Goal: Information Seeking & Learning: Learn about a topic

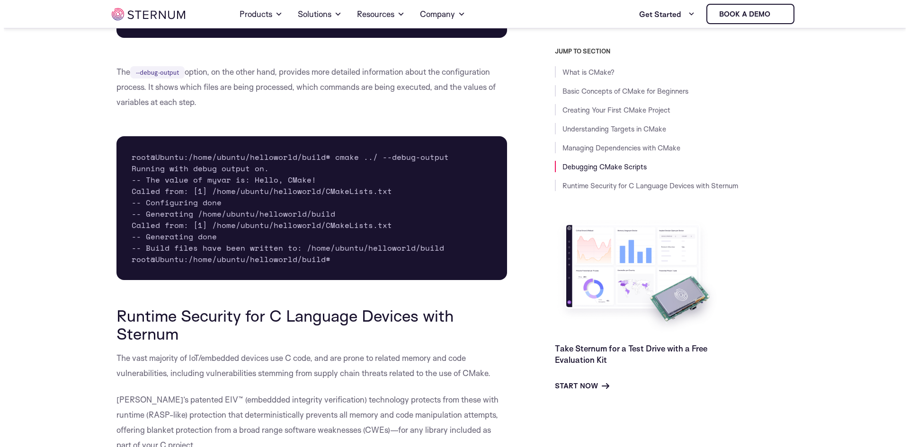
scroll to position [5214, 0]
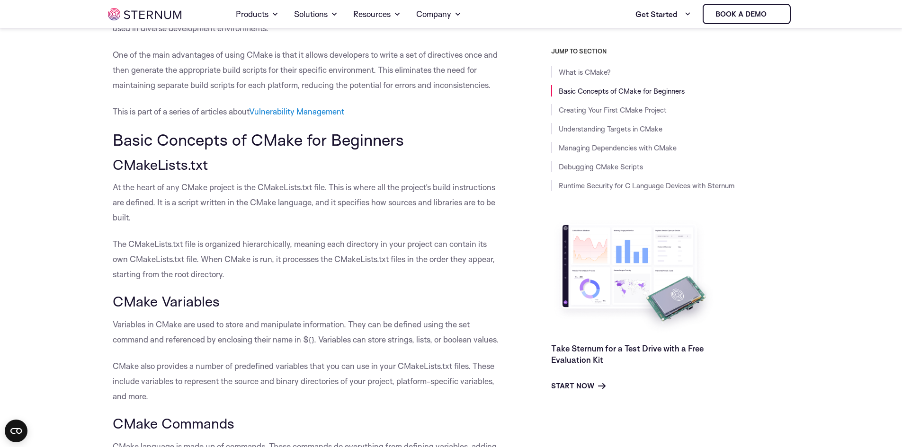
scroll to position [419, 0]
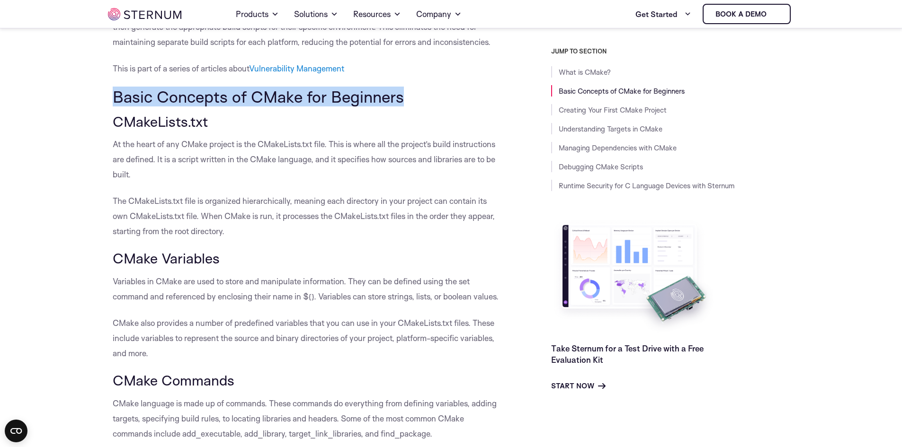
drag, startPoint x: 115, startPoint y: 97, endPoint x: 415, endPoint y: 100, distance: 299.6
click at [415, 100] on h2 "Basic Concepts of CMake for Beginners" at bounding box center [308, 97] width 391 height 18
drag, startPoint x: 116, startPoint y: 96, endPoint x: 397, endPoint y: 103, distance: 280.3
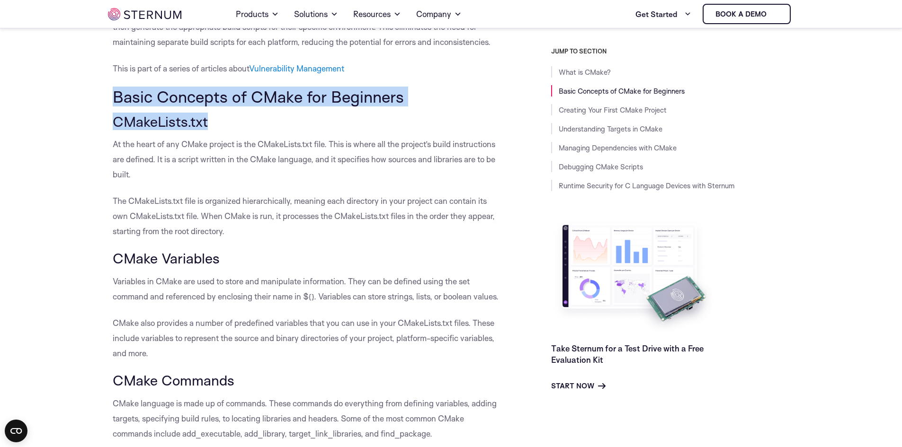
click at [397, 103] on h2 "Basic Concepts of CMake for Beginners" at bounding box center [308, 97] width 391 height 18
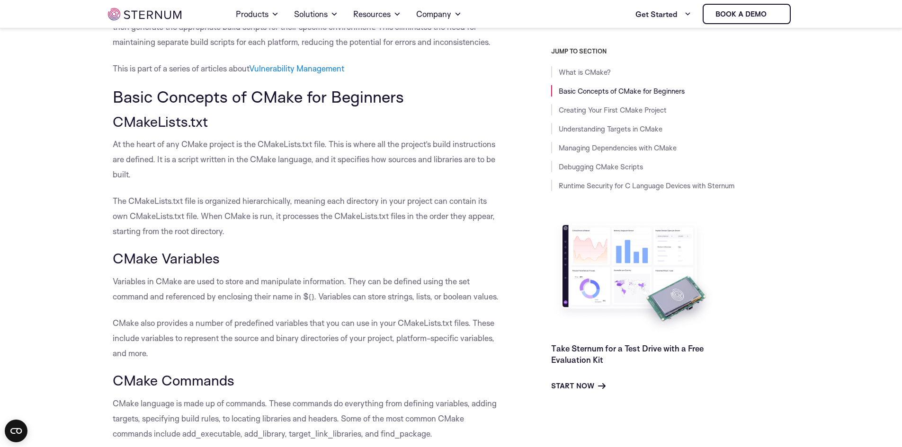
click at [397, 103] on h2 "Basic Concepts of CMake for Beginners" at bounding box center [308, 97] width 391 height 18
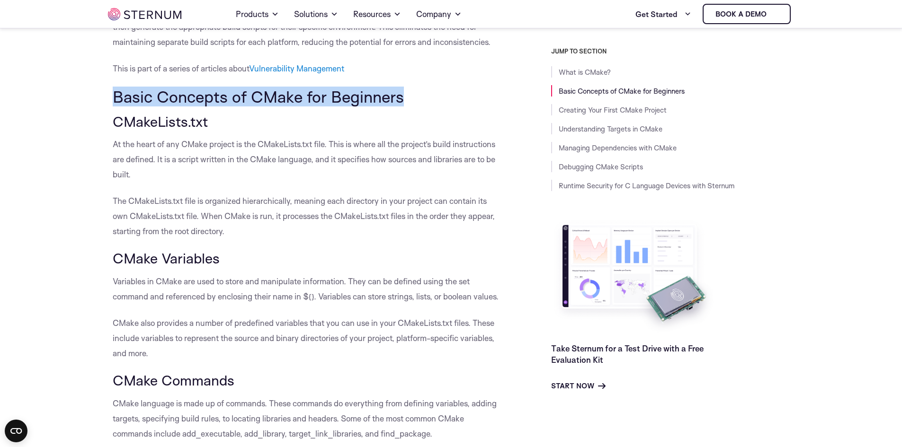
drag, startPoint x: 114, startPoint y: 96, endPoint x: 414, endPoint y: 92, distance: 300.1
click at [414, 92] on h2 "Basic Concepts of CMake for Beginners" at bounding box center [308, 97] width 391 height 18
drag, startPoint x: 365, startPoint y: 99, endPoint x: 111, endPoint y: 96, distance: 254.7
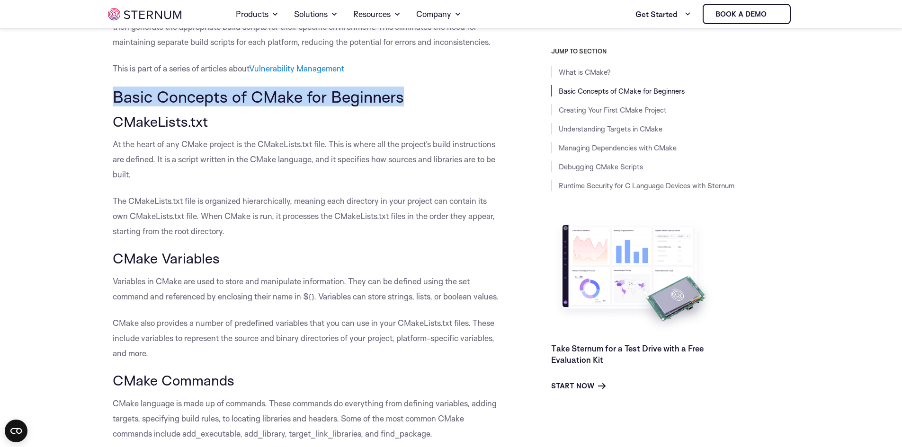
drag, startPoint x: 113, startPoint y: 94, endPoint x: 411, endPoint y: 95, distance: 297.7
click at [411, 95] on h2 "Basic Concepts of CMake for Beginners" at bounding box center [308, 97] width 391 height 18
drag, startPoint x: 410, startPoint y: 98, endPoint x: 113, endPoint y: 98, distance: 296.8
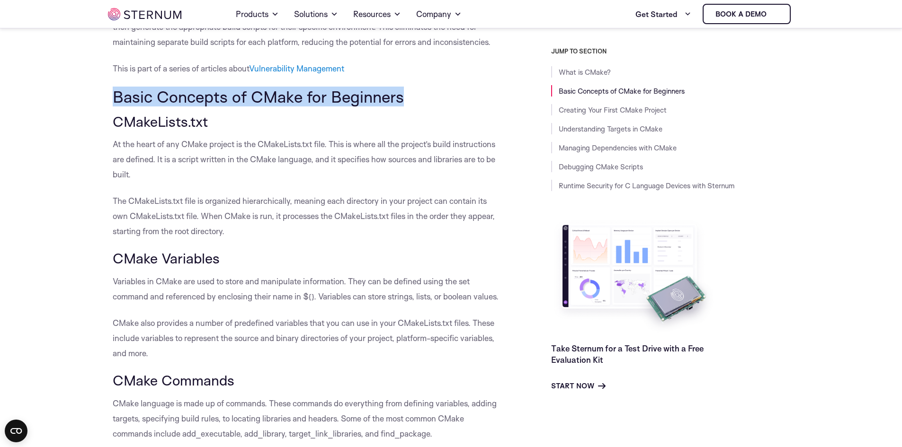
click at [113, 98] on h2 "Basic Concepts of CMake for Beginners" at bounding box center [308, 97] width 391 height 18
drag, startPoint x: 122, startPoint y: 95, endPoint x: 406, endPoint y: 95, distance: 284.5
click at [406, 95] on h2 "Basic Concepts of CMake for Beginners" at bounding box center [308, 97] width 391 height 18
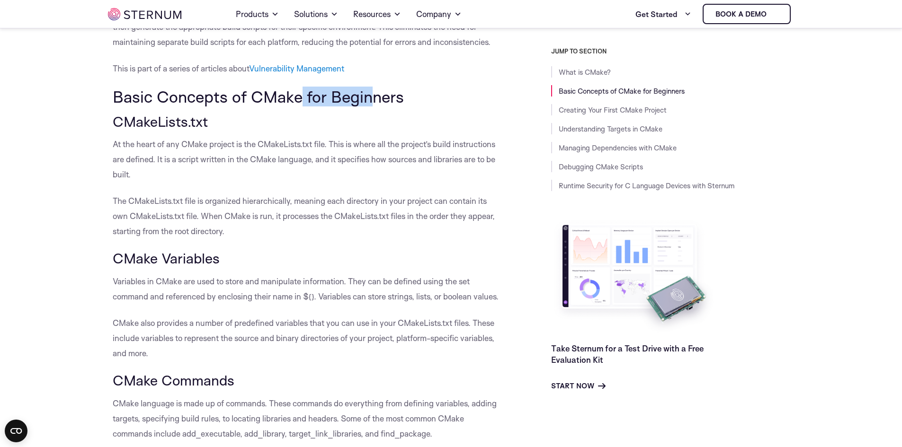
drag, startPoint x: 358, startPoint y: 99, endPoint x: 232, endPoint y: 106, distance: 126.6
click at [266, 103] on h2 "Basic Concepts of CMake for Beginners" at bounding box center [308, 97] width 391 height 18
click at [197, 106] on h2 "Basic Concepts of CMake for Beginners" at bounding box center [308, 97] width 391 height 18
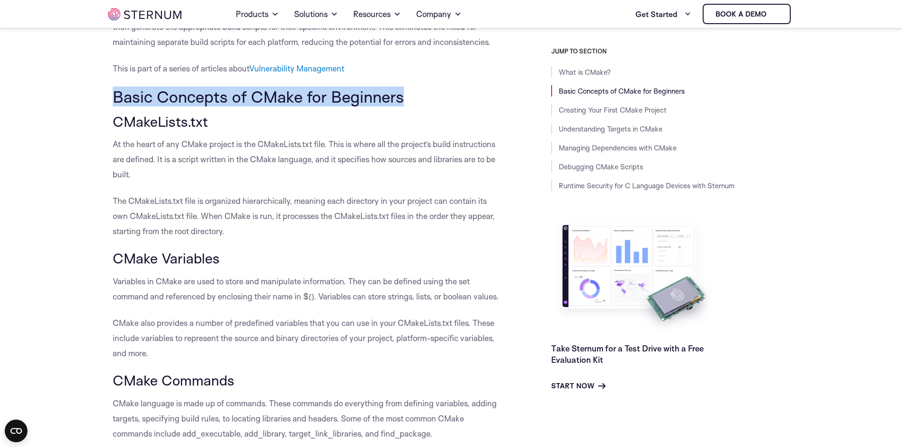
drag, startPoint x: 106, startPoint y: 98, endPoint x: 410, endPoint y: 97, distance: 303.9
click at [410, 97] on h2 "Basic Concepts of CMake for Beginners" at bounding box center [308, 97] width 391 height 18
drag, startPoint x: 410, startPoint y: 97, endPoint x: 132, endPoint y: 102, distance: 278.4
click at [132, 102] on h2 "Basic Concepts of CMake for Beginners" at bounding box center [308, 97] width 391 height 18
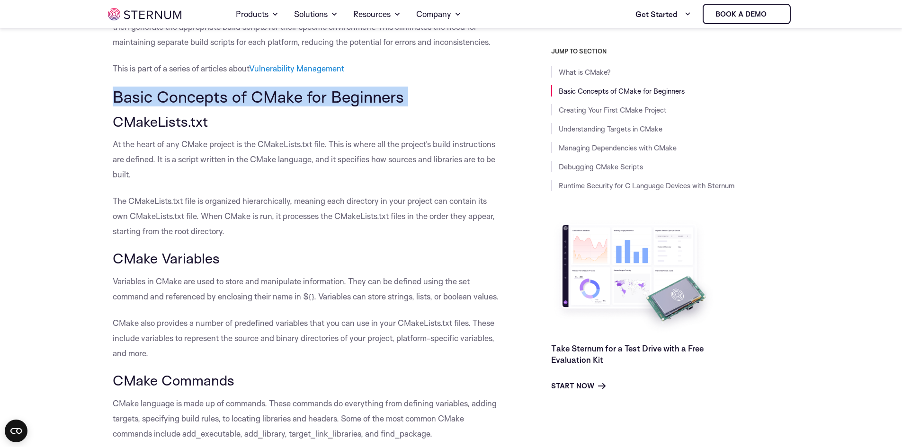
click at [131, 102] on h2 "Basic Concepts of CMake for Beginners" at bounding box center [308, 97] width 391 height 18
drag, startPoint x: 113, startPoint y: 98, endPoint x: 425, endPoint y: 101, distance: 311.5
click at [425, 101] on h2 "Basic Concepts of CMake for Beginners" at bounding box center [308, 97] width 391 height 18
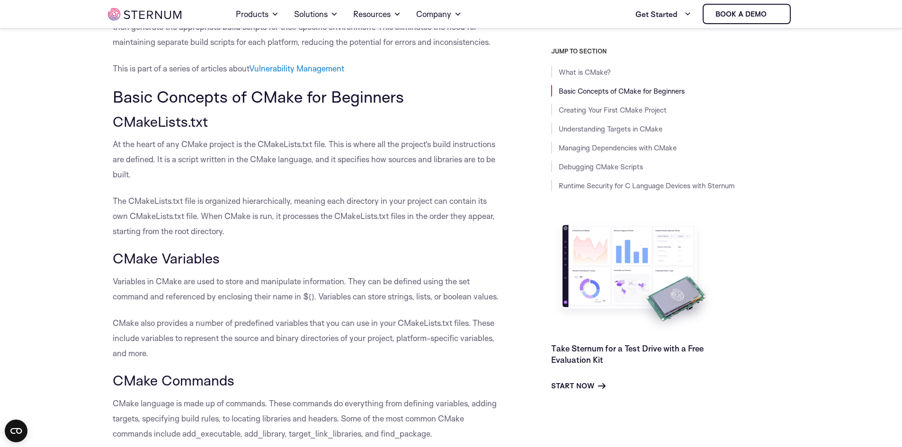
click at [115, 143] on p "At the heart of any CMake project is the CMakeLists.txt file. This is where all…" at bounding box center [308, 159] width 391 height 45
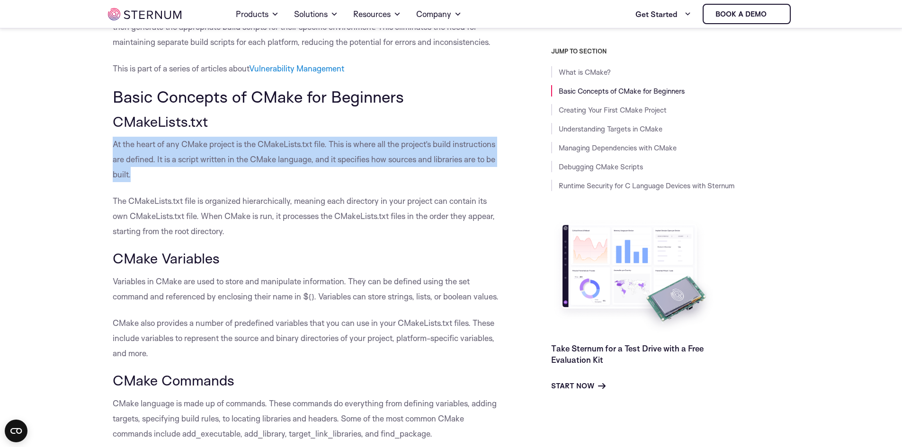
drag, startPoint x: 113, startPoint y: 142, endPoint x: 133, endPoint y: 172, distance: 35.8
click at [133, 172] on p "At the heart of any CMake project is the CMakeLists.txt file. This is where all…" at bounding box center [308, 159] width 391 height 45
drag, startPoint x: 133, startPoint y: 180, endPoint x: 110, endPoint y: 147, distance: 39.8
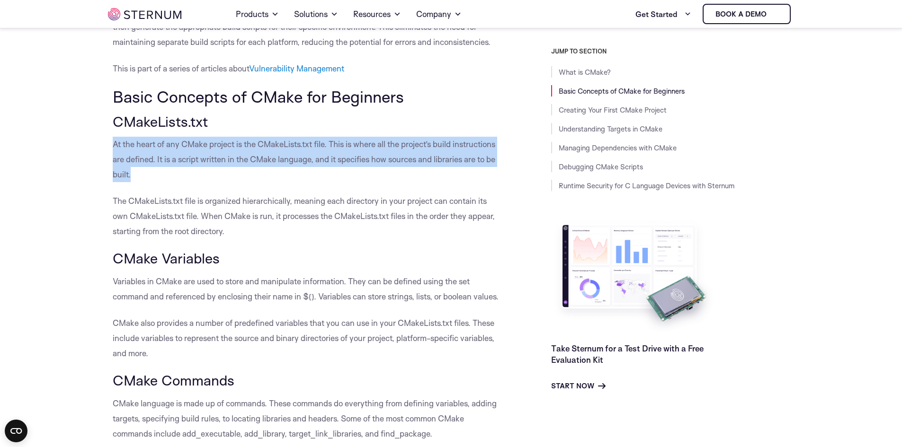
drag, startPoint x: 113, startPoint y: 141, endPoint x: 140, endPoint y: 171, distance: 40.9
click at [140, 171] on p "At the heart of any CMake project is the CMakeLists.txt file. This is where all…" at bounding box center [308, 159] width 391 height 45
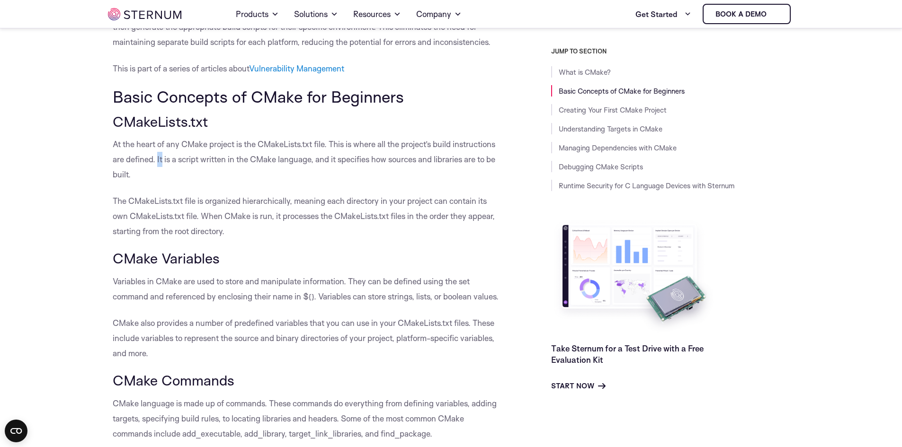
drag, startPoint x: 158, startPoint y: 159, endPoint x: 161, endPoint y: 167, distance: 9.3
click at [161, 167] on p "At the heart of any CMake project is the CMakeLists.txt file. This is where all…" at bounding box center [308, 159] width 391 height 45
drag, startPoint x: 157, startPoint y: 158, endPoint x: 312, endPoint y: 163, distance: 155.3
click at [312, 163] on p "At the heart of any CMake project is the CMakeLists.txt file. This is where all…" at bounding box center [308, 159] width 391 height 45
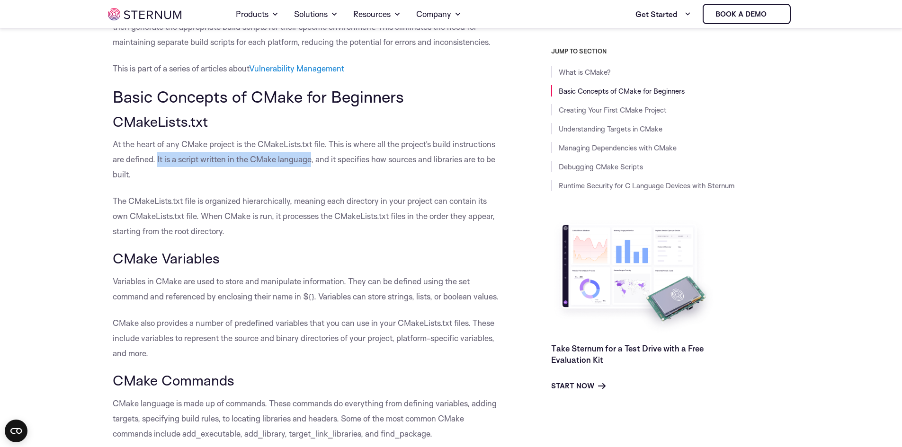
click at [312, 163] on p "At the heart of any CMake project is the CMakeLists.txt file. This is where all…" at bounding box center [308, 159] width 391 height 45
drag, startPoint x: 312, startPoint y: 158, endPoint x: 256, endPoint y: 160, distance: 56.9
click at [256, 160] on p "At the heart of any CMake project is the CMakeLists.txt file. This is where all…" at bounding box center [308, 159] width 391 height 45
drag, startPoint x: 251, startPoint y: 160, endPoint x: 311, endPoint y: 158, distance: 59.7
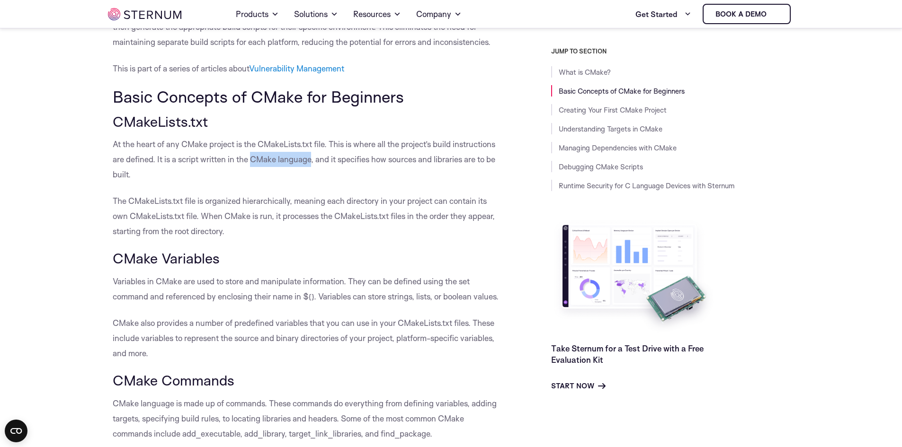
click at [311, 158] on p "At the heart of any CMake project is the CMakeLists.txt file. This is where all…" at bounding box center [308, 159] width 391 height 45
drag, startPoint x: 251, startPoint y: 158, endPoint x: 311, endPoint y: 158, distance: 60.1
click at [311, 158] on p "At the heart of any CMake project is the CMakeLists.txt file. This is where all…" at bounding box center [308, 159] width 391 height 45
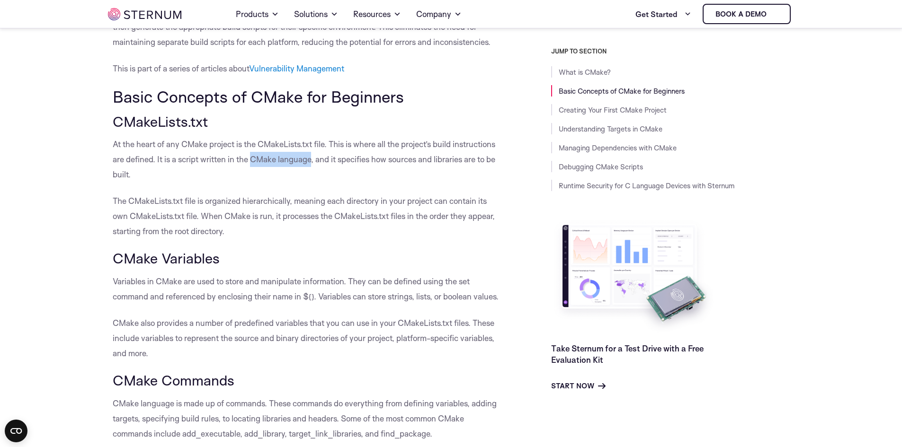
drag, startPoint x: 251, startPoint y: 158, endPoint x: 312, endPoint y: 159, distance: 60.6
click at [312, 159] on p "At the heart of any CMake project is the CMakeLists.txt file. This is where all…" at bounding box center [308, 159] width 391 height 45
drag, startPoint x: 252, startPoint y: 158, endPoint x: 311, endPoint y: 158, distance: 59.6
click at [311, 158] on p "At the heart of any CMake project is the CMakeLists.txt file. This is where all…" at bounding box center [308, 159] width 391 height 45
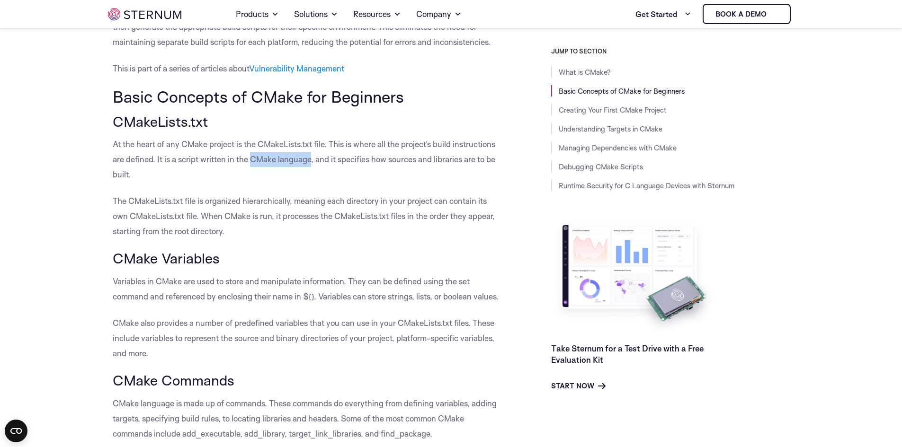
click at [311, 158] on p "At the heart of any CMake project is the CMakeLists.txt file. This is where all…" at bounding box center [308, 159] width 391 height 45
drag, startPoint x: 250, startPoint y: 159, endPoint x: 311, endPoint y: 160, distance: 60.1
click at [311, 160] on p "At the heart of any CMake project is the CMakeLists.txt file. This is where all…" at bounding box center [308, 159] width 391 height 45
drag, startPoint x: 317, startPoint y: 160, endPoint x: 478, endPoint y: 168, distance: 160.6
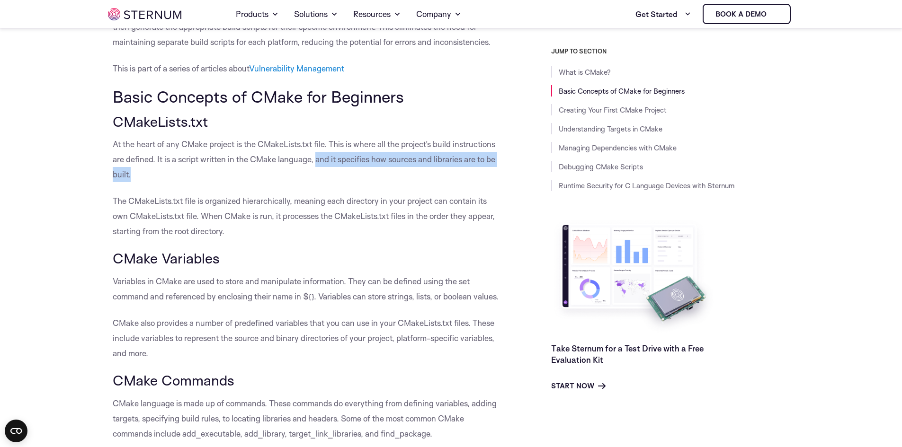
click at [478, 168] on p "At the heart of any CMake project is the CMakeLists.txt file. This is where all…" at bounding box center [308, 159] width 391 height 45
drag, startPoint x: 135, startPoint y: 174, endPoint x: 151, endPoint y: 175, distance: 16.6
click at [151, 175] on p "At the heart of any CMake project is the CMakeLists.txt file. This is where all…" at bounding box center [308, 159] width 391 height 45
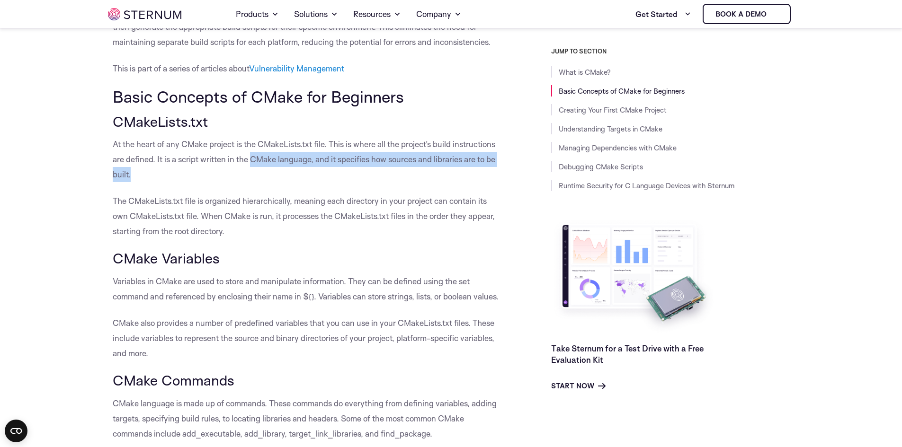
drag, startPoint x: 251, startPoint y: 156, endPoint x: 168, endPoint y: 173, distance: 84.9
click at [168, 173] on p "At the heart of any CMake project is the CMakeLists.txt file. This is where all…" at bounding box center [308, 159] width 391 height 45
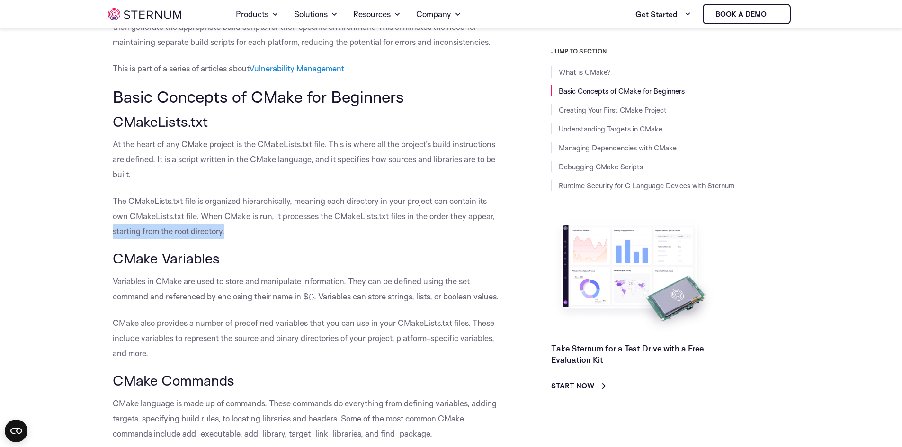
drag, startPoint x: 115, startPoint y: 235, endPoint x: 249, endPoint y: 235, distance: 134.0
click at [249, 235] on p "The CMakeLists.txt file is organized hierarchically, meaning each directory in …" at bounding box center [308, 216] width 391 height 45
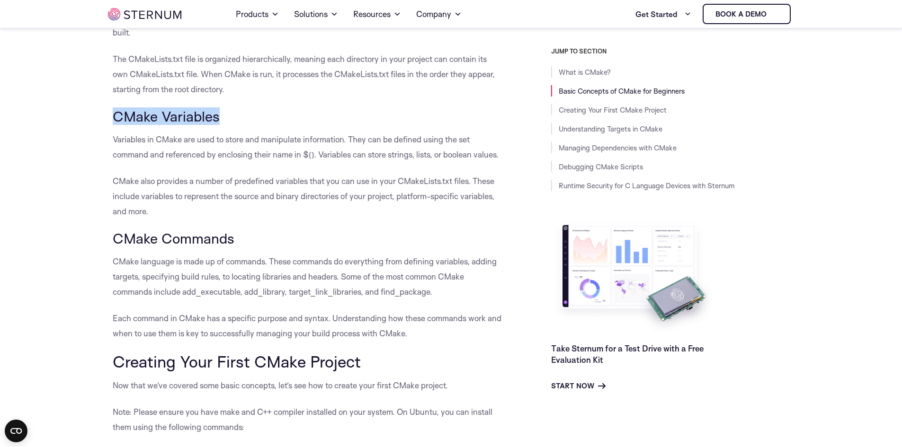
drag, startPoint x: 112, startPoint y: 115, endPoint x: 222, endPoint y: 120, distance: 109.9
click at [222, 120] on h3 "CMake Variables" at bounding box center [308, 116] width 391 height 16
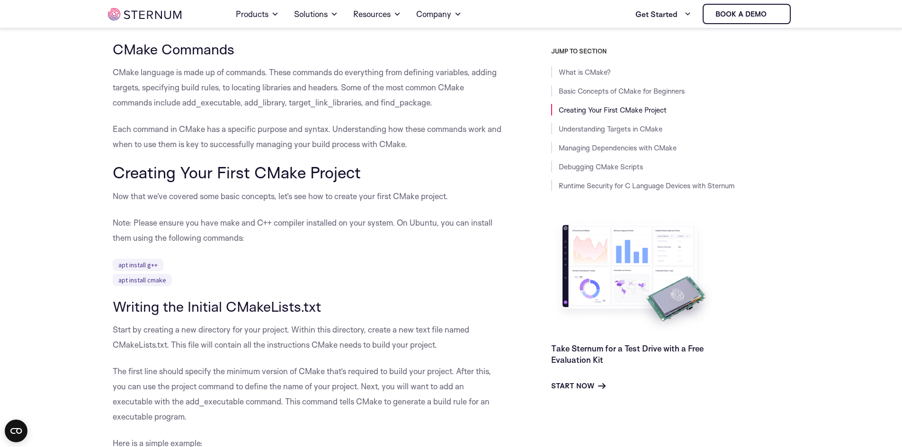
scroll to position [845, 0]
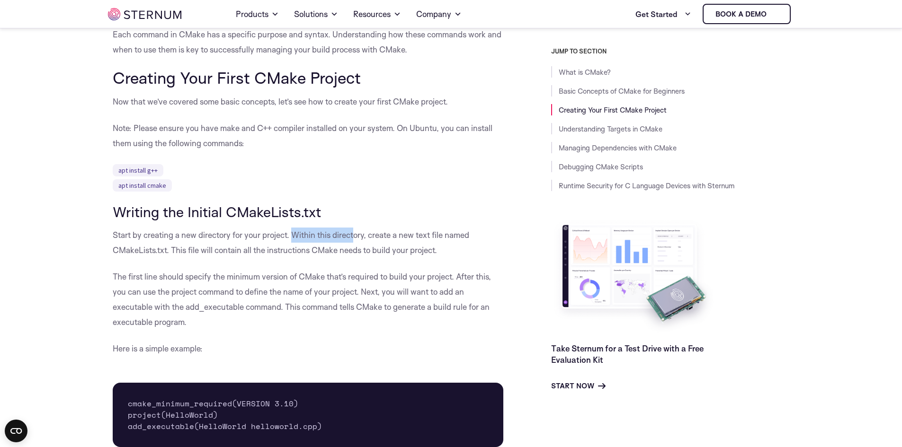
drag, startPoint x: 293, startPoint y: 230, endPoint x: 355, endPoint y: 232, distance: 62.5
click at [355, 232] on p "Start by creating a new directory for your project. Within this directory, crea…" at bounding box center [308, 243] width 391 height 30
drag, startPoint x: 379, startPoint y: 232, endPoint x: 450, endPoint y: 233, distance: 71.0
click at [450, 233] on p "Start by creating a new directory for your project. Within this directory, crea…" at bounding box center [308, 243] width 391 height 30
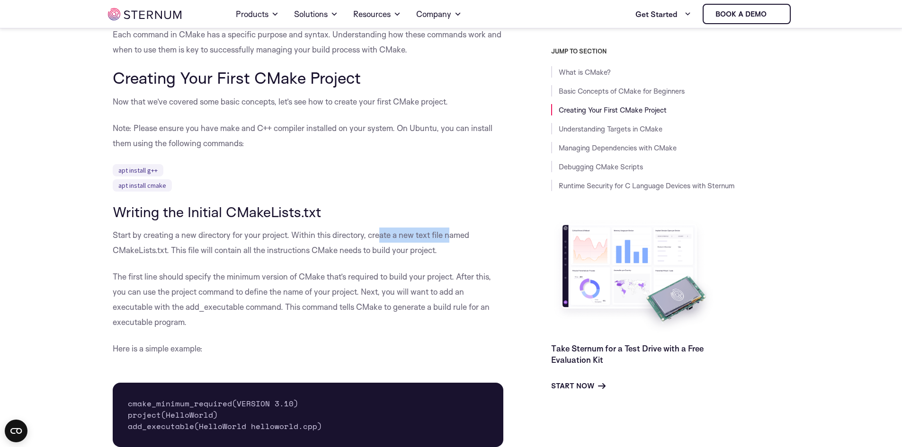
click at [450, 233] on p "Start by creating a new directory for your project. Within this directory, crea…" at bounding box center [308, 243] width 391 height 30
drag, startPoint x: 107, startPoint y: 249, endPoint x: 178, endPoint y: 246, distance: 71.1
click at [178, 246] on p "Start by creating a new directory for your project. Within this directory, crea…" at bounding box center [308, 243] width 391 height 30
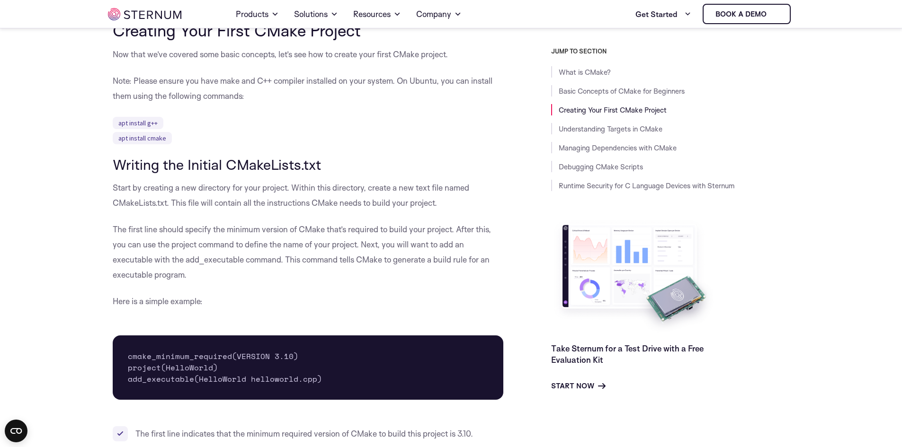
scroll to position [987, 0]
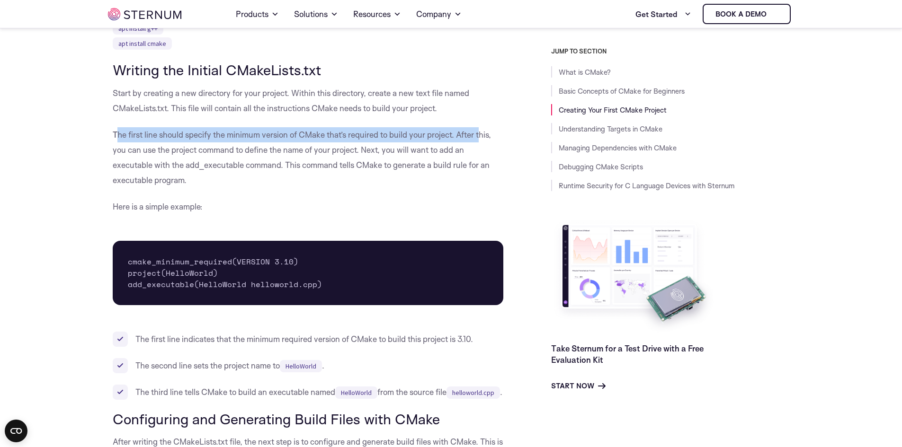
drag, startPoint x: 163, startPoint y: 138, endPoint x: 482, endPoint y: 134, distance: 319.1
click at [482, 134] on p "The first line should specify the minimum version of CMake that’s required to b…" at bounding box center [308, 157] width 391 height 61
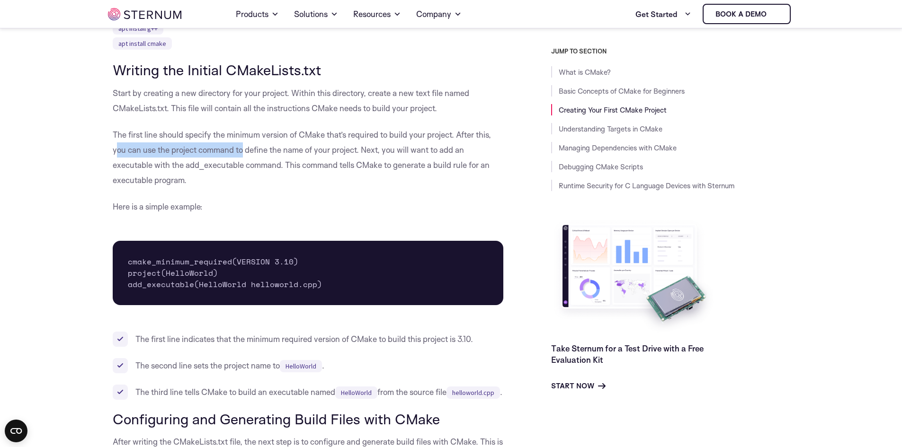
drag, startPoint x: 118, startPoint y: 148, endPoint x: 243, endPoint y: 148, distance: 125.0
click at [243, 148] on p "The first line should specify the minimum version of CMake that’s required to b…" at bounding box center [308, 157] width 391 height 61
drag, startPoint x: 185, startPoint y: 165, endPoint x: 253, endPoint y: 162, distance: 68.7
click at [253, 162] on p "The first line should specify the minimum version of CMake that’s required to b…" at bounding box center [308, 157] width 391 height 61
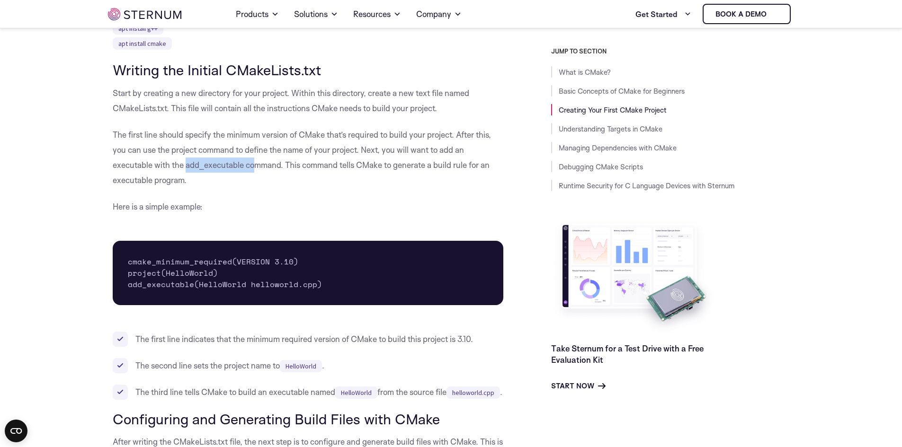
click at [253, 162] on p "The first line should specify the minimum version of CMake that’s required to b…" at bounding box center [308, 157] width 391 height 61
drag, startPoint x: 288, startPoint y: 164, endPoint x: 415, endPoint y: 164, distance: 126.9
click at [415, 164] on p "The first line should specify the minimum version of CMake that’s required to b…" at bounding box center [308, 157] width 391 height 61
drag, startPoint x: 455, startPoint y: 165, endPoint x: 477, endPoint y: 166, distance: 22.3
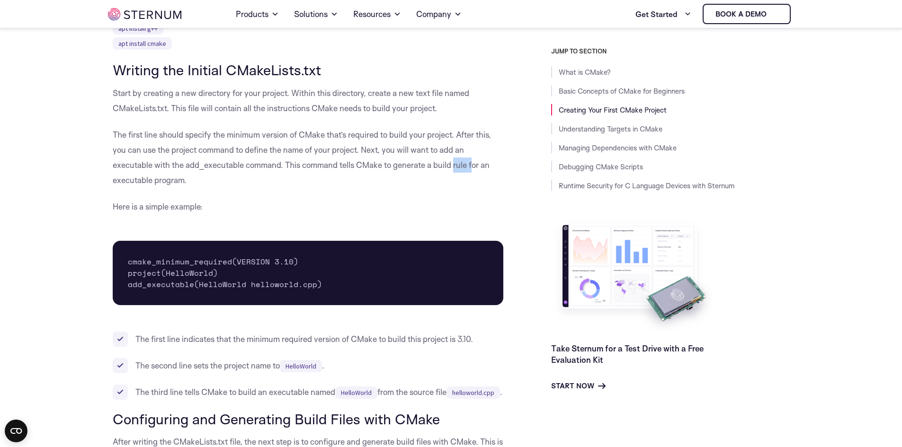
click at [477, 166] on p "The first line should specify the minimum version of CMake that’s required to b…" at bounding box center [308, 157] width 391 height 61
drag, startPoint x: 125, startPoint y: 177, endPoint x: 197, endPoint y: 177, distance: 72.4
click at [197, 177] on p "The first line should specify the minimum version of CMake that’s required to b…" at bounding box center [308, 157] width 391 height 61
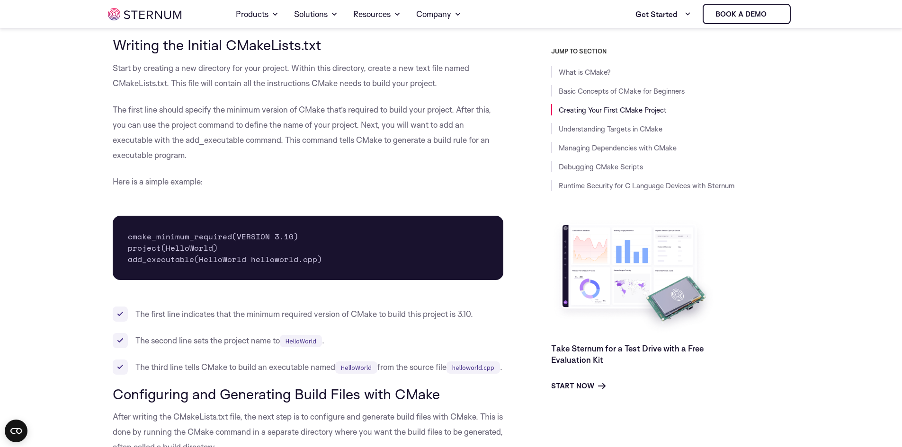
scroll to position [1035, 0]
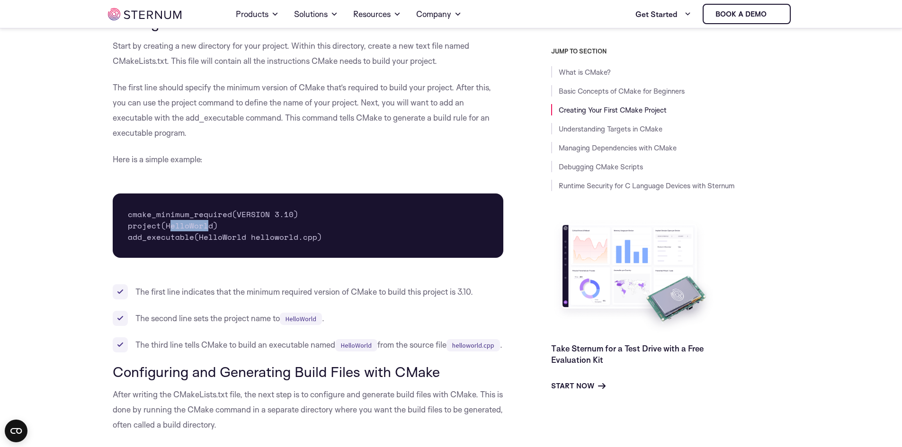
drag, startPoint x: 167, startPoint y: 225, endPoint x: 207, endPoint y: 222, distance: 39.9
click at [207, 222] on pre "cmake_minimum_required(VERSION 3.10) project(HelloWorld) add_executable(HelloWo…" at bounding box center [308, 226] width 391 height 64
drag, startPoint x: 163, startPoint y: 226, endPoint x: 215, endPoint y: 227, distance: 51.6
click at [215, 227] on pre "cmake_minimum_required(VERSION 3.10) project(HelloWorld) add_executable(HelloWo…" at bounding box center [308, 226] width 391 height 64
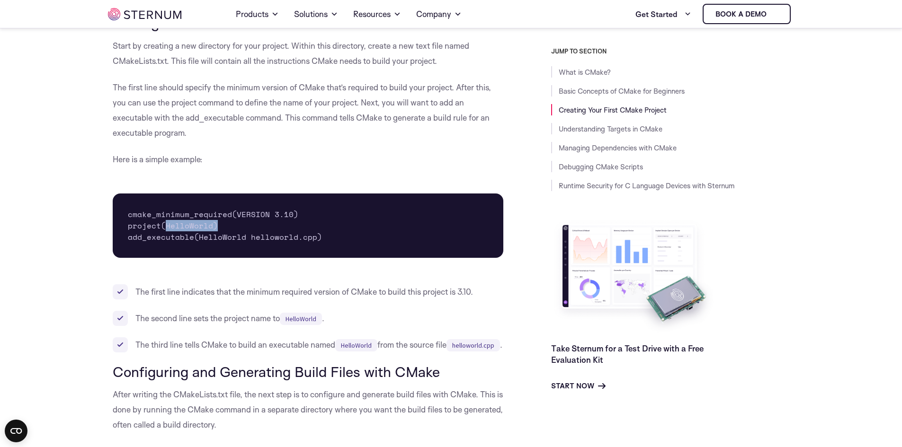
click at [215, 227] on pre "cmake_minimum_required(VERSION 3.10) project(HelloWorld) add_executable(HelloWo…" at bounding box center [308, 226] width 391 height 64
drag, startPoint x: 121, startPoint y: 210, endPoint x: 313, endPoint y: 211, distance: 192.7
click at [313, 211] on pre "cmake_minimum_required(VERSION 3.10) project(HelloWorld) add_executable(HelloWo…" at bounding box center [308, 226] width 391 height 64
click at [314, 211] on pre "cmake_minimum_required(VERSION 3.10) project(HelloWorld) add_executable(HelloWo…" at bounding box center [308, 226] width 391 height 64
click at [261, 221] on pre "cmake_minimum_required(VERSION 3.10) project(HelloWorld) add_executable(HelloWo…" at bounding box center [308, 226] width 391 height 64
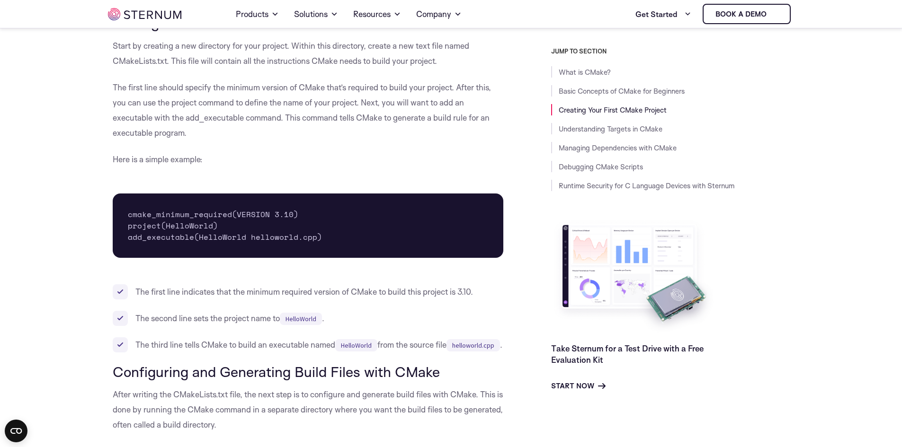
click at [224, 234] on pre "cmake_minimum_required(VERSION 3.10) project(HelloWorld) add_executable(HelloWo…" at bounding box center [308, 226] width 391 height 64
drag, startPoint x: 153, startPoint y: 228, endPoint x: 233, endPoint y: 228, distance: 80.5
click at [233, 228] on pre "cmake_minimum_required(VERSION 3.10) project(HelloWorld) add_executable(HelloWo…" at bounding box center [308, 226] width 391 height 64
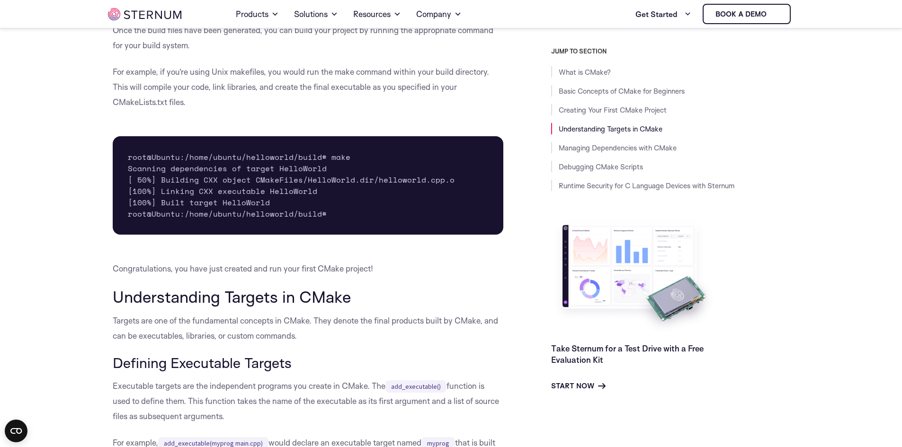
scroll to position [2076, 0]
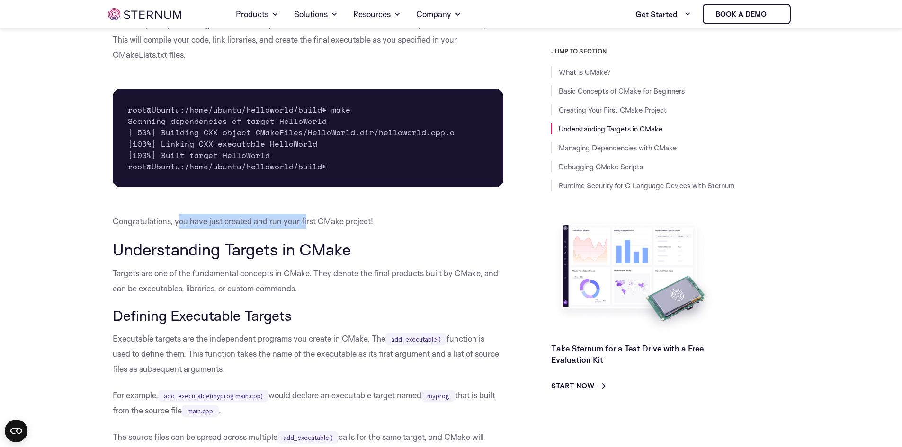
drag, startPoint x: 178, startPoint y: 249, endPoint x: 306, endPoint y: 249, distance: 128.3
click at [306, 229] on p "Congratulations, you have just created and run your first CMake project!" at bounding box center [308, 221] width 391 height 15
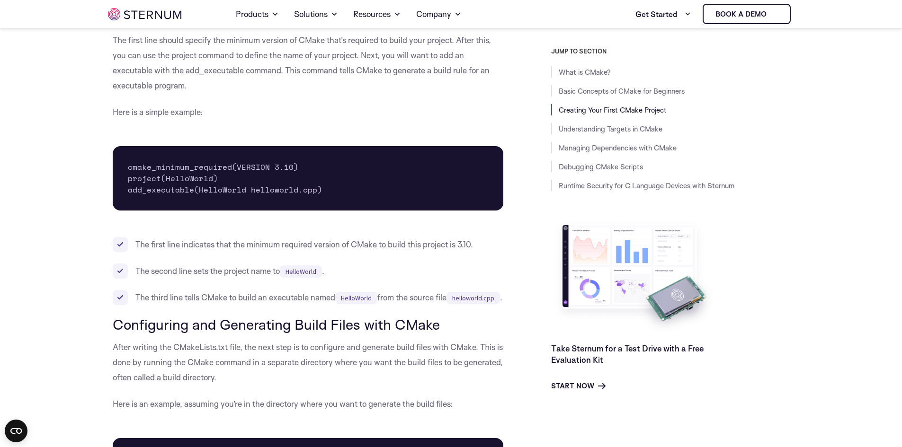
scroll to position [1224, 0]
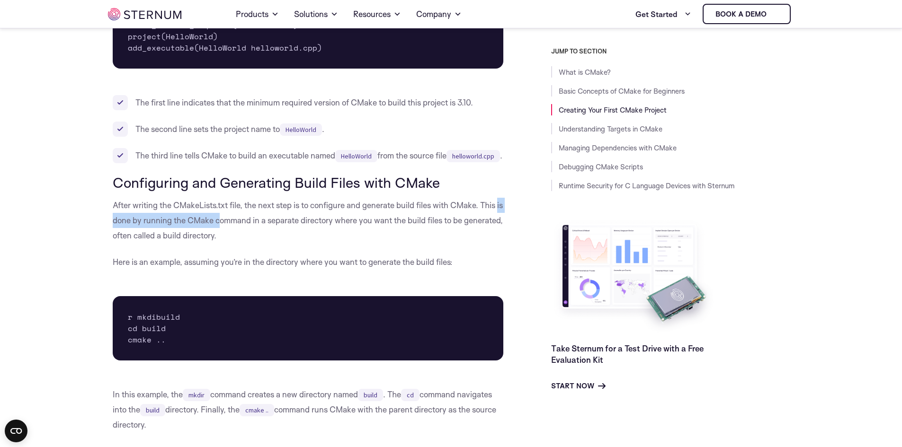
drag, startPoint x: 112, startPoint y: 234, endPoint x: 230, endPoint y: 234, distance: 117.4
click at [230, 234] on p "After writing the CMakeLists.txt file, the next step is to configure and genera…" at bounding box center [308, 220] width 391 height 45
drag, startPoint x: 274, startPoint y: 237, endPoint x: 345, endPoint y: 237, distance: 71.0
click at [345, 237] on p "After writing the CMakeLists.txt file, the next step is to configure and genera…" at bounding box center [308, 220] width 391 height 45
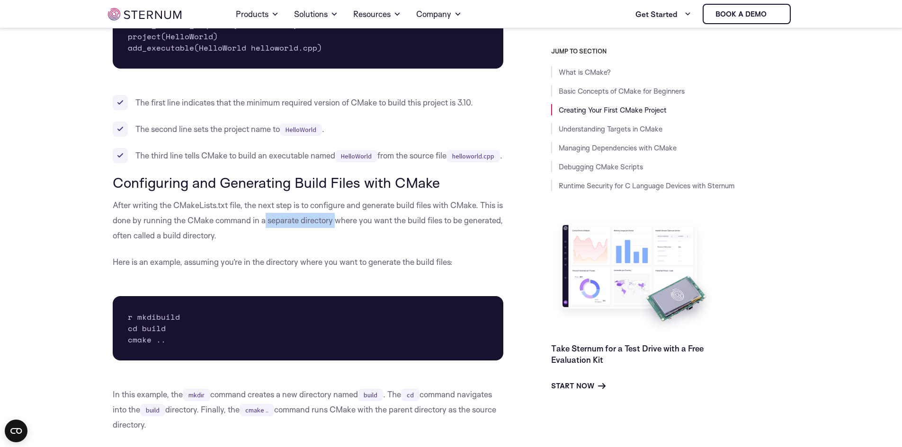
click at [345, 237] on p "After writing the CMakeLists.txt file, the next step is to configure and genera…" at bounding box center [308, 220] width 391 height 45
drag, startPoint x: 377, startPoint y: 237, endPoint x: 440, endPoint y: 237, distance: 63.4
click at [440, 237] on p "After writing the CMakeLists.txt file, the next step is to configure and genera…" at bounding box center [308, 220] width 391 height 45
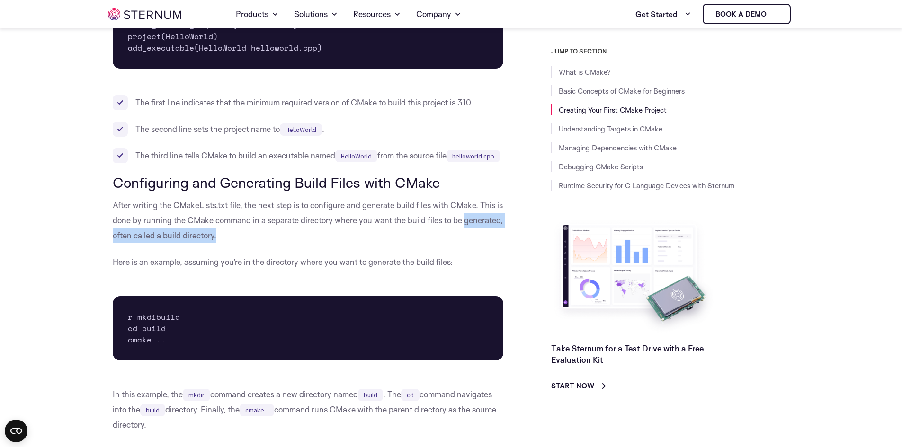
drag, startPoint x: 102, startPoint y: 252, endPoint x: 267, endPoint y: 254, distance: 165.7
click at [267, 243] on p "After writing the CMakeLists.txt file, the next step is to configure and genera…" at bounding box center [308, 220] width 391 height 45
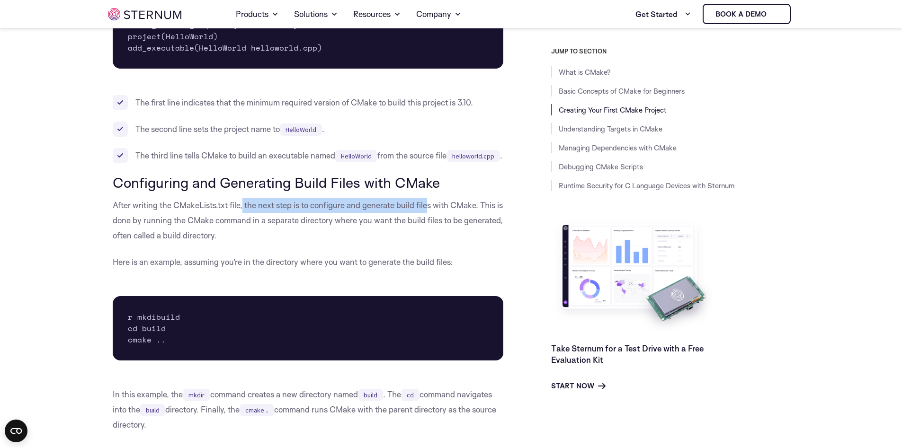
drag, startPoint x: 243, startPoint y: 217, endPoint x: 431, endPoint y: 217, distance: 187.9
click at [431, 217] on p "After writing the CMakeLists.txt file, the next step is to configure and genera…" at bounding box center [308, 220] width 391 height 45
drag, startPoint x: 434, startPoint y: 222, endPoint x: 403, endPoint y: 220, distance: 30.8
click at [403, 220] on p "After writing the CMakeLists.txt file, the next step is to configure and genera…" at bounding box center [308, 220] width 391 height 45
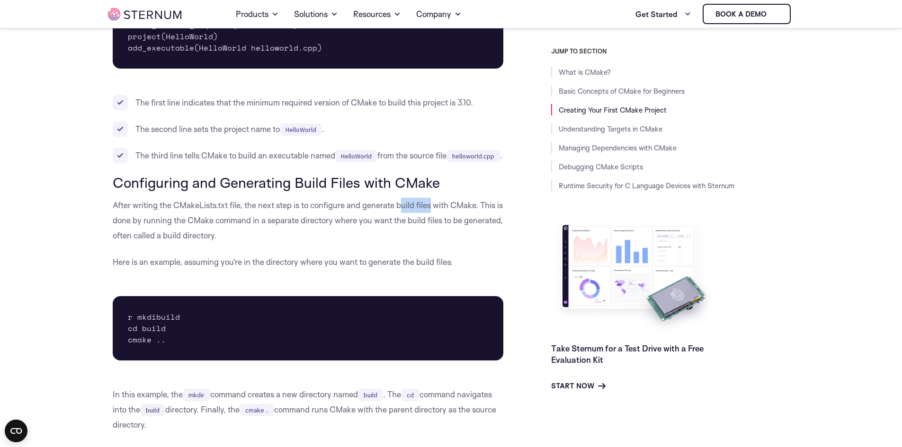
click at [403, 220] on p "After writing the CMakeLists.txt file, the next step is to configure and genera…" at bounding box center [308, 220] width 391 height 45
drag, startPoint x: 125, startPoint y: 275, endPoint x: 182, endPoint y: 275, distance: 57.3
click at [182, 270] on p "Here is an example, assuming you’re in the directory where you want to generate…" at bounding box center [308, 262] width 391 height 15
drag, startPoint x: 230, startPoint y: 275, endPoint x: 389, endPoint y: 275, distance: 158.6
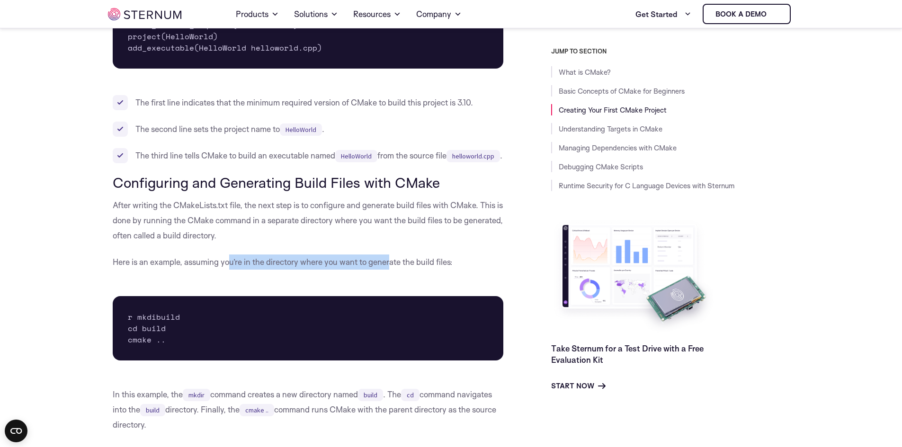
click at [389, 270] on p "Here is an example, assuming you’re in the directory where you want to generate…" at bounding box center [308, 262] width 391 height 15
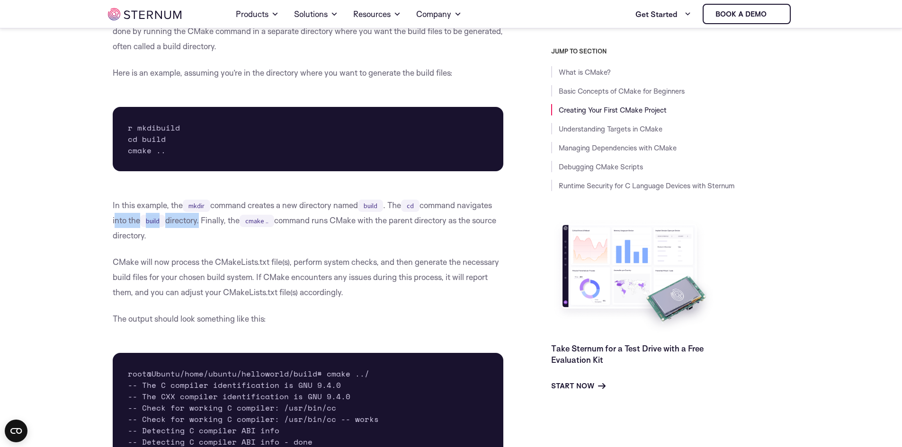
drag, startPoint x: 113, startPoint y: 247, endPoint x: 202, endPoint y: 245, distance: 89.0
click at [202, 243] on p "In this example, the mkdir command creates a new directory named build . The cd…" at bounding box center [308, 220] width 391 height 45
drag, startPoint x: 205, startPoint y: 246, endPoint x: 275, endPoint y: 251, distance: 70.2
click at [275, 243] on p "In this example, the mkdir command creates a new directory named build . The cd…" at bounding box center [308, 220] width 391 height 45
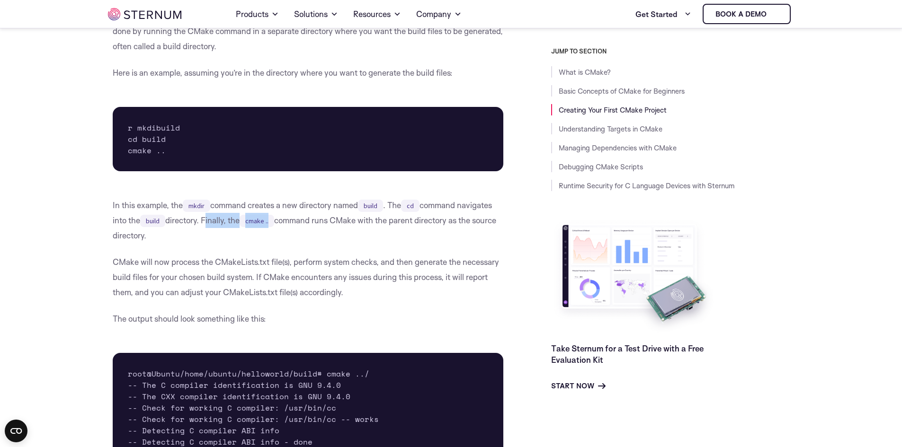
click at [274, 227] on code "cmake .." at bounding box center [257, 221] width 35 height 12
drag, startPoint x: 206, startPoint y: 248, endPoint x: 275, endPoint y: 248, distance: 69.1
click at [275, 243] on p "In this example, the mkdir command creates a new directory named build . The cd…" at bounding box center [308, 220] width 391 height 45
click at [274, 227] on code "cmake .." at bounding box center [257, 221] width 35 height 12
drag, startPoint x: 205, startPoint y: 246, endPoint x: 245, endPoint y: 248, distance: 39.8
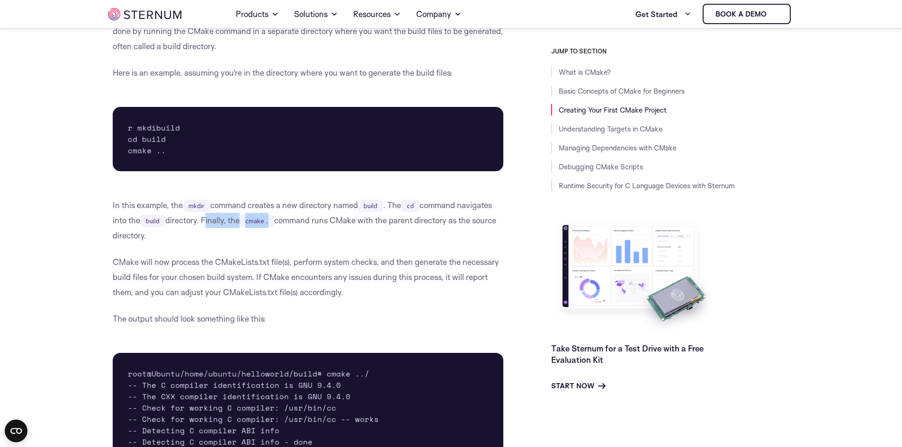
click at [245, 243] on p "In this example, the mkdir command creates a new directory named build . The cd…" at bounding box center [308, 220] width 391 height 45
drag, startPoint x: 206, startPoint y: 248, endPoint x: 242, endPoint y: 247, distance: 35.5
click at [242, 243] on p "In this example, the mkdir command creates a new directory named build . The cd…" at bounding box center [308, 220] width 391 height 45
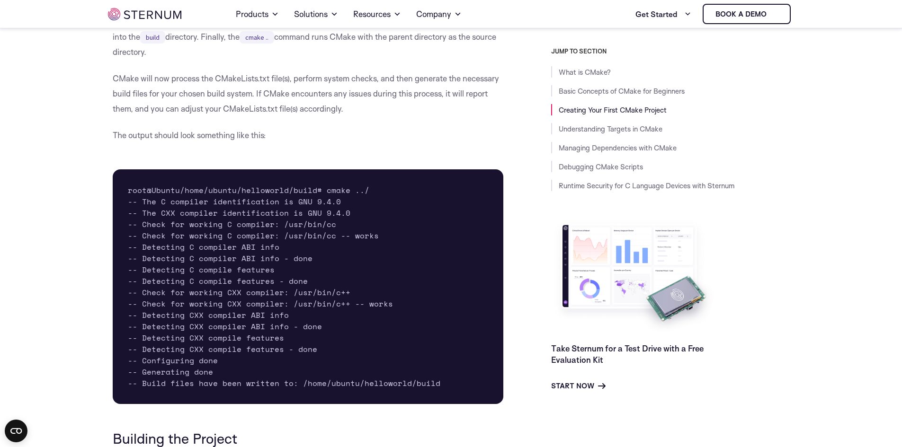
scroll to position [1603, 0]
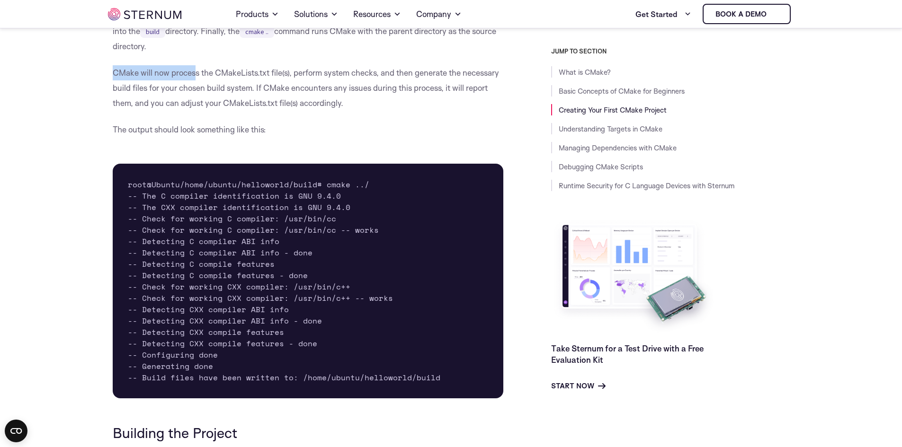
drag, startPoint x: 111, startPoint y: 97, endPoint x: 197, endPoint y: 98, distance: 85.7
click at [197, 98] on p "CMake will now process the CMakeLists.txt file(s), perform system checks, and t…" at bounding box center [308, 87] width 391 height 45
drag, startPoint x: 213, startPoint y: 99, endPoint x: 276, endPoint y: 100, distance: 63.4
click at [276, 100] on p "CMake will now process the CMakeLists.txt file(s), perform system checks, and t…" at bounding box center [308, 87] width 391 height 45
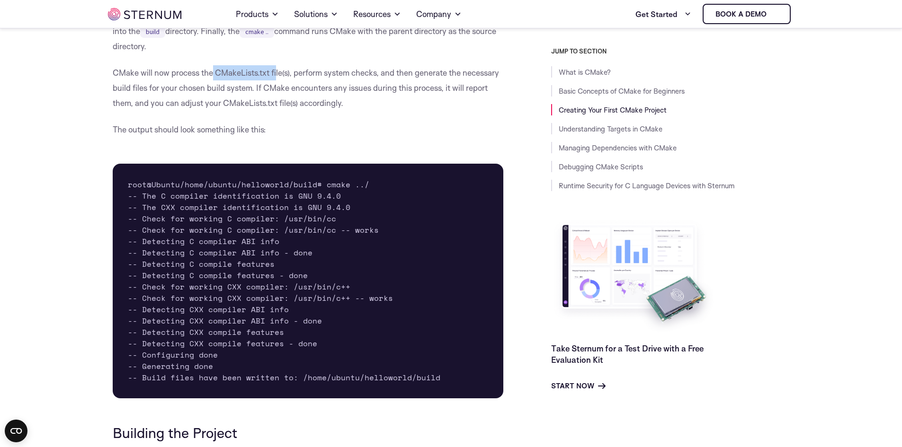
click at [276, 100] on p "CMake will now process the CMakeLists.txt file(s), perform system checks, and t…" at bounding box center [308, 87] width 391 height 45
drag, startPoint x: 295, startPoint y: 99, endPoint x: 379, endPoint y: 101, distance: 83.8
click at [379, 101] on p "CMake will now process the CMakeLists.txt file(s), perform system checks, and t…" at bounding box center [308, 87] width 391 height 45
drag, startPoint x: 379, startPoint y: 98, endPoint x: 479, endPoint y: 99, distance: 100.4
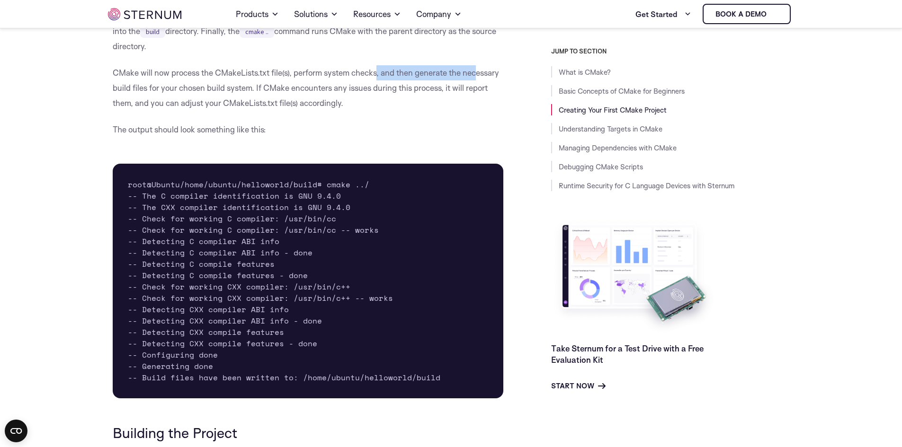
click at [479, 99] on p "CMake will now process the CMakeLists.txt file(s), perform system checks, and t…" at bounding box center [308, 87] width 391 height 45
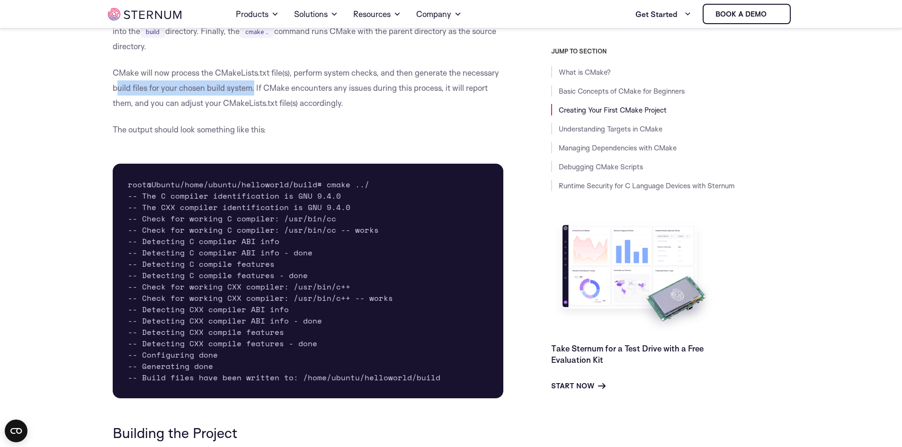
drag, startPoint x: 119, startPoint y: 117, endPoint x: 254, endPoint y: 119, distance: 135.4
click at [254, 111] on p "CMake will now process the CMakeLists.txt file(s), perform system checks, and t…" at bounding box center [308, 87] width 391 height 45
drag, startPoint x: 252, startPoint y: 115, endPoint x: 134, endPoint y: 117, distance: 117.9
click at [134, 111] on p "CMake will now process the CMakeLists.txt file(s), perform system checks, and t…" at bounding box center [308, 87] width 391 height 45
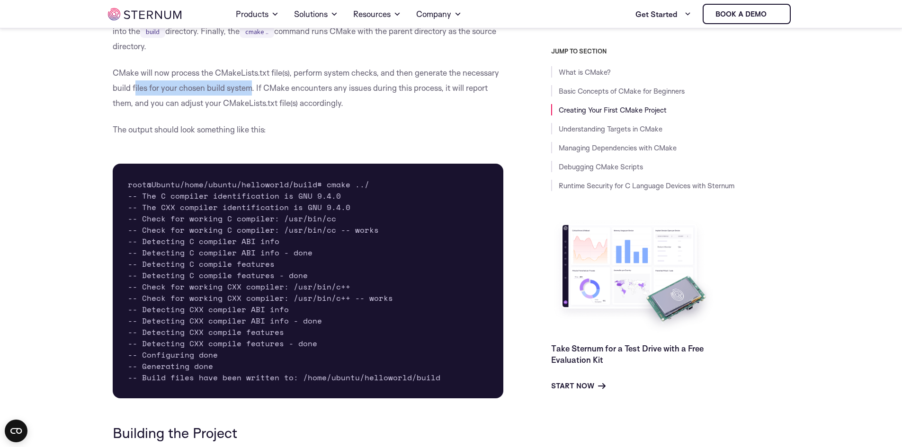
click at [134, 111] on p "CMake will now process the CMakeLists.txt file(s), perform system checks, and t…" at bounding box center [308, 87] width 391 height 45
click at [267, 111] on p "CMake will now process the CMakeLists.txt file(s), perform system checks, and t…" at bounding box center [308, 87] width 391 height 45
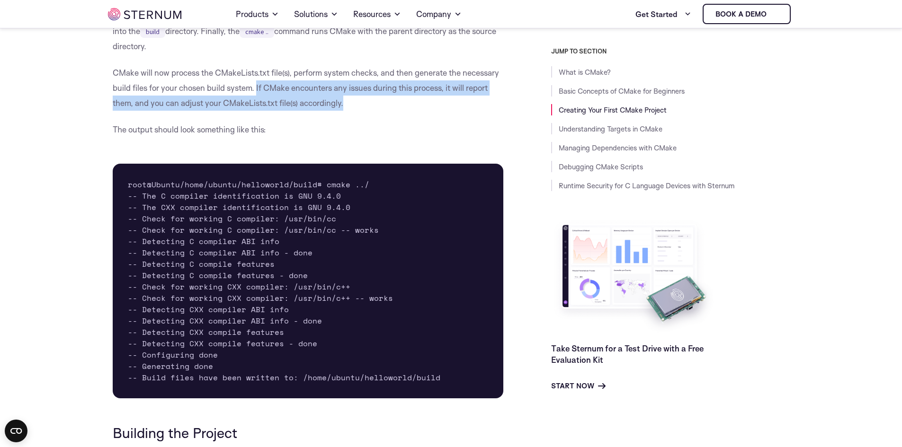
drag, startPoint x: 257, startPoint y: 115, endPoint x: 462, endPoint y: 126, distance: 205.2
click at [462, 111] on p "CMake will now process the CMakeLists.txt file(s), perform system checks, and t…" at bounding box center [308, 87] width 391 height 45
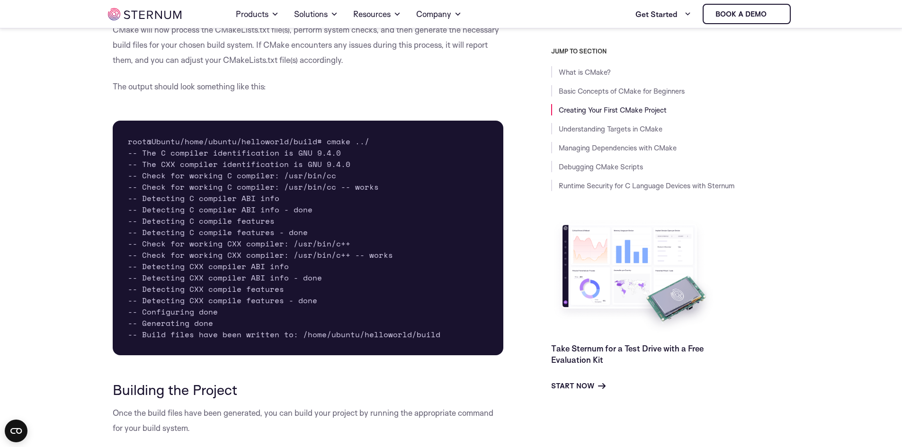
scroll to position [1650, 0]
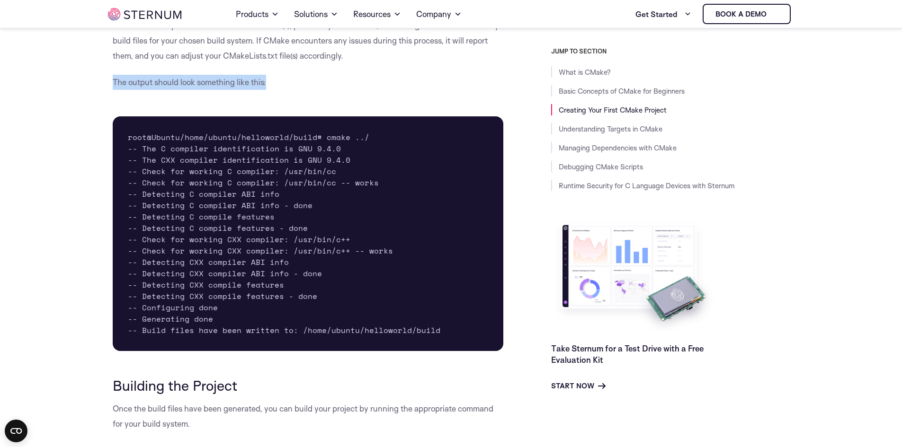
drag, startPoint x: 111, startPoint y: 109, endPoint x: 268, endPoint y: 114, distance: 156.8
click at [268, 90] on p "The output should look something like this:" at bounding box center [308, 82] width 391 height 15
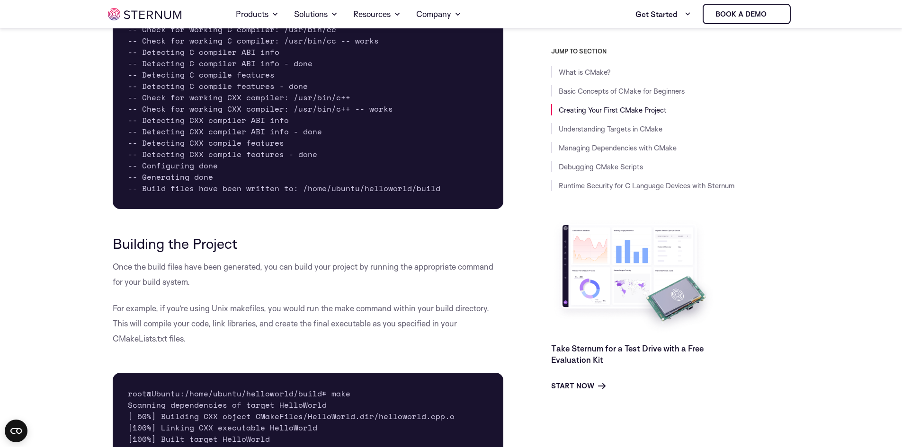
scroll to position [1887, 0]
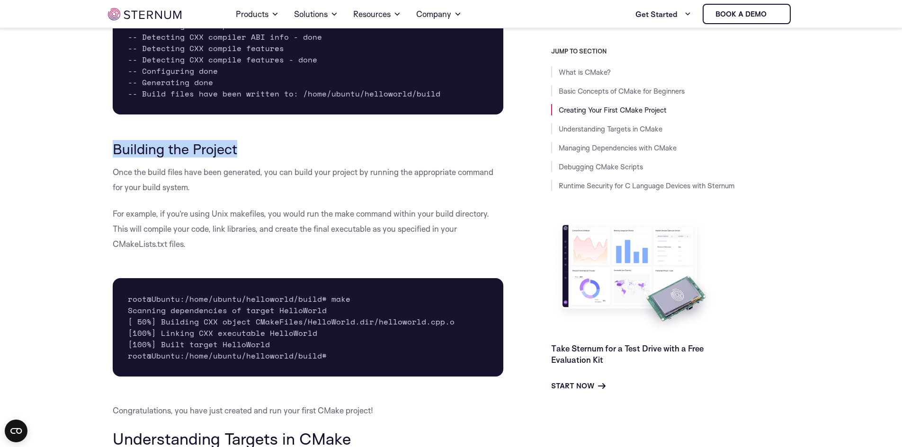
drag, startPoint x: 111, startPoint y: 176, endPoint x: 239, endPoint y: 178, distance: 128.3
click at [239, 157] on h3 "Building the Project" at bounding box center [308, 149] width 391 height 16
drag, startPoint x: 109, startPoint y: 200, endPoint x: 180, endPoint y: 199, distance: 71.0
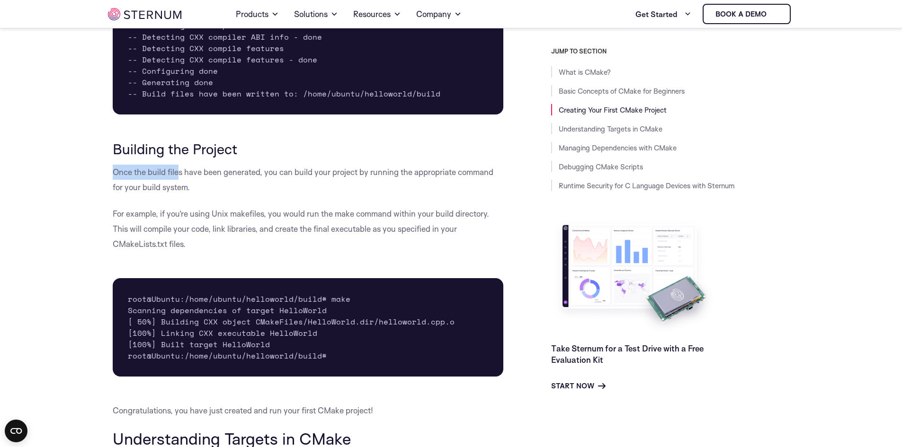
click at [180, 195] on p "Once the build files have been generated, you can build your project by running…" at bounding box center [308, 180] width 391 height 30
drag, startPoint x: 115, startPoint y: 215, endPoint x: 191, endPoint y: 214, distance: 75.7
click at [191, 195] on p "Once the build files have been generated, you can build your project by running…" at bounding box center [308, 180] width 391 height 30
drag, startPoint x: 268, startPoint y: 240, endPoint x: 354, endPoint y: 243, distance: 85.3
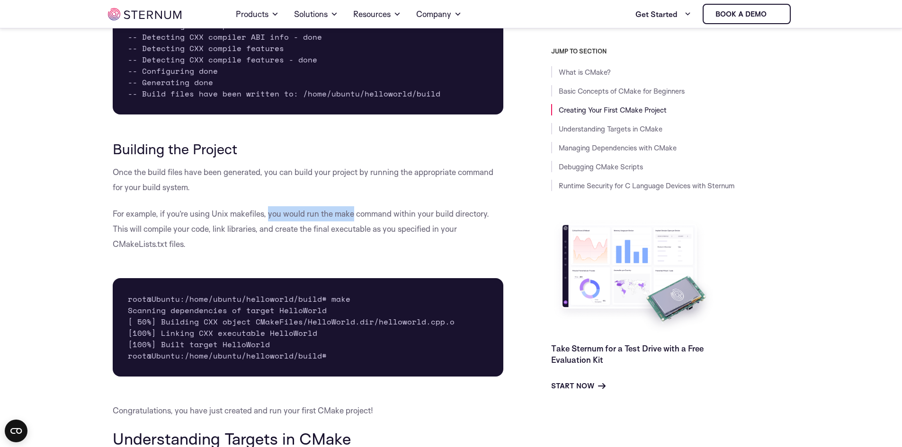
click at [354, 243] on p "For example, if you’re using Unix makefiles, you would run the make command wit…" at bounding box center [308, 228] width 391 height 45
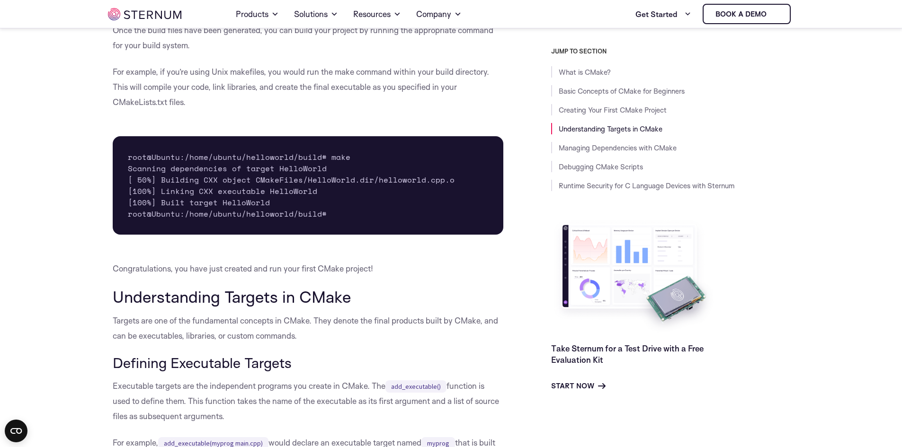
scroll to position [2076, 0]
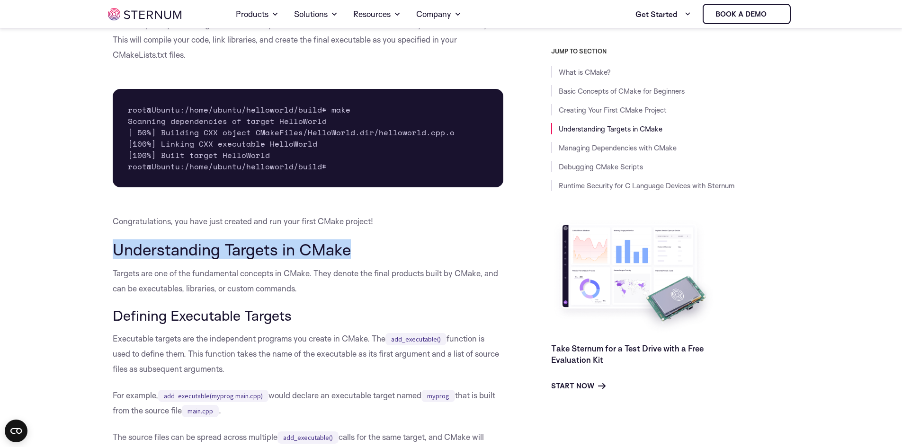
drag, startPoint x: 147, startPoint y: 275, endPoint x: 364, endPoint y: 278, distance: 216.3
click at [364, 258] on h2 "Understanding Targets in CMake" at bounding box center [308, 249] width 391 height 18
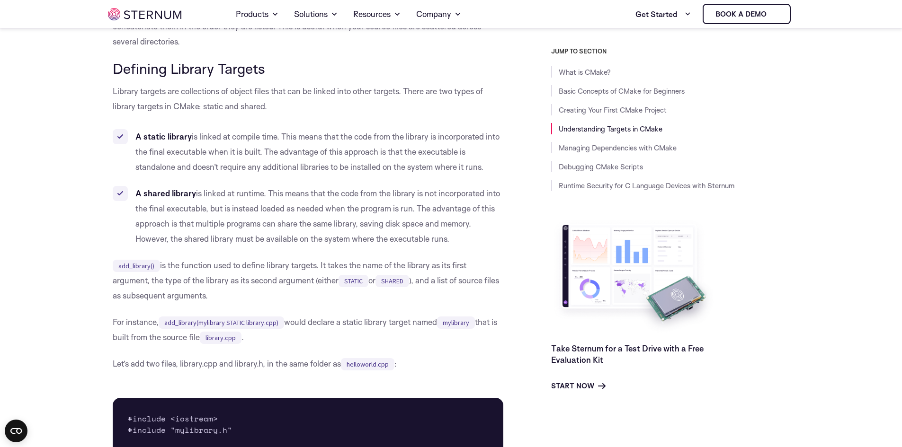
scroll to position [2171, 0]
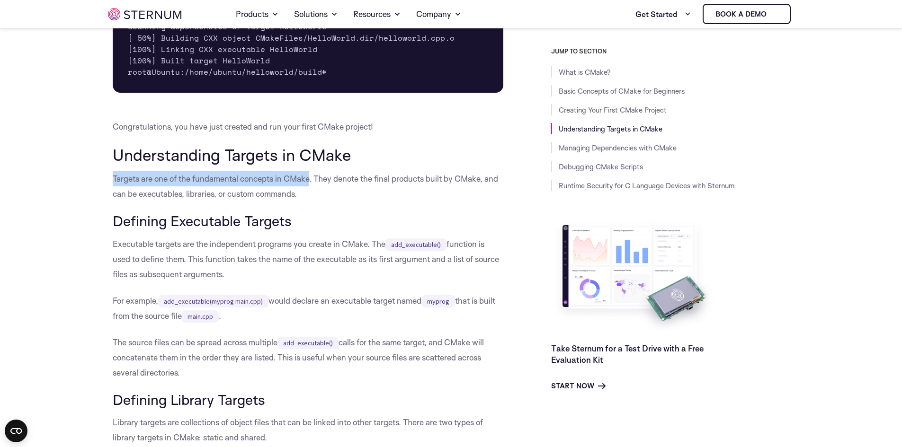
drag, startPoint x: 113, startPoint y: 204, endPoint x: 311, endPoint y: 209, distance: 198.4
click at [311, 202] on p "Targets are one of the fundamental concepts in CMake. They denote the final pro…" at bounding box center [308, 186] width 391 height 30
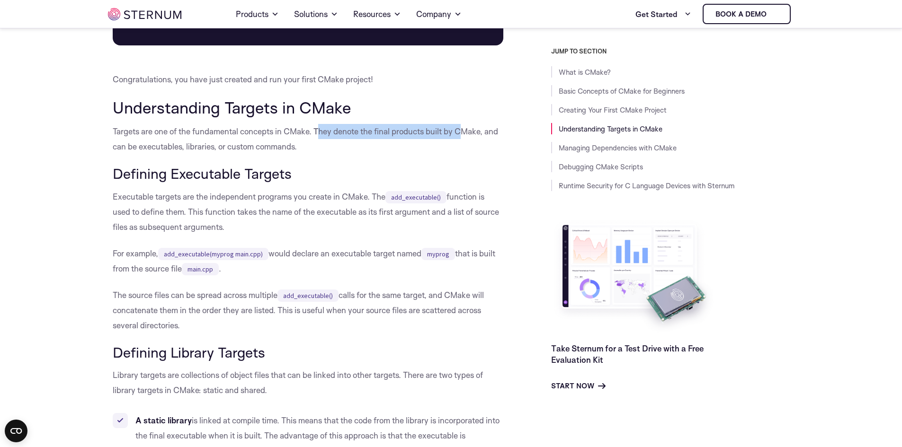
drag, startPoint x: 318, startPoint y: 154, endPoint x: 467, endPoint y: 158, distance: 149.2
click at [464, 154] on p "Targets are one of the fundamental concepts in CMake. They denote the final pro…" at bounding box center [308, 139] width 391 height 30
click at [467, 154] on p "Targets are one of the fundamental concepts in CMake. They denote the final pro…" at bounding box center [308, 139] width 391 height 30
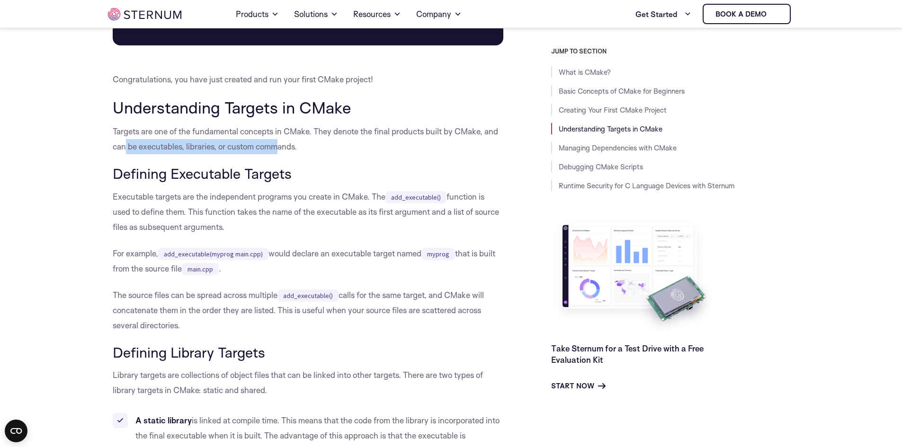
drag, startPoint x: 124, startPoint y: 176, endPoint x: 310, endPoint y: 174, distance: 186.5
click at [310, 154] on p "Targets are one of the fundamental concepts in CMake. They denote the final pro…" at bounding box center [308, 139] width 391 height 30
click at [311, 154] on p "Targets are one of the fundamental concepts in CMake. They denote the final pro…" at bounding box center [308, 139] width 391 height 30
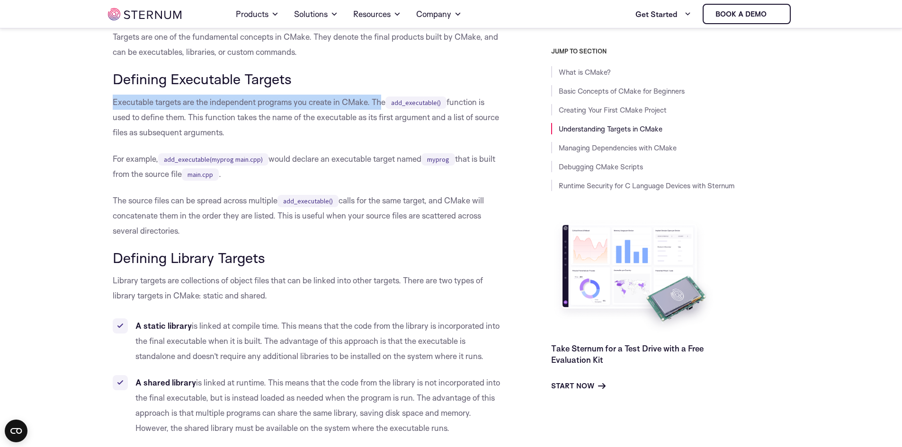
drag, startPoint x: 114, startPoint y: 128, endPoint x: 382, endPoint y: 134, distance: 268.0
click at [382, 134] on p "Executable targets are the independent programs you create in CMake. The add_ex…" at bounding box center [308, 117] width 391 height 45
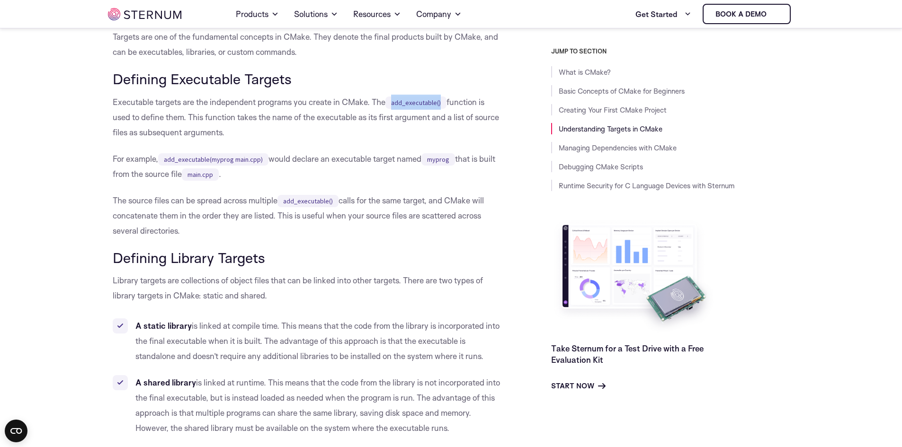
drag, startPoint x: 409, startPoint y: 130, endPoint x: 447, endPoint y: 130, distance: 37.9
click at [447, 130] on p "Executable targets are the independent programs you create in CMake. The add_ex…" at bounding box center [308, 117] width 391 height 45
click at [446, 109] on code "add_executable()" at bounding box center [415, 103] width 61 height 12
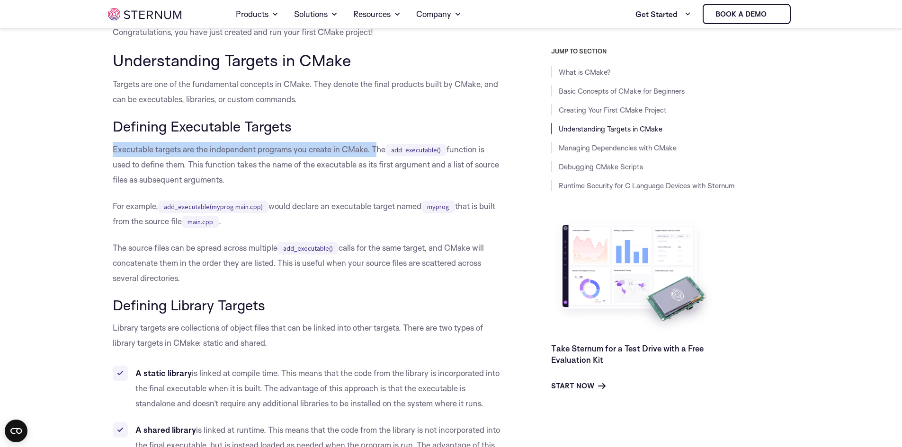
drag, startPoint x: 111, startPoint y: 176, endPoint x: 376, endPoint y: 173, distance: 265.1
click at [376, 173] on p "Executable targets are the independent programs you create in CMake. The add_ex…" at bounding box center [308, 164] width 391 height 45
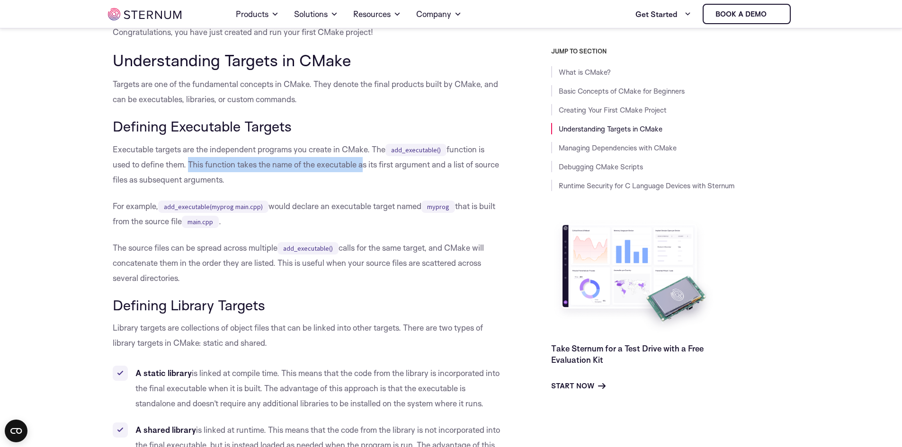
drag, startPoint x: 192, startPoint y: 190, endPoint x: 362, endPoint y: 192, distance: 169.9
click at [362, 187] on p "Executable targets are the independent programs you create in CMake. The add_ex…" at bounding box center [308, 164] width 391 height 45
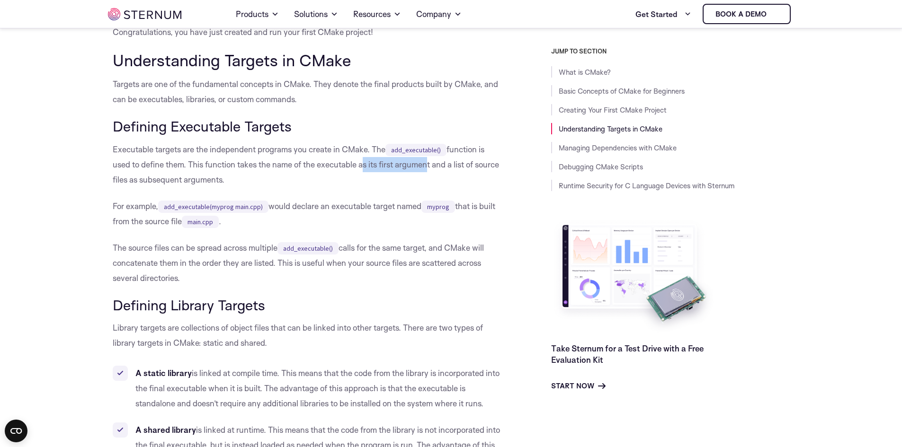
drag, startPoint x: 360, startPoint y: 193, endPoint x: 426, endPoint y: 193, distance: 65.3
click at [426, 187] on p "Executable targets are the independent programs you create in CMake. The add_ex…" at bounding box center [308, 164] width 391 height 45
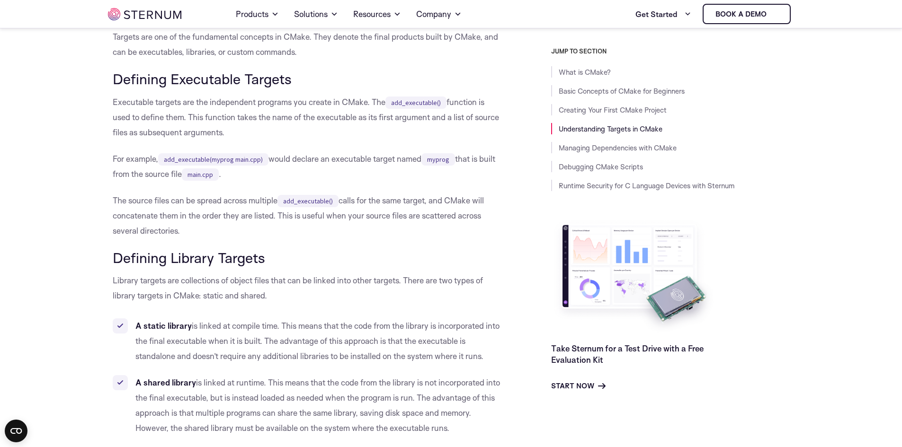
drag, startPoint x: 127, startPoint y: 256, endPoint x: 189, endPoint y: 257, distance: 62.0
click at [189, 239] on p "The source files can be spread across multiple add_executable() calls for the s…" at bounding box center [308, 215] width 391 height 45
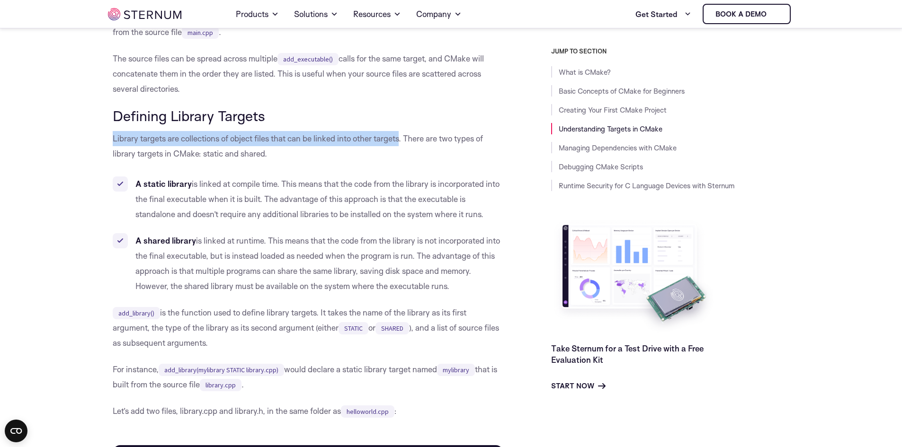
drag, startPoint x: 113, startPoint y: 163, endPoint x: 401, endPoint y: 164, distance: 287.8
click at [401, 161] on p "Library targets are collections of object files that can be linked into other t…" at bounding box center [308, 146] width 391 height 30
drag, startPoint x: 404, startPoint y: 165, endPoint x: 108, endPoint y: 167, distance: 295.9
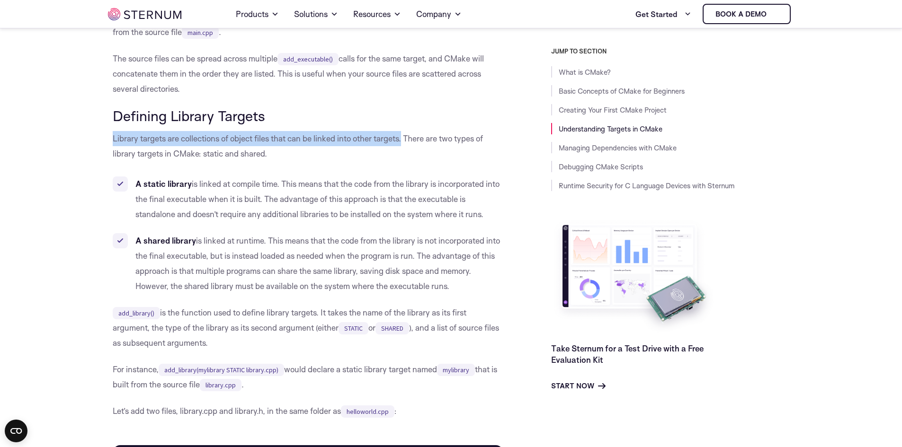
click at [113, 161] on p "Library targets are collections of object files that can be linked into other t…" at bounding box center [308, 146] width 391 height 30
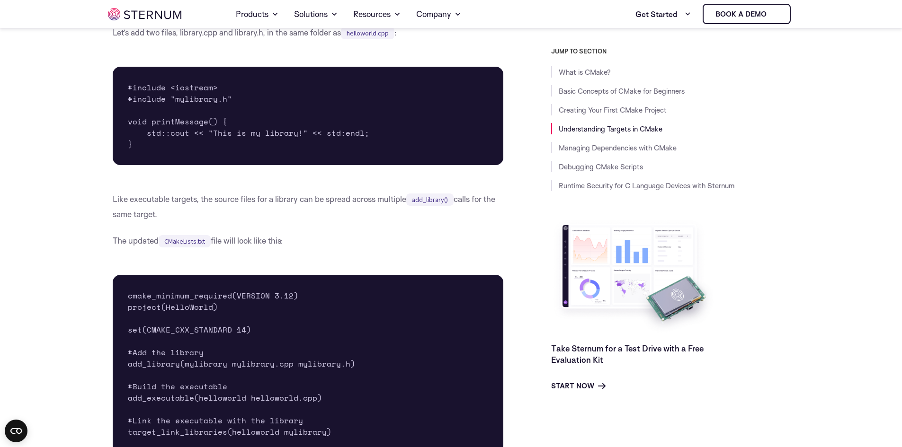
scroll to position [2928, 0]
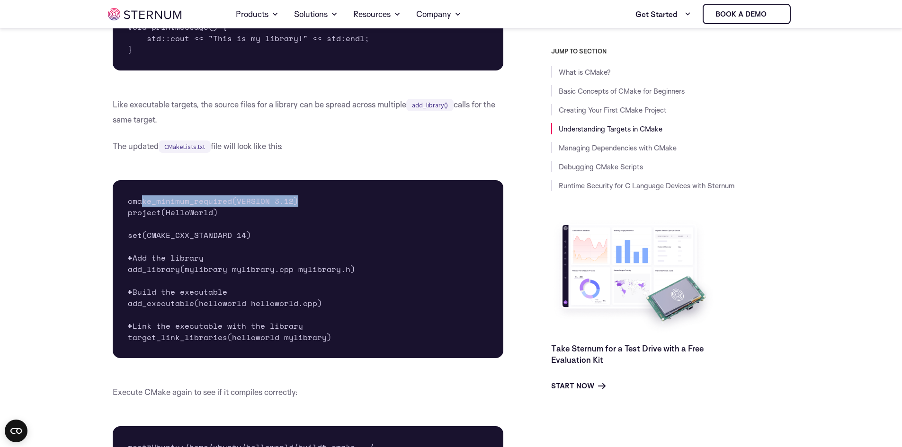
drag, startPoint x: 141, startPoint y: 231, endPoint x: 297, endPoint y: 230, distance: 156.2
click at [297, 230] on pre "cmake_minimum_required(VERSION 3.12) project(HelloWorld) set(CMAKE_CXX_STANDARD…" at bounding box center [308, 269] width 391 height 178
drag, startPoint x: 113, startPoint y: 243, endPoint x: 238, endPoint y: 243, distance: 125.0
click at [238, 243] on pre "cmake_minimum_required(VERSION 3.12) project(HelloWorld) set(CMAKE_CXX_STANDARD…" at bounding box center [308, 269] width 391 height 178
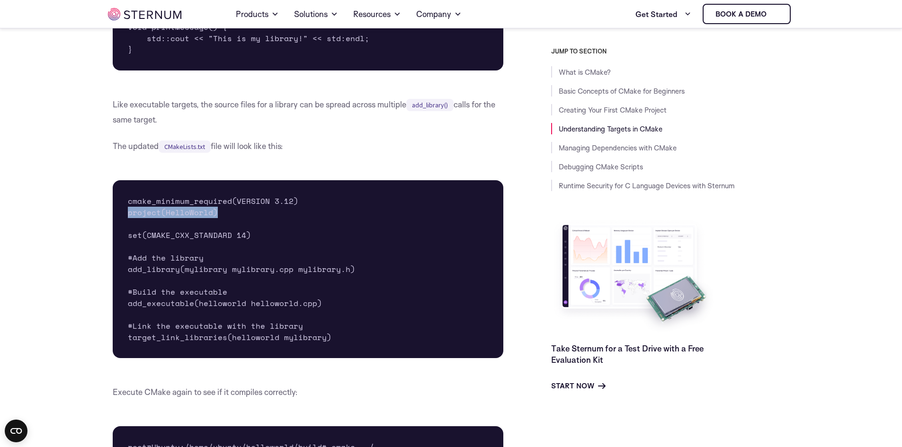
click at [238, 243] on pre "cmake_minimum_required(VERSION 3.12) project(HelloWorld) set(CMAKE_CXX_STANDARD…" at bounding box center [308, 269] width 391 height 178
drag, startPoint x: 112, startPoint y: 260, endPoint x: 225, endPoint y: 261, distance: 113.6
click at [225, 261] on pre "cmake_minimum_required(VERSION 3.12) project(HelloWorld) set(CMAKE_CXX_STANDARD…" at bounding box center [308, 269] width 391 height 178
drag, startPoint x: 128, startPoint y: 287, endPoint x: 238, endPoint y: 278, distance: 110.1
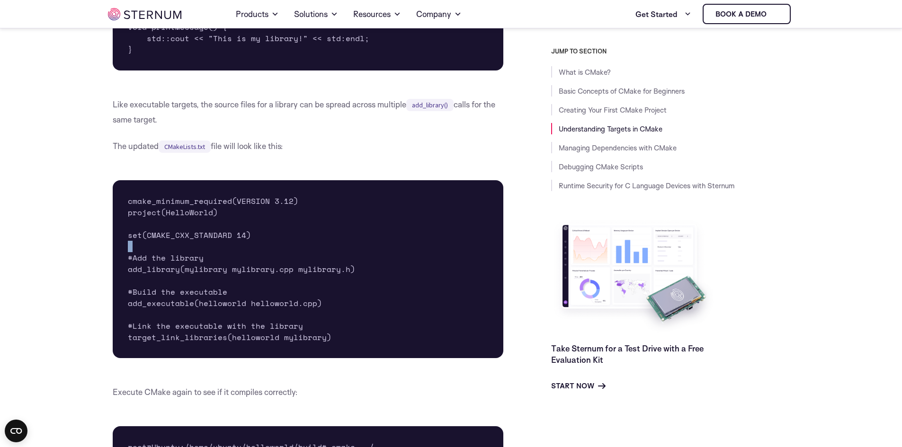
click at [238, 278] on pre "cmake_minimum_required(VERSION 3.12) project(HelloWorld) set(CMAKE_CXX_STANDARD…" at bounding box center [308, 269] width 391 height 178
drag, startPoint x: 127, startPoint y: 304, endPoint x: 203, endPoint y: 295, distance: 76.2
click at [203, 295] on pre "cmake_minimum_required(VERSION 3.12) project(HelloWorld) set(CMAKE_CXX_STANDARD…" at bounding box center [308, 269] width 391 height 178
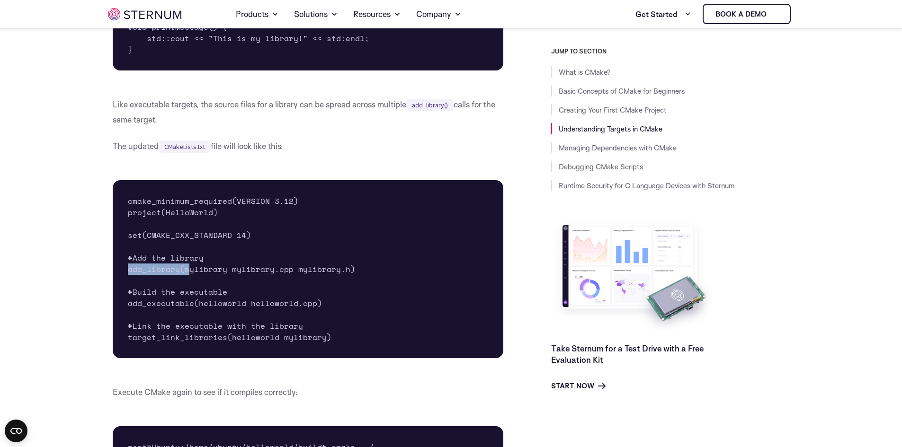
drag, startPoint x: 121, startPoint y: 294, endPoint x: 190, endPoint y: 294, distance: 69.6
click at [190, 294] on pre "cmake_minimum_required(VERSION 3.12) project(HelloWorld) set(CMAKE_CXX_STANDARD…" at bounding box center [308, 269] width 391 height 178
drag, startPoint x: 120, startPoint y: 363, endPoint x: 217, endPoint y: 366, distance: 97.1
click at [217, 358] on pre "cmake_minimum_required(VERSION 3.12) project(HelloWorld) set(CMAKE_CXX_STANDARD…" at bounding box center [308, 269] width 391 height 178
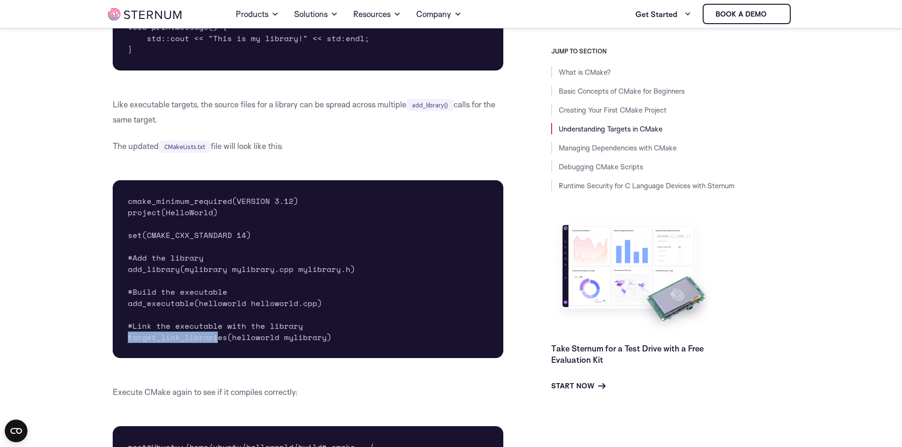
click at [217, 358] on pre "cmake_minimum_required(VERSION 3.12) project(HelloWorld) set(CMAKE_CXX_STANDARD…" at bounding box center [308, 269] width 391 height 178
drag, startPoint x: 234, startPoint y: 363, endPoint x: 274, endPoint y: 363, distance: 39.3
click at [274, 358] on pre "cmake_minimum_required(VERSION 3.12) project(HelloWorld) set(CMAKE_CXX_STANDARD…" at bounding box center [308, 269] width 391 height 178
drag, startPoint x: 276, startPoint y: 363, endPoint x: 229, endPoint y: 363, distance: 46.9
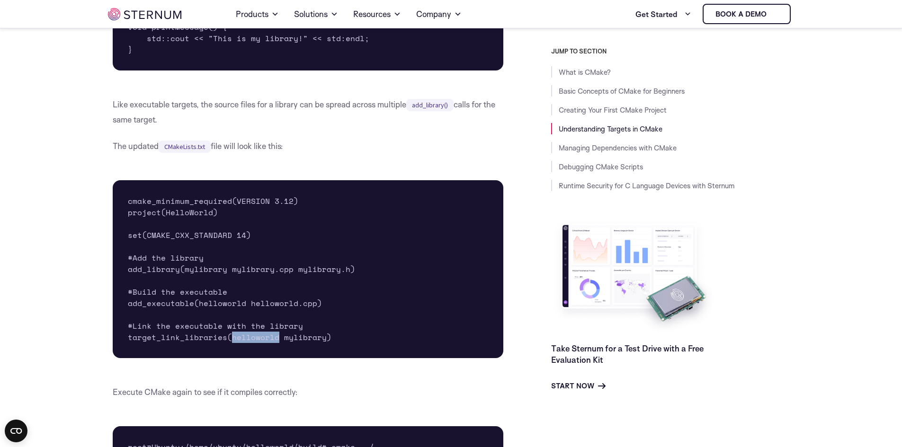
click at [229, 358] on pre "cmake_minimum_required(VERSION 3.12) project(HelloWorld) set(CMAKE_CXX_STANDARD…" at bounding box center [308, 269] width 391 height 178
drag, startPoint x: 229, startPoint y: 363, endPoint x: 275, endPoint y: 367, distance: 45.7
click at [275, 358] on pre "cmake_minimum_required(VERSION 3.12) project(HelloWorld) set(CMAKE_CXX_STANDARD…" at bounding box center [308, 269] width 391 height 178
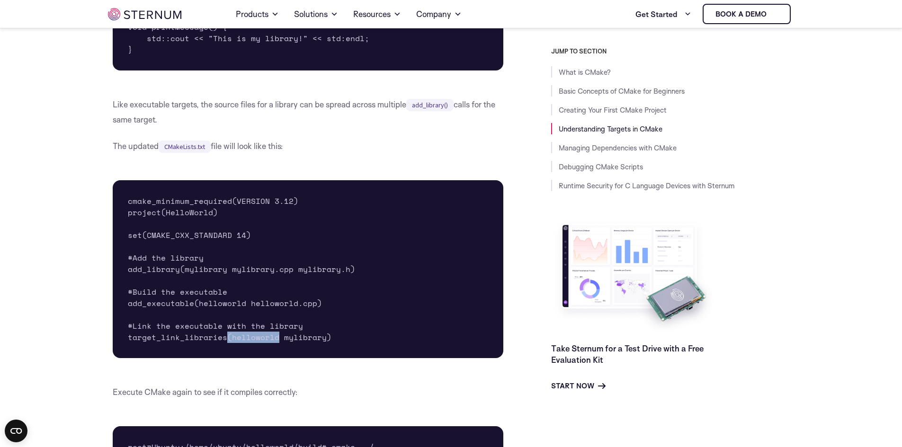
drag, startPoint x: 275, startPoint y: 362, endPoint x: 227, endPoint y: 364, distance: 48.3
click at [227, 358] on pre "cmake_minimum_required(VERSION 3.12) project(HelloWorld) set(CMAKE_CXX_STANDARD…" at bounding box center [308, 269] width 391 height 178
drag, startPoint x: 229, startPoint y: 364, endPoint x: 275, endPoint y: 366, distance: 45.5
click at [275, 358] on pre "cmake_minimum_required(VERSION 3.12) project(HelloWorld) set(CMAKE_CXX_STANDARD…" at bounding box center [308, 269] width 391 height 178
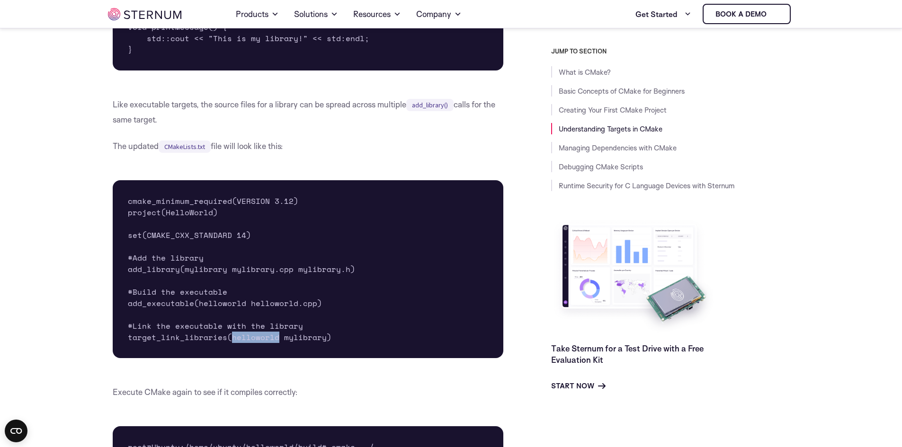
click at [258, 358] on pre "cmake_minimum_required(VERSION 3.12) project(HelloWorld) set(CMAKE_CXX_STANDARD…" at bounding box center [308, 269] width 391 height 178
drag, startPoint x: 276, startPoint y: 363, endPoint x: 231, endPoint y: 362, distance: 45.9
click at [231, 358] on pre "cmake_minimum_required(VERSION 3.12) project(HelloWorld) set(CMAKE_CXX_STANDARD…" at bounding box center [308, 269] width 391 height 178
drag, startPoint x: 231, startPoint y: 362, endPoint x: 276, endPoint y: 362, distance: 45.4
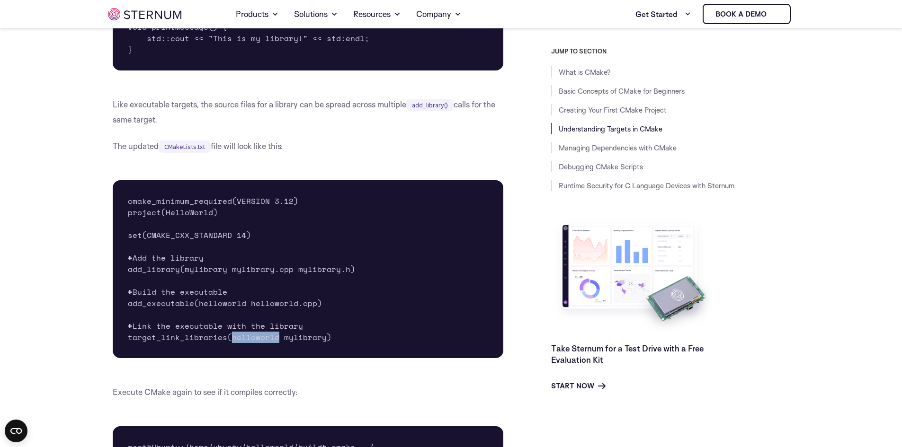
click at [276, 358] on pre "cmake_minimum_required(VERSION 3.12) project(HelloWorld) set(CMAKE_CXX_STANDARD…" at bounding box center [308, 269] width 391 height 178
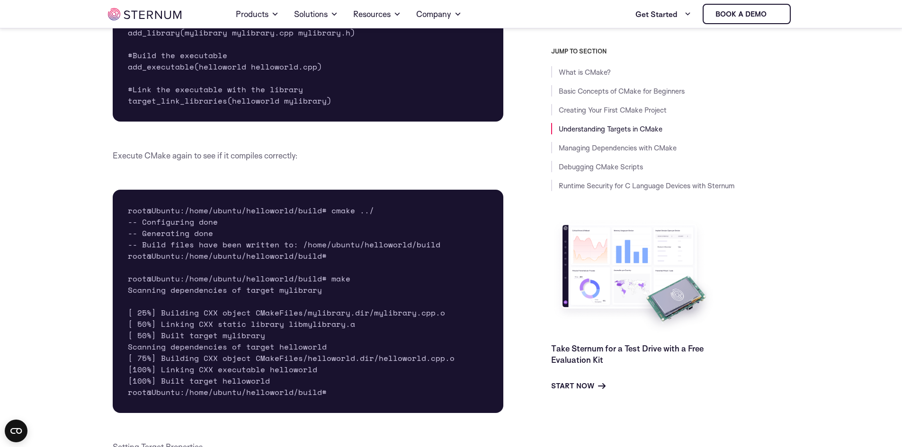
scroll to position [3023, 0]
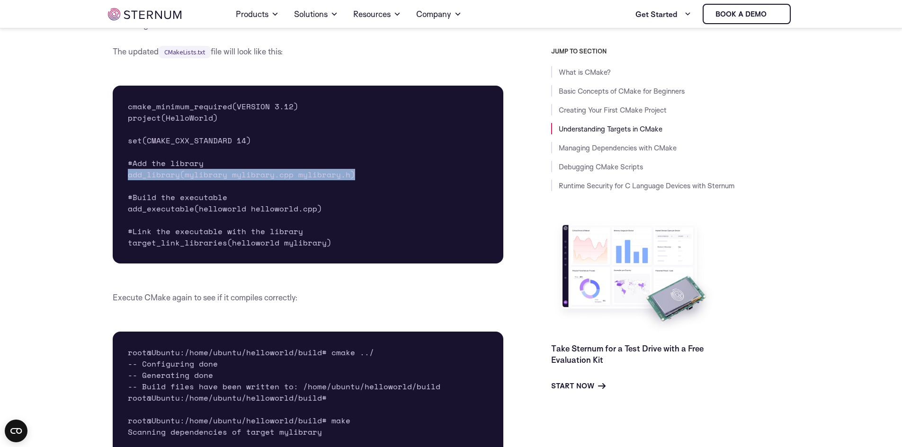
drag, startPoint x: 140, startPoint y: 200, endPoint x: 358, endPoint y: 199, distance: 218.7
click at [358, 199] on pre "cmake_minimum_required(VERSION 3.12) project(HelloWorld) set(CMAKE_CXX_STANDARD…" at bounding box center [308, 175] width 391 height 178
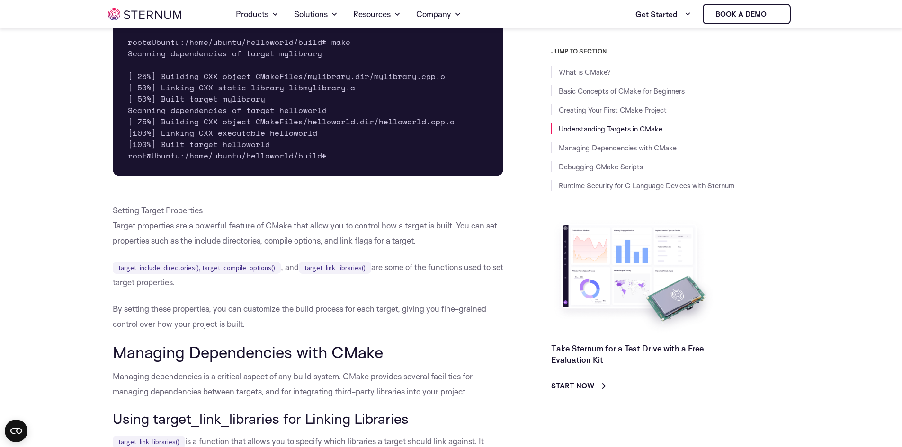
scroll to position [3449, 0]
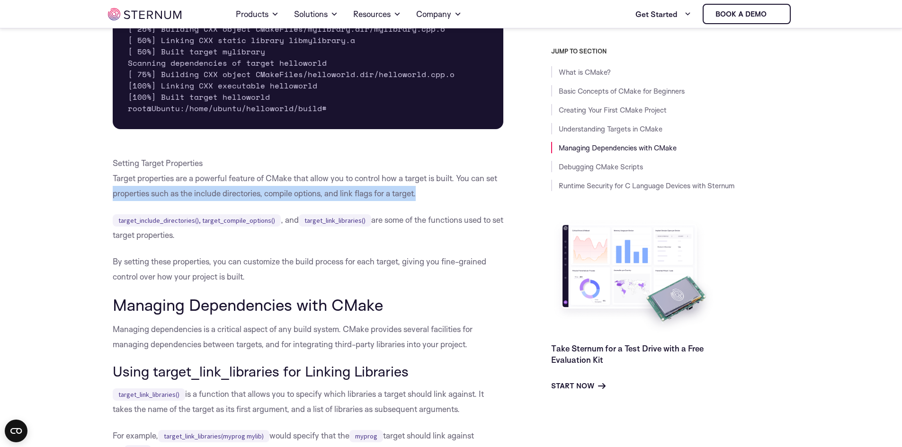
drag, startPoint x: 111, startPoint y: 222, endPoint x: 426, endPoint y: 221, distance: 314.3
click at [426, 201] on p "Setting Target Properties Target properties are a powerful feature of CMake tha…" at bounding box center [308, 178] width 391 height 45
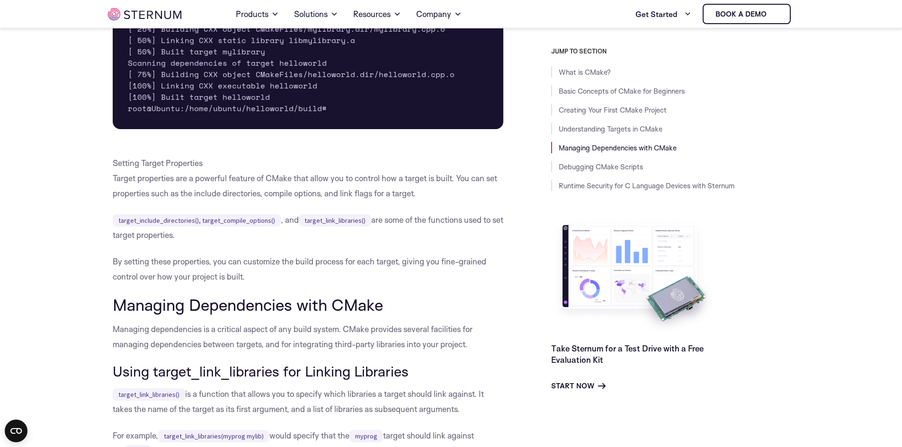
scroll to position [3496, 0]
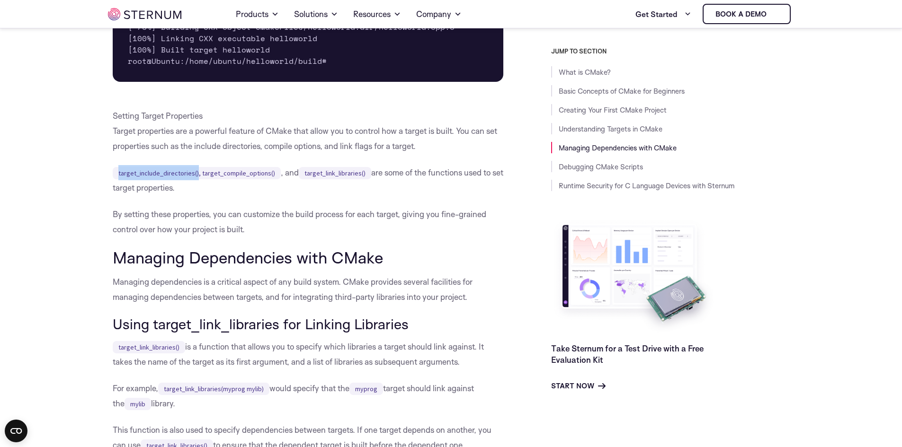
drag, startPoint x: 117, startPoint y: 198, endPoint x: 195, endPoint y: 204, distance: 78.8
click at [195, 179] on code "target_include_directories(), target_compile_options()" at bounding box center [197, 173] width 168 height 12
drag, startPoint x: 117, startPoint y: 199, endPoint x: 195, endPoint y: 202, distance: 77.2
click at [195, 179] on code "target_include_directories(), target_compile_options()" at bounding box center [197, 173] width 168 height 12
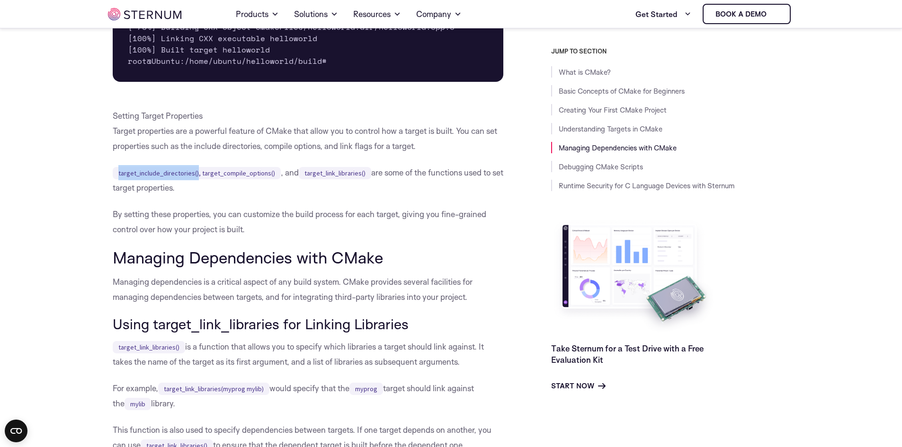
click at [195, 179] on code "target_include_directories(), target_compile_options()" at bounding box center [197, 173] width 168 height 12
drag, startPoint x: 194, startPoint y: 198, endPoint x: 114, endPoint y: 204, distance: 80.2
click at [114, 179] on code "target_include_directories(), target_compile_options()" at bounding box center [197, 173] width 168 height 12
click at [113, 179] on code "target_include_directories(), target_compile_options()" at bounding box center [197, 173] width 168 height 12
drag, startPoint x: 117, startPoint y: 201, endPoint x: 195, endPoint y: 204, distance: 77.7
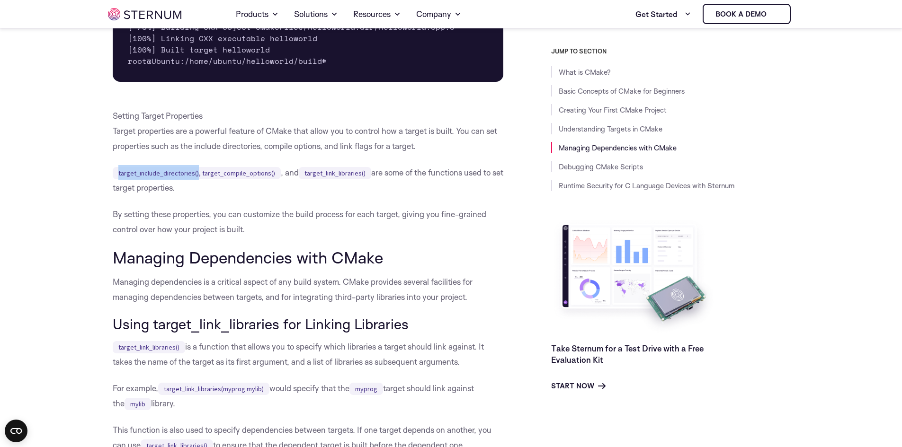
click at [195, 179] on code "target_include_directories(), target_compile_options()" at bounding box center [197, 173] width 168 height 12
click at [199, 179] on code "target_include_directories(), target_compile_options()" at bounding box center [197, 173] width 168 height 12
drag, startPoint x: 198, startPoint y: 198, endPoint x: 269, endPoint y: 200, distance: 71.5
click at [269, 179] on code "target_include_directories(), target_compile_options()" at bounding box center [197, 173] width 168 height 12
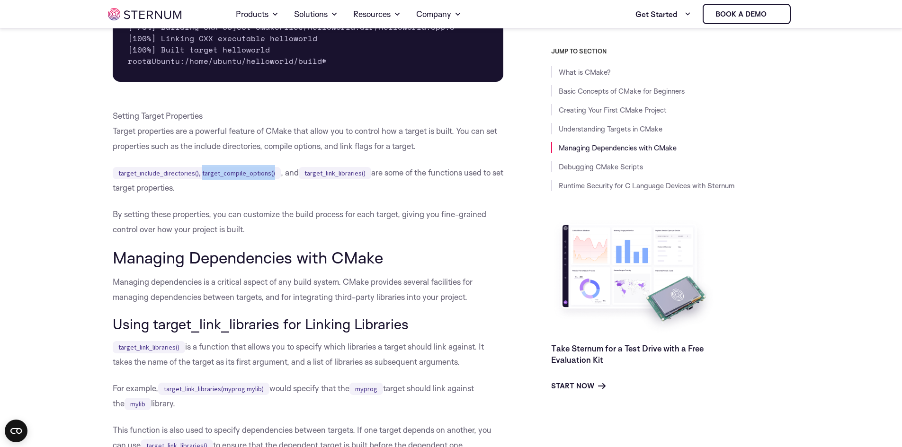
drag, startPoint x: 270, startPoint y: 199, endPoint x: 198, endPoint y: 200, distance: 71.5
click at [198, 179] on code "target_include_directories(), target_compile_options()" at bounding box center [197, 173] width 168 height 12
drag, startPoint x: 198, startPoint y: 200, endPoint x: 273, endPoint y: 199, distance: 75.3
click at [273, 179] on code "target_include_directories(), target_compile_options()" at bounding box center [197, 173] width 168 height 12
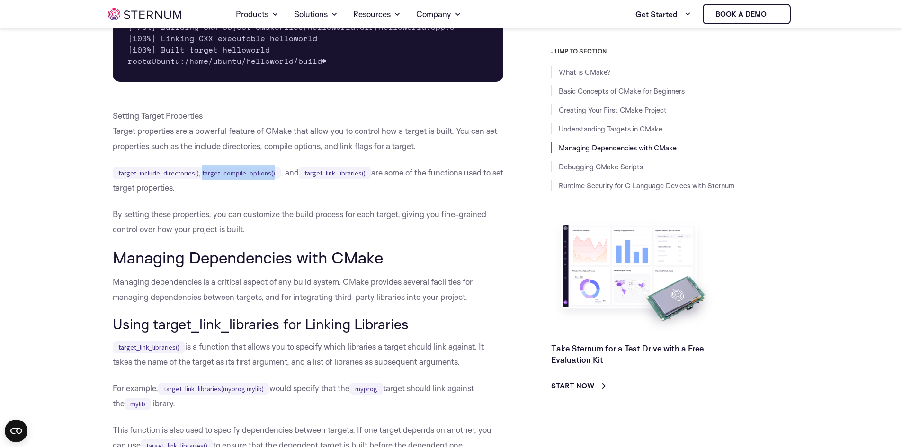
click at [273, 179] on code "target_include_directories(), target_compile_options()" at bounding box center [197, 173] width 168 height 12
drag, startPoint x: 307, startPoint y: 198, endPoint x: 365, endPoint y: 195, distance: 58.8
click at [365, 195] on p "target_include_directories(), target_compile_options() , and target_link_librar…" at bounding box center [308, 180] width 391 height 30
drag, startPoint x: 292, startPoint y: 204, endPoint x: 370, endPoint y: 204, distance: 78.6
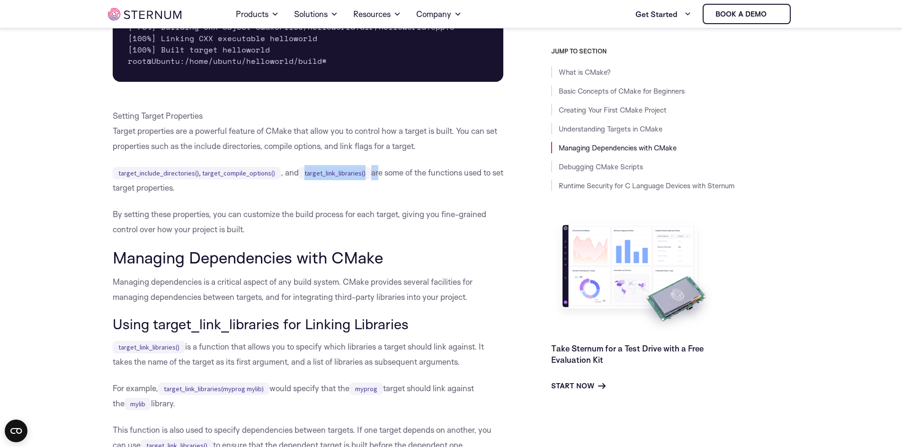
click at [370, 195] on p "target_include_directories(), target_compile_options() , and target_link_librar…" at bounding box center [308, 180] width 391 height 30
drag, startPoint x: 116, startPoint y: 216, endPoint x: 178, endPoint y: 215, distance: 62.0
click at [178, 195] on p "target_include_directories(), target_compile_options() , and target_link_librar…" at bounding box center [308, 180] width 391 height 30
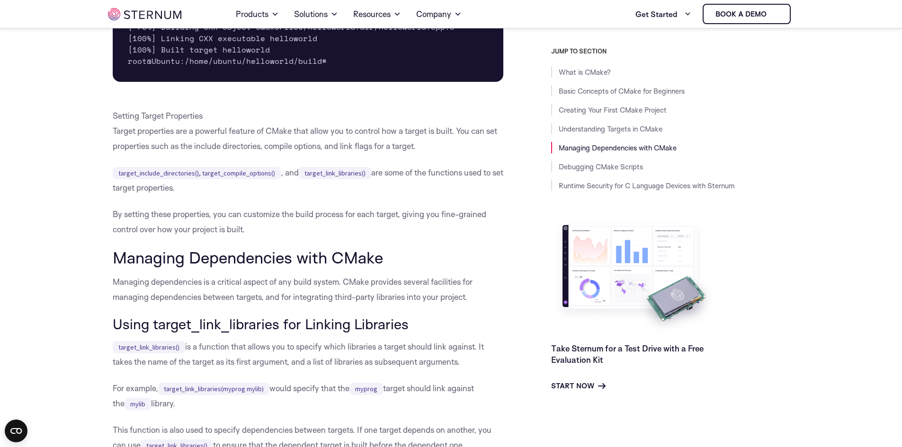
scroll to position [3544, 0]
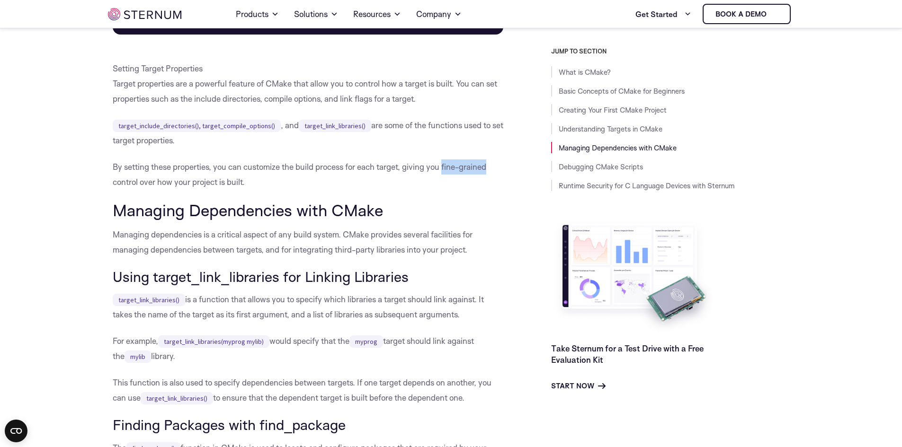
drag, startPoint x: 489, startPoint y: 192, endPoint x: 444, endPoint y: 197, distance: 45.7
click at [444, 190] on p "By setting these properties, you can customize the build process for each targe…" at bounding box center [308, 175] width 391 height 30
drag, startPoint x: 444, startPoint y: 195, endPoint x: 489, endPoint y: 195, distance: 45.4
click at [489, 190] on p "By setting these properties, you can customize the build process for each targe…" at bounding box center [308, 175] width 391 height 30
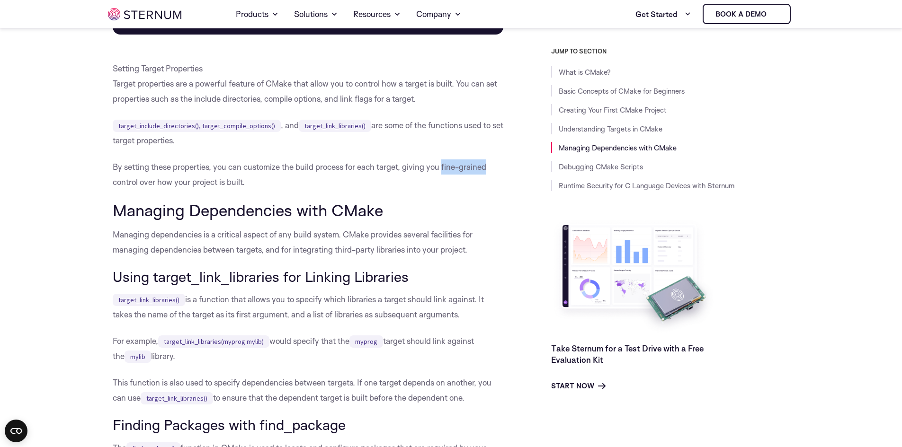
click at [489, 190] on p "By setting these properties, you can customize the build process for each targe…" at bounding box center [308, 175] width 391 height 30
drag, startPoint x: 489, startPoint y: 195, endPoint x: 448, endPoint y: 200, distance: 41.0
click at [448, 190] on p "By setting these properties, you can customize the build process for each targe…" at bounding box center [308, 175] width 391 height 30
drag, startPoint x: 118, startPoint y: 152, endPoint x: 270, endPoint y: 157, distance: 151.5
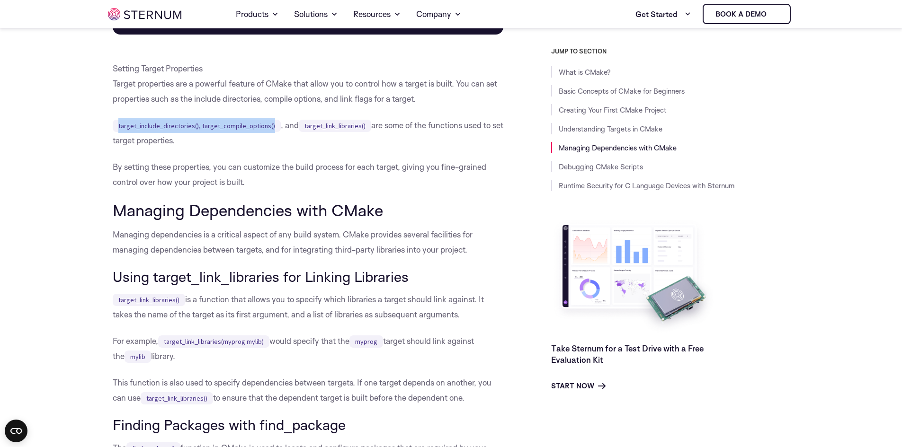
click at [270, 132] on code "target_include_directories(), target_compile_options()" at bounding box center [197, 126] width 168 height 12
drag, startPoint x: 269, startPoint y: 152, endPoint x: 89, endPoint y: 158, distance: 179.5
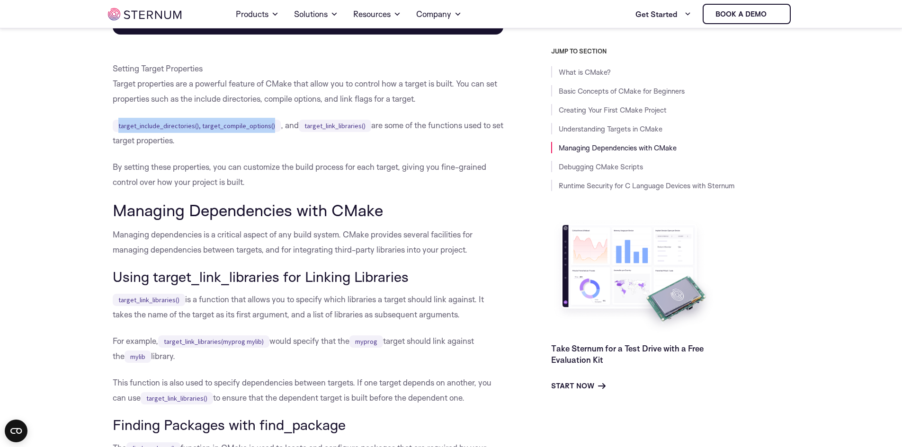
drag, startPoint x: 117, startPoint y: 153, endPoint x: 275, endPoint y: 153, distance: 157.6
click at [275, 148] on p "target_include_directories(), target_compile_options() , and target_link_librar…" at bounding box center [308, 133] width 391 height 30
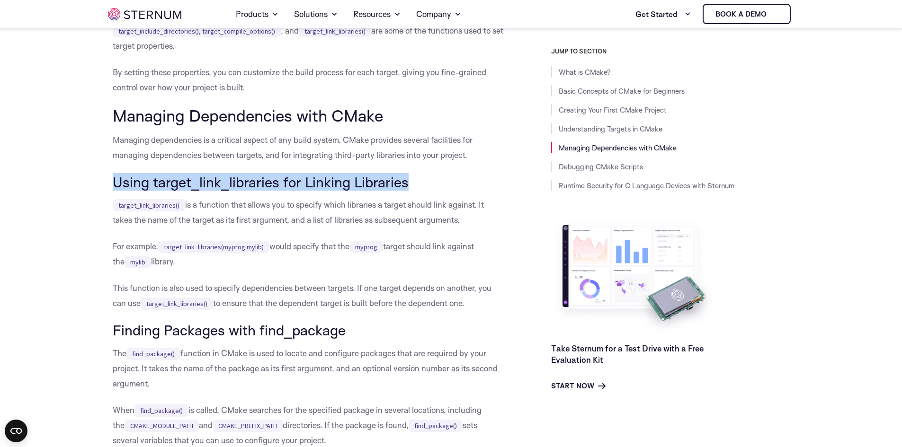
drag, startPoint x: 111, startPoint y: 206, endPoint x: 416, endPoint y: 213, distance: 304.9
click at [416, 190] on h3 "Using target_link_libraries for Linking Libraries" at bounding box center [308, 182] width 391 height 16
drag, startPoint x: 416, startPoint y: 212, endPoint x: 120, endPoint y: 212, distance: 295.4
click at [120, 190] on h3 "Using target_link_libraries for Linking Libraries" at bounding box center [308, 182] width 391 height 16
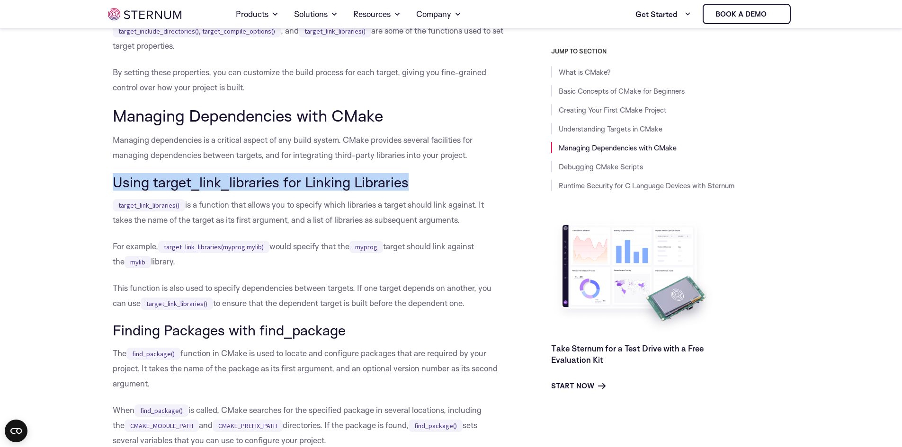
click at [119, 190] on h3 "Using target_link_libraries for Linking Libraries" at bounding box center [308, 182] width 391 height 16
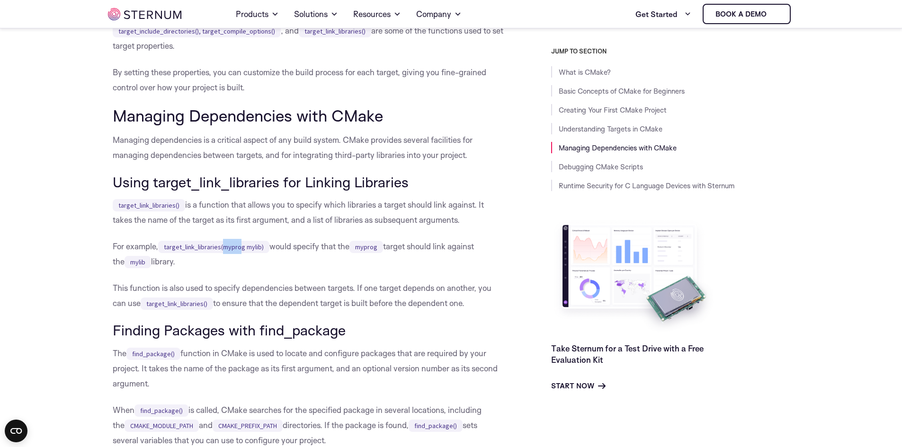
drag, startPoint x: 225, startPoint y: 272, endPoint x: 241, endPoint y: 274, distance: 16.3
click at [241, 253] on code "target_link_libraries(myprog mylib)" at bounding box center [213, 247] width 111 height 12
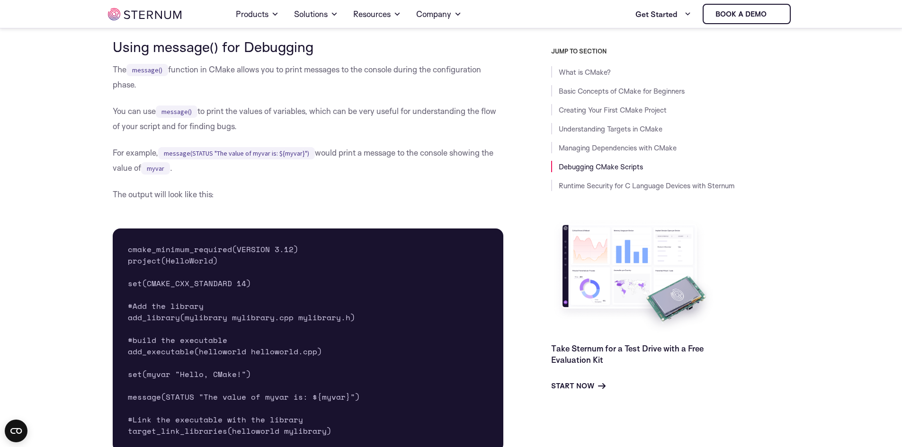
scroll to position [4348, 0]
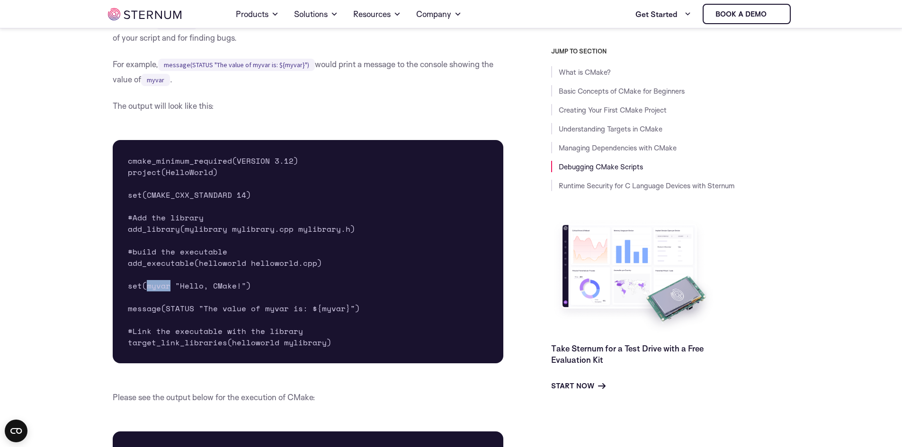
drag, startPoint x: 145, startPoint y: 312, endPoint x: 171, endPoint y: 316, distance: 25.8
click at [171, 316] on pre "cmake_minimum_required(VERSION 3.12) project(HelloWorld) set(CMAKE_CXX_STANDARD…" at bounding box center [308, 251] width 391 height 223
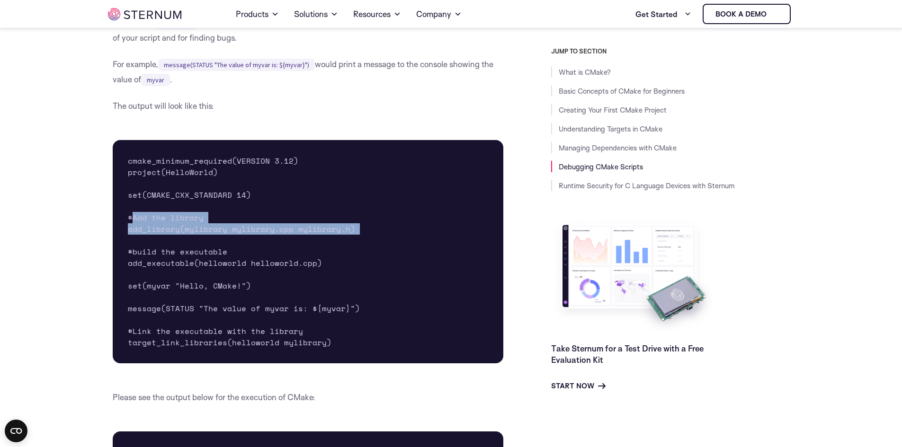
drag, startPoint x: 133, startPoint y: 240, endPoint x: 390, endPoint y: 260, distance: 257.4
click at [390, 260] on pre "cmake_minimum_required(VERSION 3.12) project(HelloWorld) set(CMAKE_CXX_STANDARD…" at bounding box center [308, 251] width 391 height 223
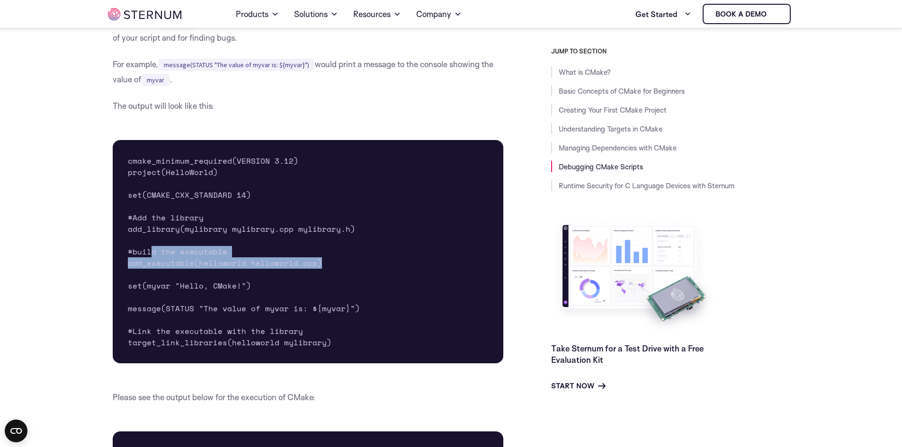
drag, startPoint x: 320, startPoint y: 288, endPoint x: 147, endPoint y: 277, distance: 172.7
click at [147, 277] on pre "cmake_minimum_required(VERSION 3.12) project(HelloWorld) set(CMAKE_CXX_STANDARD…" at bounding box center [308, 251] width 391 height 223
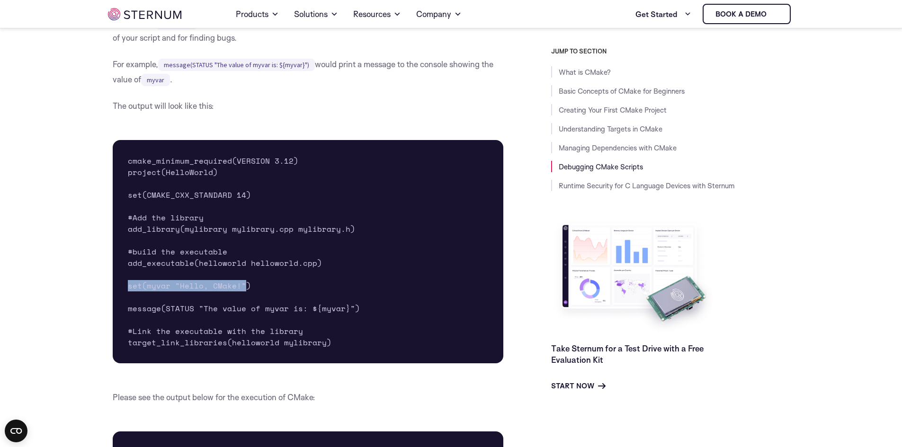
drag, startPoint x: 128, startPoint y: 312, endPoint x: 251, endPoint y: 315, distance: 123.1
click at [251, 315] on pre "cmake_minimum_required(VERSION 3.12) project(HelloWorld) set(CMAKE_CXX_STANDARD…" at bounding box center [308, 251] width 391 height 223
drag, startPoint x: 124, startPoint y: 312, endPoint x: 239, endPoint y: 311, distance: 114.1
click at [239, 311] on pre "cmake_minimum_required(VERSION 3.12) project(HelloWorld) set(CMAKE_CXX_STANDARD…" at bounding box center [308, 251] width 391 height 223
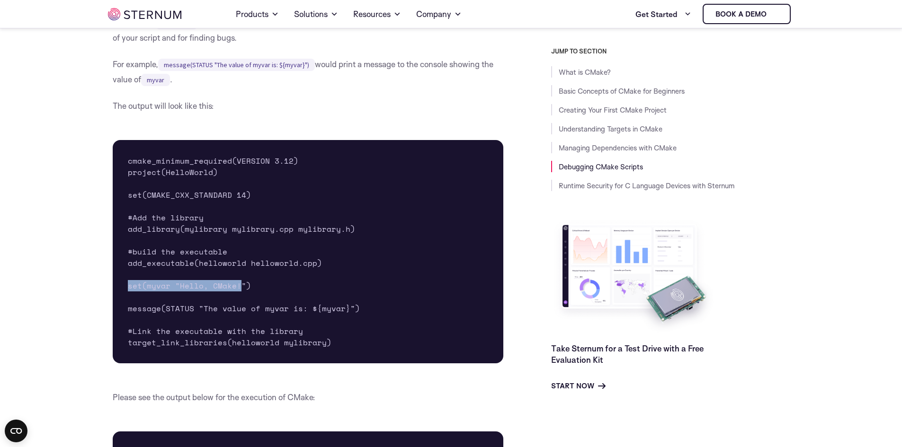
click at [239, 311] on pre "cmake_minimum_required(VERSION 3.12) project(HelloWorld) set(CMAKE_CXX_STANDARD…" at bounding box center [308, 251] width 391 height 223
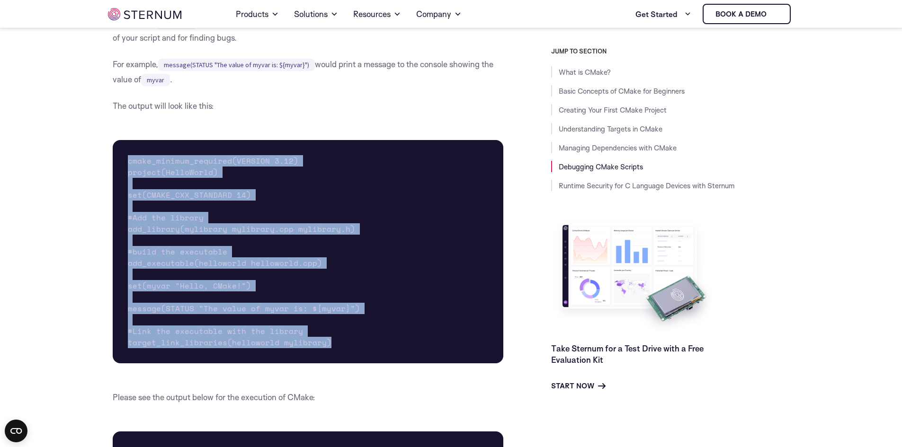
drag, startPoint x: 325, startPoint y: 368, endPoint x: 127, endPoint y: 191, distance: 265.5
click at [127, 191] on pre "cmake_minimum_required(VERSION 3.12) project(HelloWorld) set(CMAKE_CXX_STANDARD…" at bounding box center [308, 251] width 391 height 223
drag, startPoint x: 126, startPoint y: 185, endPoint x: 337, endPoint y: 372, distance: 281.3
click at [337, 364] on pre "cmake_minimum_required(VERSION 3.12) project(HelloWorld) set(CMAKE_CXX_STANDARD…" at bounding box center [308, 251] width 391 height 223
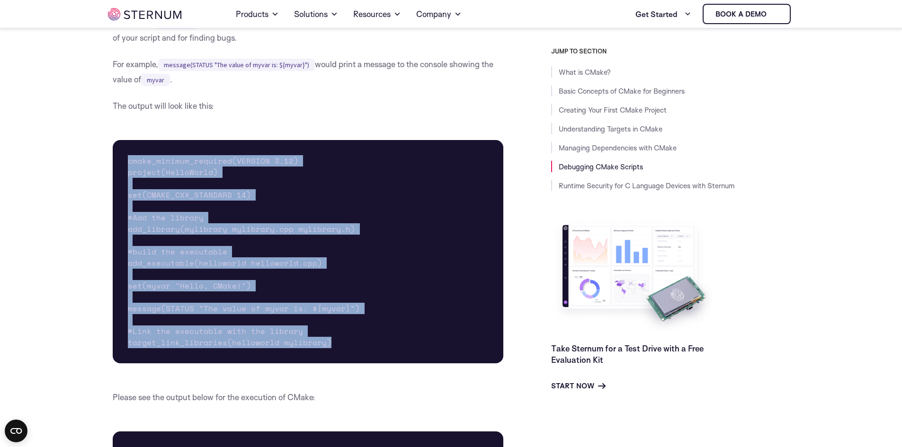
click at [337, 364] on pre "cmake_minimum_required(VERSION 3.12) project(HelloWorld) set(CMAKE_CXX_STANDARD…" at bounding box center [308, 251] width 391 height 223
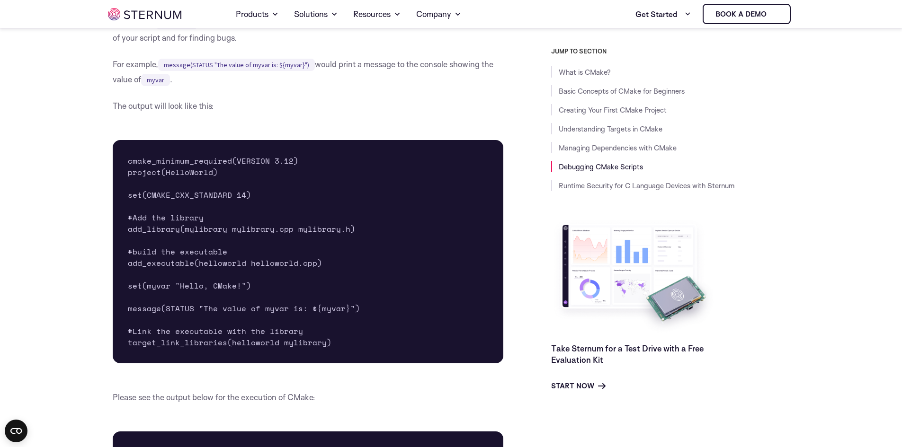
click at [332, 364] on pre "cmake_minimum_required(VERSION 3.12) project(HelloWorld) set(CMAKE_CXX_STANDARD…" at bounding box center [308, 251] width 391 height 223
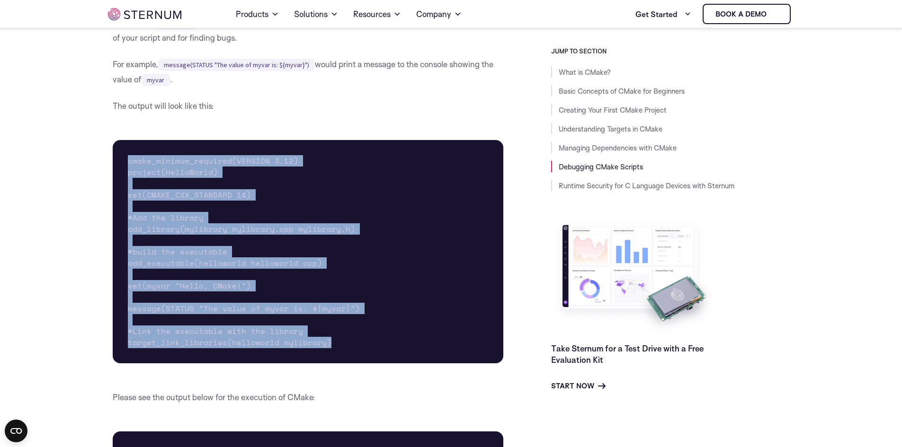
drag, startPoint x: 330, startPoint y: 369, endPoint x: 122, endPoint y: 191, distance: 274.3
click at [122, 191] on pre "cmake_minimum_required(VERSION 3.12) project(HelloWorld) set(CMAKE_CXX_STANDARD…" at bounding box center [308, 251] width 391 height 223
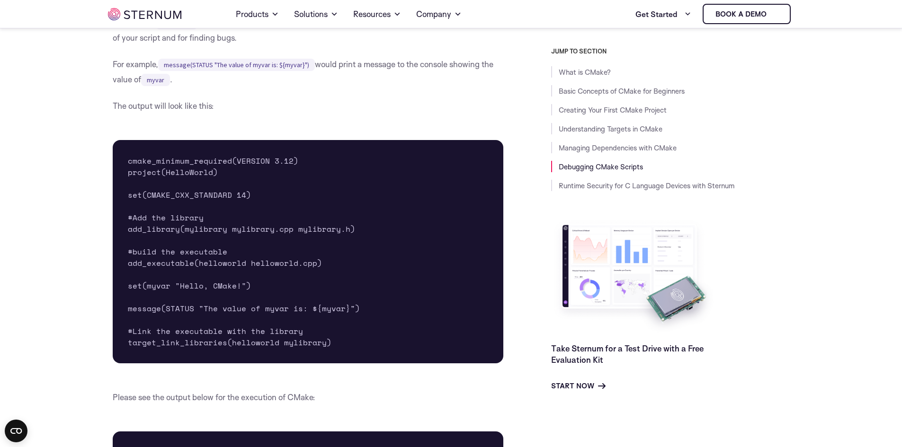
scroll to position [4396, 0]
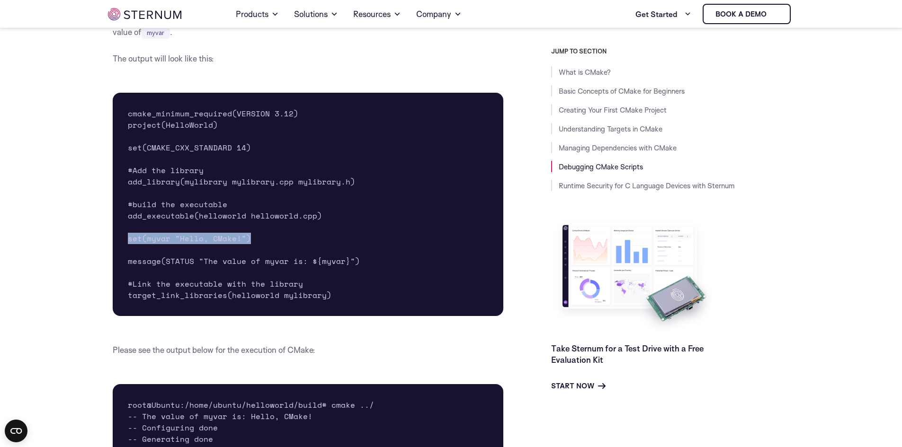
drag, startPoint x: 130, startPoint y: 266, endPoint x: 257, endPoint y: 267, distance: 126.9
click at [257, 267] on pre "cmake_minimum_required(VERSION 3.12) project(HelloWorld) set(CMAKE_CXX_STANDARD…" at bounding box center [308, 204] width 391 height 223
drag, startPoint x: 310, startPoint y: 288, endPoint x: 346, endPoint y: 288, distance: 36.0
click at [346, 288] on pre "cmake_minimum_required(VERSION 3.12) project(HelloWorld) set(CMAKE_CXX_STANDARD…" at bounding box center [308, 204] width 391 height 223
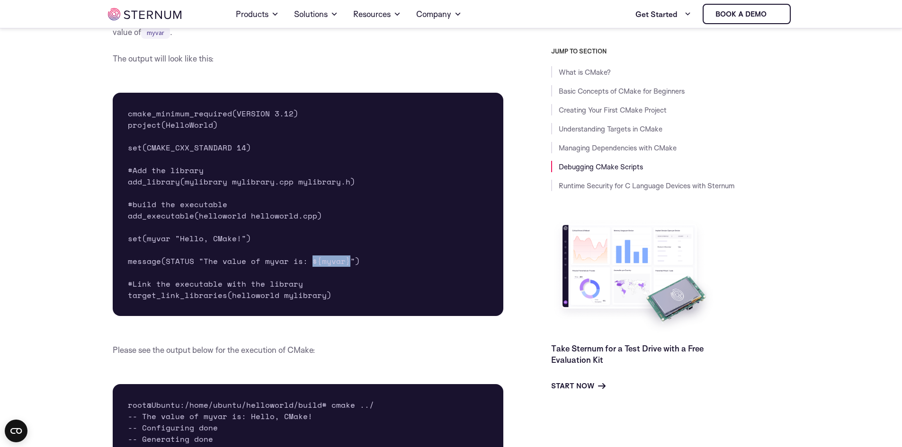
click at [346, 288] on pre "cmake_minimum_required(VERSION 3.12) project(HelloWorld) set(CMAKE_CXX_STANDARD…" at bounding box center [308, 204] width 391 height 223
drag, startPoint x: 346, startPoint y: 287, endPoint x: 310, endPoint y: 291, distance: 35.7
click at [310, 291] on pre "cmake_minimum_required(VERSION 3.12) project(HelloWorld) set(CMAKE_CXX_STANDARD…" at bounding box center [308, 204] width 391 height 223
drag, startPoint x: 309, startPoint y: 281, endPoint x: 320, endPoint y: 283, distance: 12.0
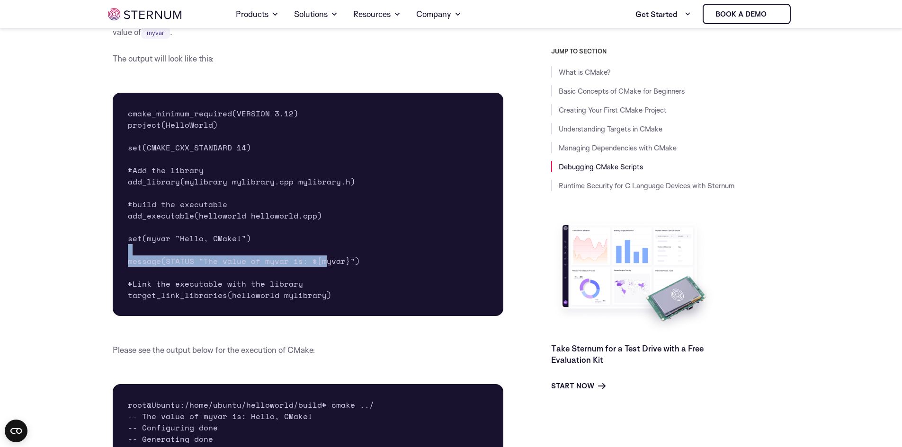
click at [320, 283] on pre "cmake_minimum_required(VERSION 3.12) project(HelloWorld) set(CMAKE_CXX_STANDARD…" at bounding box center [308, 204] width 391 height 223
drag, startPoint x: 331, startPoint y: 289, endPoint x: 309, endPoint y: 286, distance: 22.8
click at [309, 286] on pre "cmake_minimum_required(VERSION 3.12) project(HelloWorld) set(CMAKE_CXX_STANDARD…" at bounding box center [308, 204] width 391 height 223
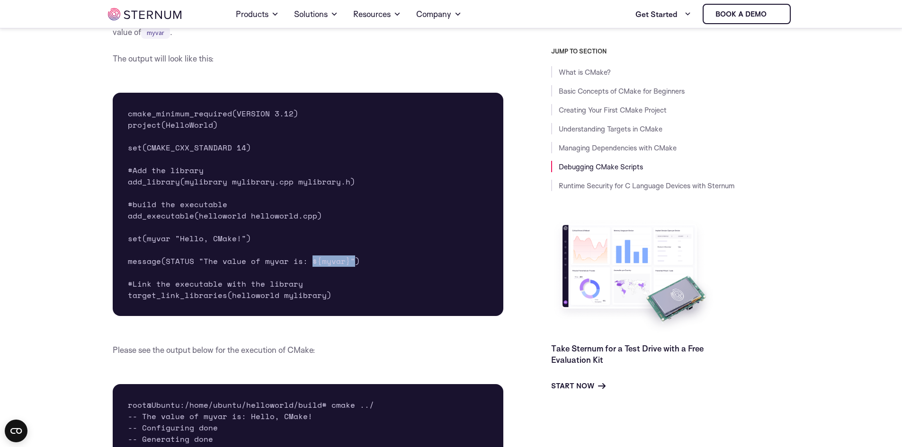
drag, startPoint x: 310, startPoint y: 286, endPoint x: 344, endPoint y: 286, distance: 34.1
click at [344, 286] on pre "cmake_minimum_required(VERSION 3.12) project(HelloWorld) set(CMAKE_CXX_STANDARD…" at bounding box center [308, 204] width 391 height 223
drag, startPoint x: 344, startPoint y: 288, endPoint x: 308, endPoint y: 292, distance: 36.1
click at [308, 292] on pre "cmake_minimum_required(VERSION 3.12) project(HelloWorld) set(CMAKE_CXX_STANDARD…" at bounding box center [308, 204] width 391 height 223
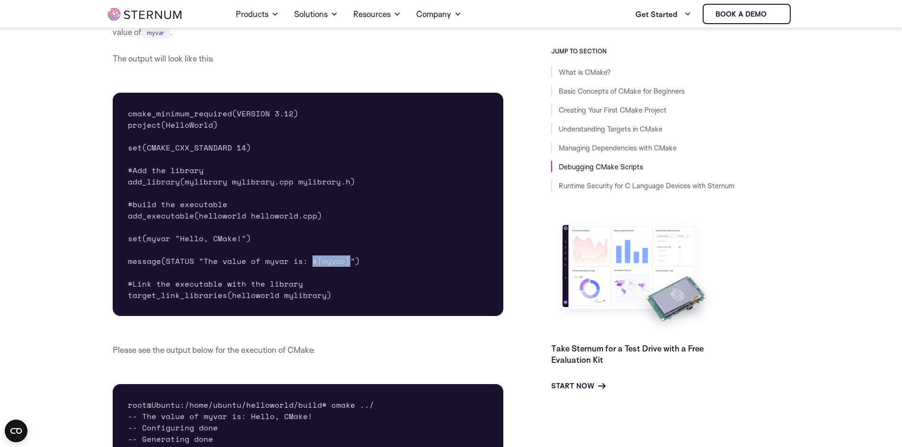
click at [308, 292] on pre "cmake_minimum_required(VERSION 3.12) project(HelloWorld) set(CMAKE_CXX_STANDARD…" at bounding box center [308, 204] width 391 height 223
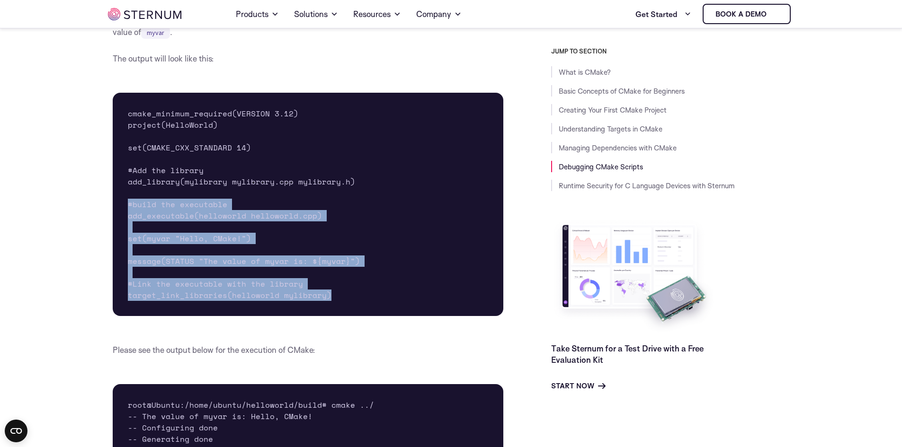
drag, startPoint x: 327, startPoint y: 323, endPoint x: 126, endPoint y: 232, distance: 220.3
click at [126, 232] on pre "cmake_minimum_required(VERSION 3.12) project(HelloWorld) set(CMAKE_CXX_STANDARD…" at bounding box center [308, 204] width 391 height 223
drag, startPoint x: 127, startPoint y: 225, endPoint x: 372, endPoint y: 322, distance: 263.4
click at [372, 316] on pre "cmake_minimum_required(VERSION 3.12) project(HelloWorld) set(CMAKE_CXX_STANDARD…" at bounding box center [308, 204] width 391 height 223
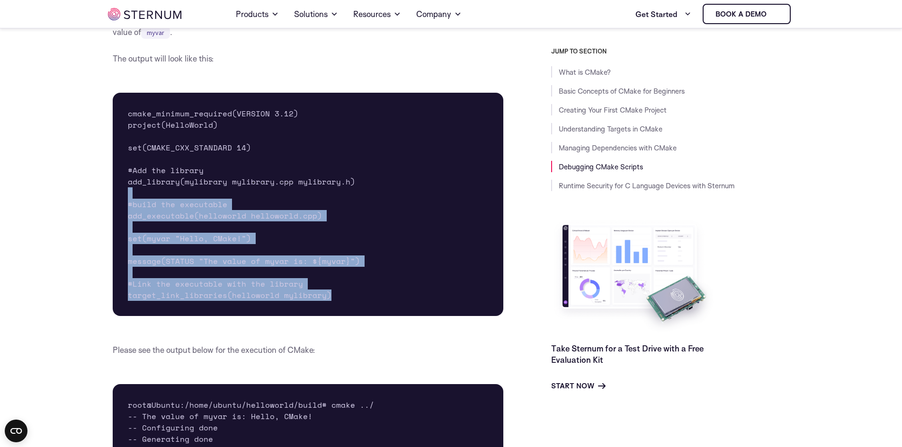
click at [372, 316] on pre "cmake_minimum_required(VERSION 3.12) project(HelloWorld) set(CMAKE_CXX_STANDARD…" at bounding box center [308, 204] width 391 height 223
drag, startPoint x: 326, startPoint y: 317, endPoint x: 119, endPoint y: 231, distance: 223.6
click at [119, 231] on pre "cmake_minimum_required(VERSION 3.12) project(HelloWorld) set(CMAKE_CXX_STANDARD…" at bounding box center [308, 204] width 391 height 223
drag, startPoint x: 123, startPoint y: 230, endPoint x: 364, endPoint y: 325, distance: 259.7
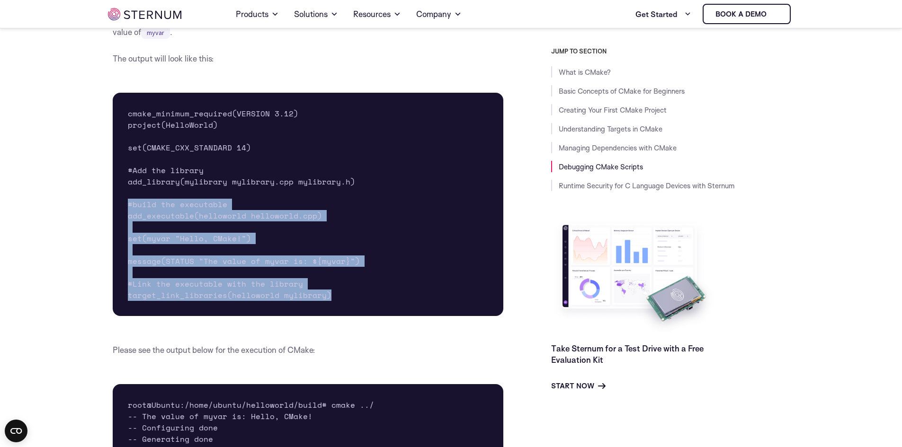
click at [364, 316] on pre "cmake_minimum_required(VERSION 3.12) project(HelloWorld) set(CMAKE_CXX_STANDARD…" at bounding box center [308, 204] width 391 height 223
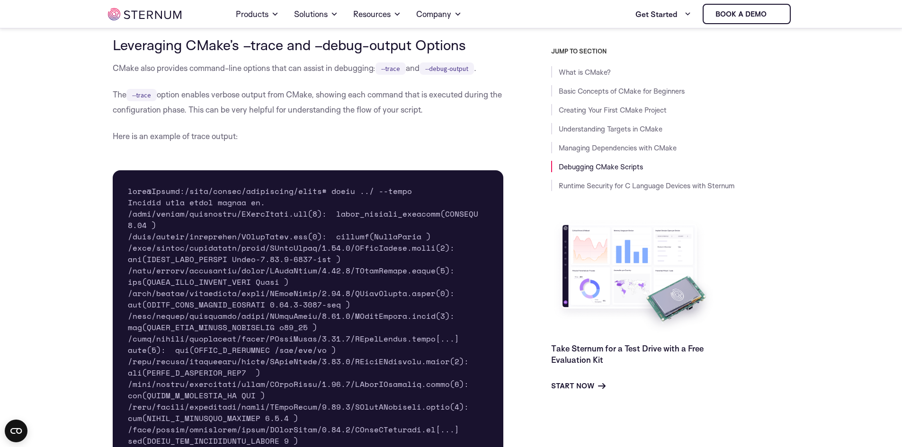
scroll to position [4632, 0]
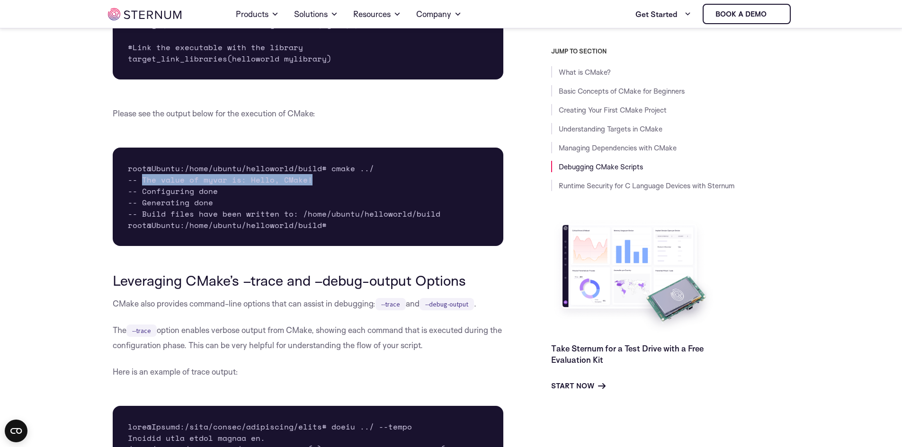
drag, startPoint x: 313, startPoint y: 205, endPoint x: 141, endPoint y: 206, distance: 171.8
click at [141, 206] on pre "root@Ubuntu:/home/ubuntu/helloworld/build# cmake ../ -- The value of myvar is: …" at bounding box center [308, 197] width 391 height 98
drag, startPoint x: 142, startPoint y: 205, endPoint x: 312, endPoint y: 208, distance: 170.4
click at [312, 208] on pre "root@Ubuntu:/home/ubuntu/helloworld/build# cmake ../ -- The value of myvar is: …" at bounding box center [308, 197] width 391 height 98
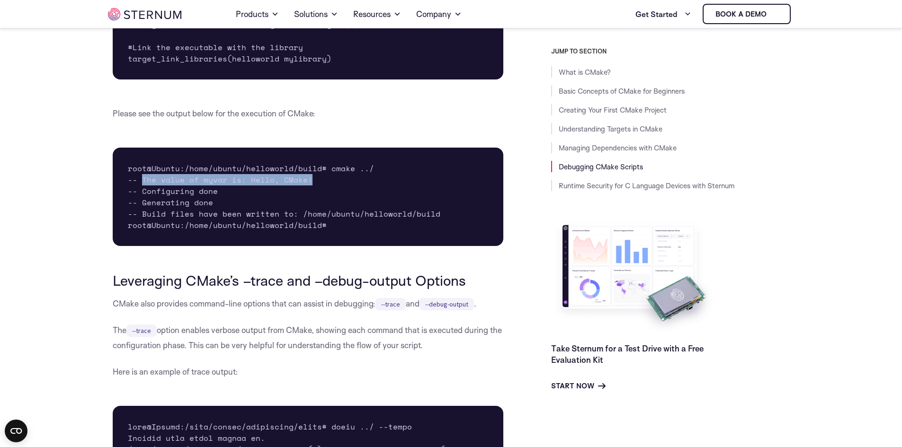
click at [312, 208] on pre "root@Ubuntu:/home/ubuntu/helloworld/build# cmake ../ -- The value of myvar is: …" at bounding box center [308, 197] width 391 height 98
drag, startPoint x: 311, startPoint y: 204, endPoint x: 139, endPoint y: 207, distance: 171.4
click at [139, 207] on pre "root@Ubuntu:/home/ubuntu/helloworld/build# cmake ../ -- The value of myvar is: …" at bounding box center [308, 197] width 391 height 98
drag, startPoint x: 206, startPoint y: 207, endPoint x: 311, endPoint y: 206, distance: 104.1
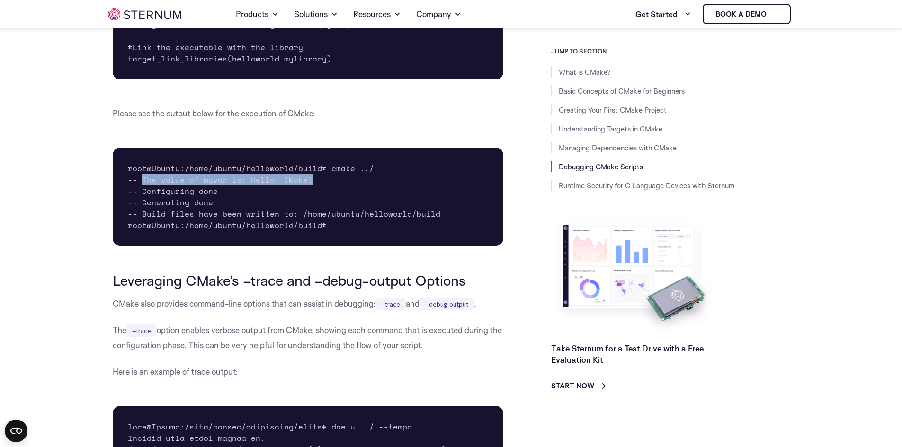
click at [311, 206] on pre "root@Ubuntu:/home/ubuntu/helloworld/build# cmake ../ -- The value of myvar is: …" at bounding box center [308, 197] width 391 height 98
drag, startPoint x: 141, startPoint y: 217, endPoint x: 215, endPoint y: 218, distance: 74.3
click at [215, 218] on pre "root@Ubuntu:/home/ubuntu/helloworld/build# cmake ../ -- The value of myvar is: …" at bounding box center [308, 197] width 391 height 98
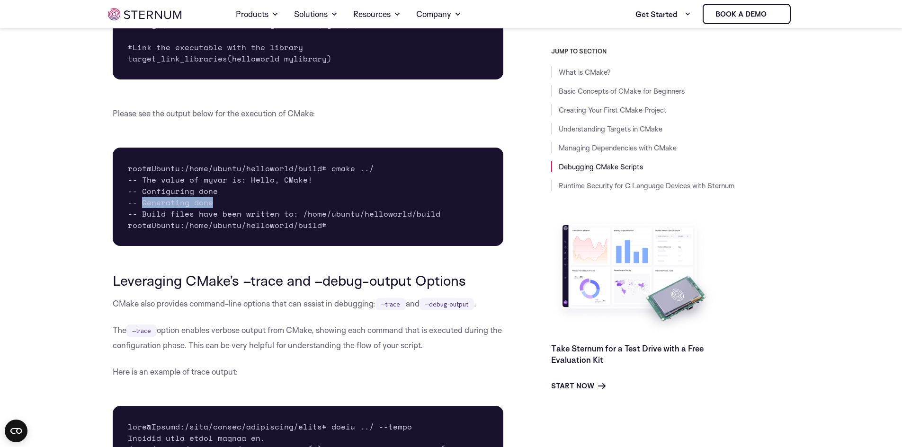
drag, startPoint x: 142, startPoint y: 230, endPoint x: 211, endPoint y: 230, distance: 68.2
click at [211, 230] on pre "root@Ubuntu:/home/ubuntu/helloworld/build# cmake ../ -- The value of myvar is: …" at bounding box center [308, 197] width 391 height 98
click at [211, 229] on pre "root@Ubuntu:/home/ubuntu/helloworld/build# cmake ../ -- The value of myvar is: …" at bounding box center [308, 197] width 391 height 98
drag, startPoint x: 138, startPoint y: 229, endPoint x: 216, endPoint y: 229, distance: 78.1
click at [216, 229] on pre "root@Ubuntu:/home/ubuntu/helloworld/build# cmake ../ -- The value of myvar is: …" at bounding box center [308, 197] width 391 height 98
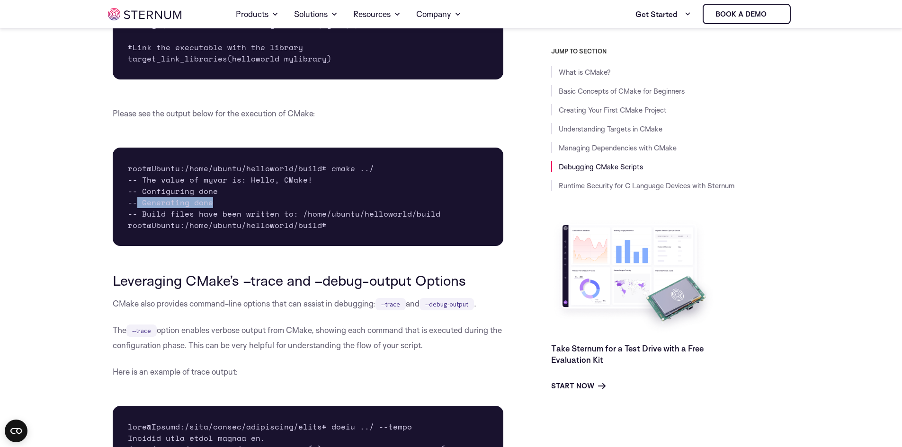
click at [216, 229] on pre "root@Ubuntu:/home/ubuntu/helloworld/build# cmake ../ -- The value of myvar is: …" at bounding box center [308, 197] width 391 height 98
drag, startPoint x: 215, startPoint y: 230, endPoint x: 151, endPoint y: 229, distance: 64.4
click at [152, 229] on pre "root@Ubuntu:/home/ubuntu/helloworld/build# cmake ../ -- The value of myvar is: …" at bounding box center [308, 197] width 391 height 98
drag, startPoint x: 151, startPoint y: 229, endPoint x: 146, endPoint y: 229, distance: 5.2
click at [151, 229] on pre "root@Ubuntu:/home/ubuntu/helloworld/build# cmake ../ -- The value of myvar is: …" at bounding box center [308, 197] width 391 height 98
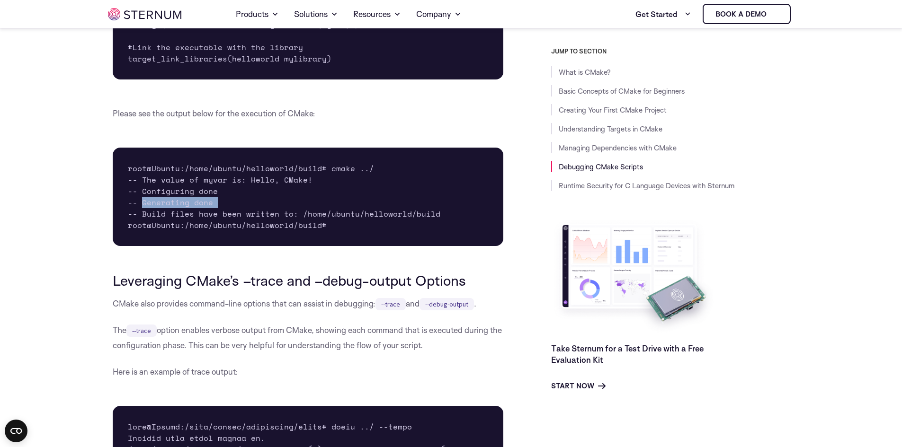
click at [143, 229] on pre "root@Ubuntu:/home/ubuntu/helloworld/build# cmake ../ -- The value of myvar is: …" at bounding box center [308, 197] width 391 height 98
drag, startPoint x: 142, startPoint y: 228, endPoint x: 210, endPoint y: 229, distance: 68.6
click at [210, 229] on pre "root@Ubuntu:/home/ubuntu/helloworld/build# cmake ../ -- The value of myvar is: …" at bounding box center [308, 197] width 391 height 98
drag, startPoint x: 214, startPoint y: 219, endPoint x: 142, endPoint y: 219, distance: 72.4
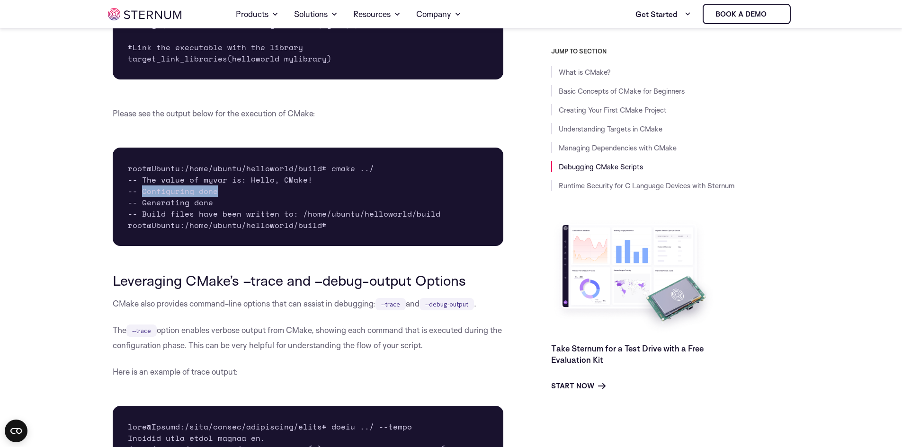
click at [142, 219] on pre "root@Ubuntu:/home/ubuntu/helloworld/build# cmake ../ -- The value of myvar is: …" at bounding box center [308, 197] width 391 height 98
drag, startPoint x: 142, startPoint y: 217, endPoint x: 214, endPoint y: 217, distance: 72.4
click at [214, 217] on pre "root@Ubuntu:/home/ubuntu/helloworld/build# cmake ../ -- The value of myvar is: …" at bounding box center [308, 197] width 391 height 98
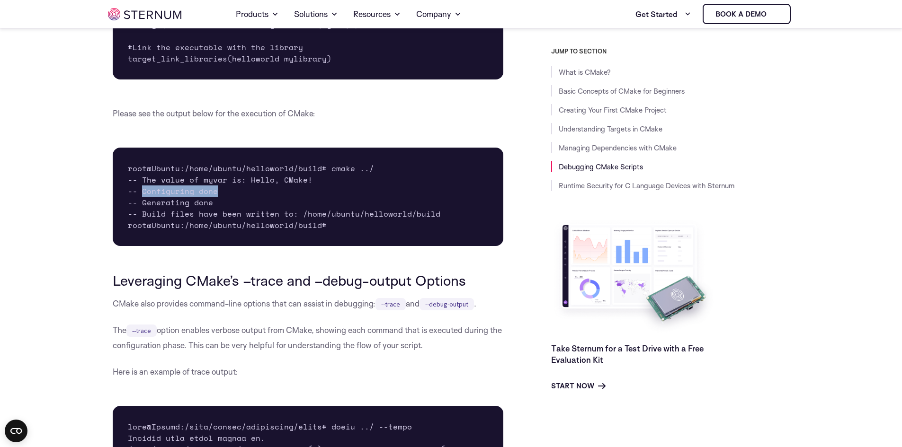
drag, startPoint x: 213, startPoint y: 218, endPoint x: 142, endPoint y: 216, distance: 72.0
click at [142, 216] on pre "root@Ubuntu:/home/ubuntu/helloworld/build# cmake ../ -- The value of myvar is: …" at bounding box center [308, 197] width 391 height 98
drag, startPoint x: 140, startPoint y: 216, endPoint x: 214, endPoint y: 218, distance: 74.8
click at [214, 218] on pre "root@Ubuntu:/home/ubuntu/helloworld/build# cmake ../ -- The value of myvar is: …" at bounding box center [308, 197] width 391 height 98
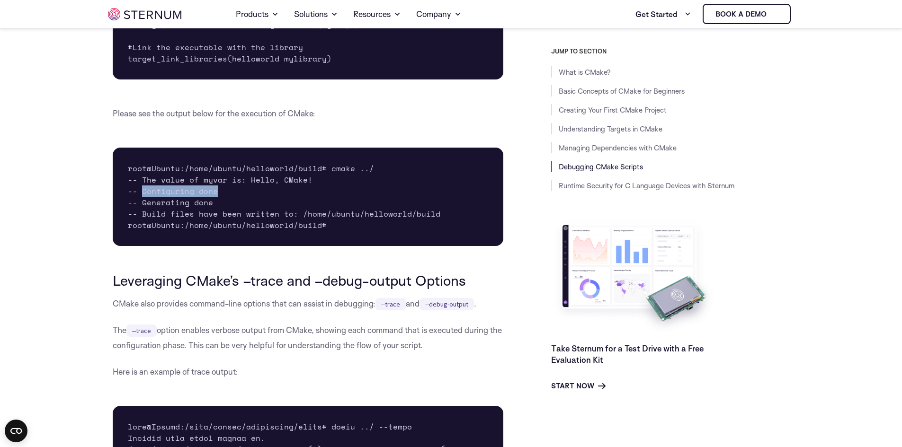
click at [214, 218] on pre "root@Ubuntu:/home/ubuntu/helloworld/build# cmake ../ -- The value of myvar is: …" at bounding box center [308, 197] width 391 height 98
drag, startPoint x: 215, startPoint y: 218, endPoint x: 143, endPoint y: 216, distance: 71.5
click at [143, 216] on pre "root@Ubuntu:/home/ubuntu/helloworld/build# cmake ../ -- The value of myvar is: …" at bounding box center [308, 197] width 391 height 98
drag, startPoint x: 142, startPoint y: 219, endPoint x: 215, endPoint y: 219, distance: 73.8
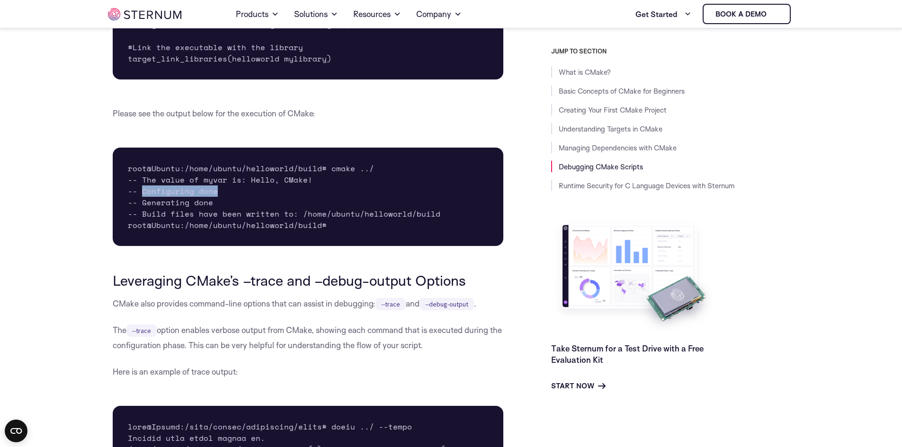
click at [215, 219] on pre "root@Ubuntu:/home/ubuntu/helloworld/build# cmake ../ -- The value of myvar is: …" at bounding box center [308, 197] width 391 height 98
drag, startPoint x: 141, startPoint y: 204, endPoint x: 307, endPoint y: 207, distance: 166.2
click at [307, 207] on pre "root@Ubuntu:/home/ubuntu/helloworld/build# cmake ../ -- The value of myvar is: …" at bounding box center [308, 197] width 391 height 98
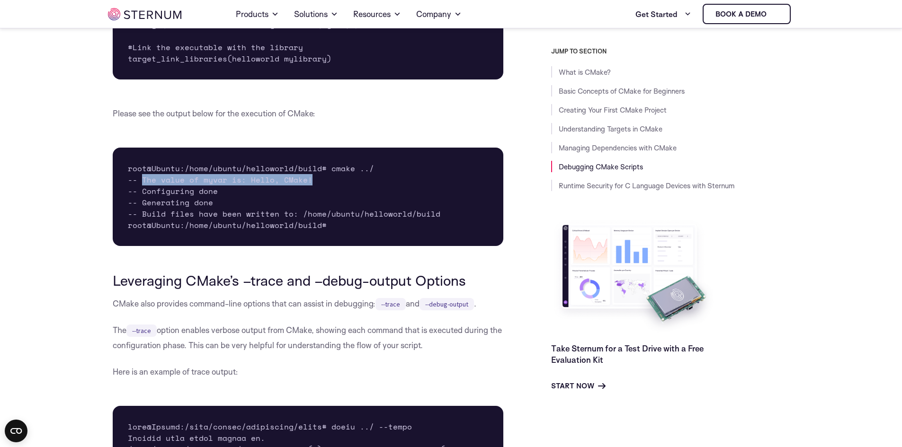
drag, startPoint x: 307, startPoint y: 204, endPoint x: 143, endPoint y: 209, distance: 164.4
click at [143, 209] on pre "root@Ubuntu:/home/ubuntu/helloworld/build# cmake ../ -- The value of myvar is: …" at bounding box center [308, 197] width 391 height 98
click at [141, 204] on pre "root@Ubuntu:/home/ubuntu/helloworld/build# cmake ../ -- The value of myvar is: …" at bounding box center [308, 197] width 391 height 98
drag, startPoint x: 142, startPoint y: 204, endPoint x: 308, endPoint y: 209, distance: 166.2
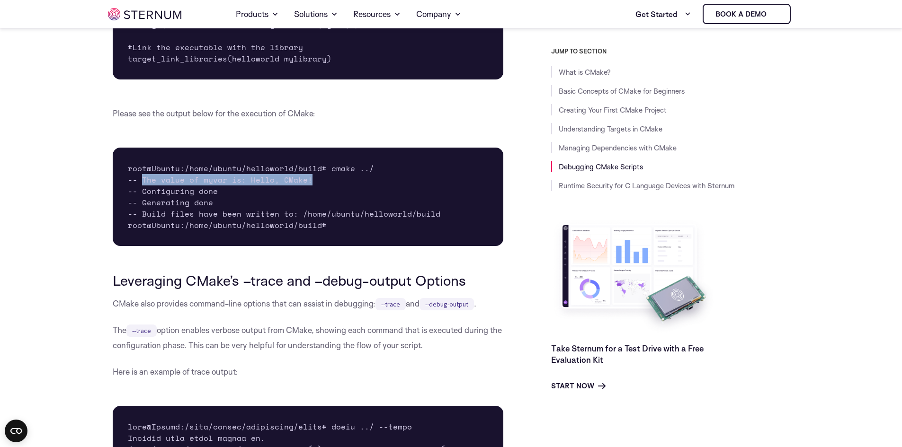
click at [308, 209] on pre "root@Ubuntu:/home/ubuntu/helloworld/build# cmake ../ -- The value of myvar is: …" at bounding box center [308, 197] width 391 height 98
drag, startPoint x: 306, startPoint y: 204, endPoint x: 140, endPoint y: 204, distance: 166.1
click at [140, 204] on pre "root@Ubuntu:/home/ubuntu/helloworld/build# cmake ../ -- The value of myvar is: …" at bounding box center [308, 197] width 391 height 98
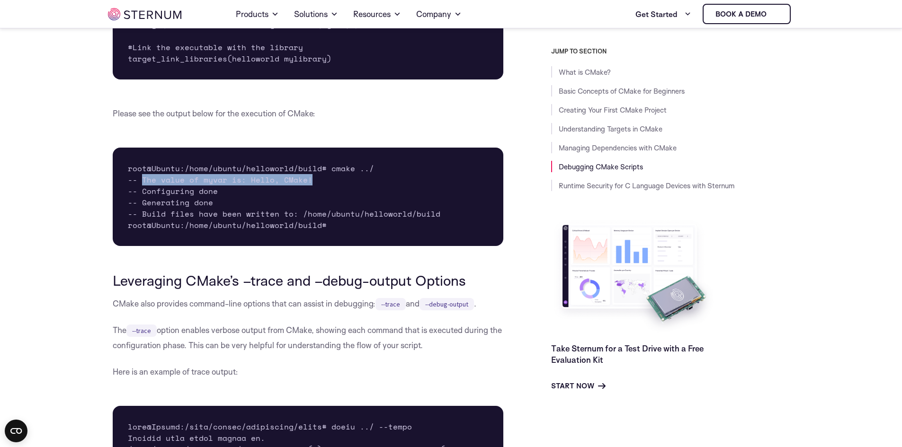
drag, startPoint x: 141, startPoint y: 207, endPoint x: 307, endPoint y: 208, distance: 166.1
click at [307, 208] on pre "root@Ubuntu:/home/ubuntu/helloworld/build# cmake ../ -- The value of myvar is: …" at bounding box center [308, 197] width 391 height 98
drag, startPoint x: 290, startPoint y: 205, endPoint x: 142, endPoint y: 205, distance: 147.7
click at [142, 205] on pre "root@Ubuntu:/home/ubuntu/helloworld/build# cmake ../ -- The value of myvar is: …" at bounding box center [308, 197] width 391 height 98
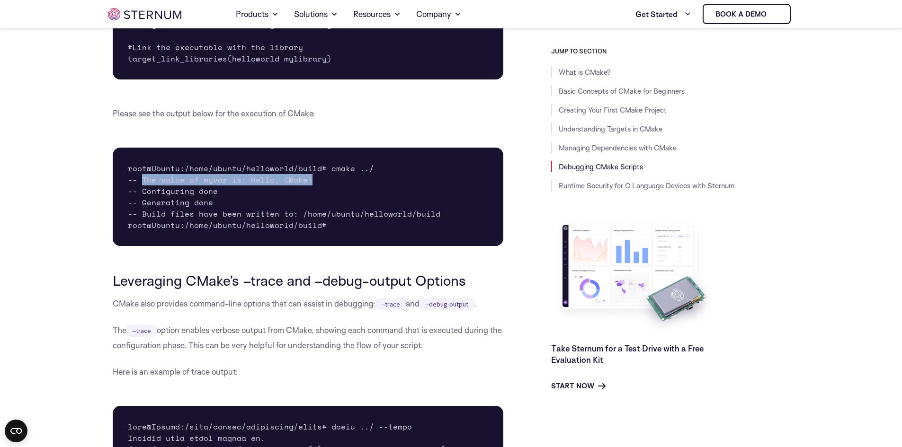
click at [142, 205] on pre "root@Ubuntu:/home/ubuntu/helloworld/build# cmake ../ -- The value of myvar is: …" at bounding box center [308, 197] width 391 height 98
drag, startPoint x: 141, startPoint y: 207, endPoint x: 309, endPoint y: 207, distance: 167.6
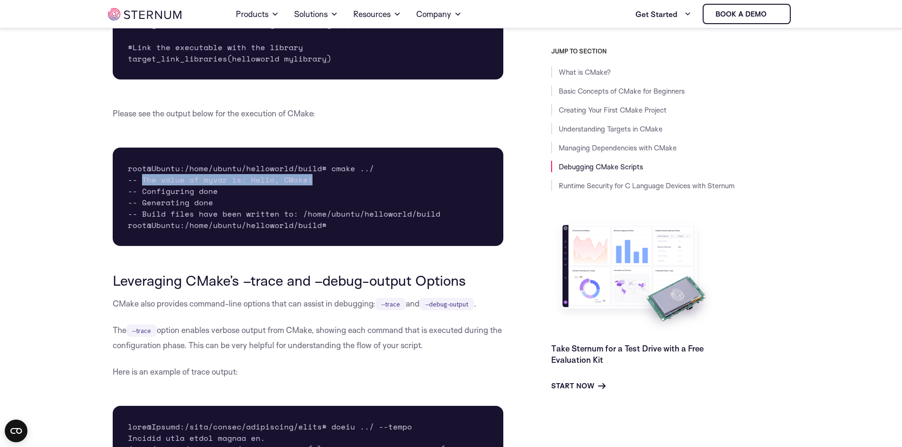
click at [309, 207] on pre "root@Ubuntu:/home/ubuntu/helloworld/build# cmake ../ -- The value of myvar is: …" at bounding box center [308, 197] width 391 height 98
drag, startPoint x: 308, startPoint y: 204, endPoint x: 143, endPoint y: 206, distance: 164.7
click at [143, 206] on pre "root@Ubuntu:/home/ubuntu/helloworld/build# cmake ../ -- The value of myvar is: …" at bounding box center [308, 197] width 391 height 98
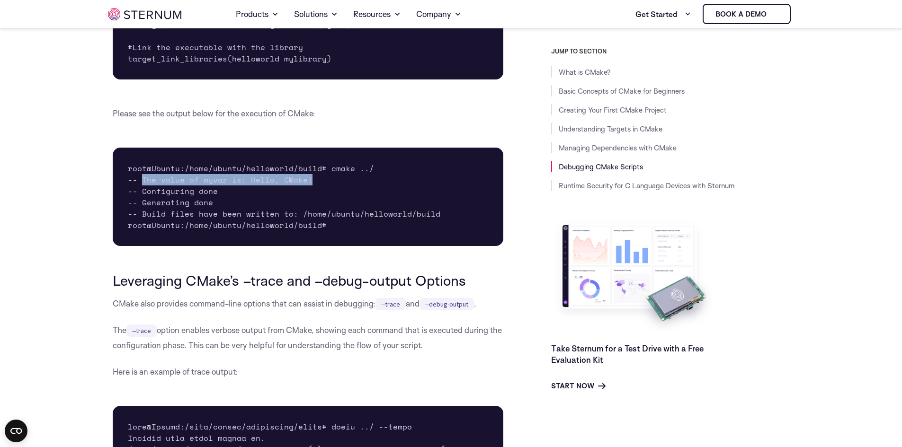
drag, startPoint x: 142, startPoint y: 205, endPoint x: 307, endPoint y: 209, distance: 165.3
click at [307, 209] on pre "root@Ubuntu:/home/ubuntu/helloworld/build# cmake ../ -- The value of myvar is: …" at bounding box center [308, 197] width 391 height 98
drag, startPoint x: 138, startPoint y: 205, endPoint x: 308, endPoint y: 206, distance: 169.9
click at [308, 206] on pre "root@Ubuntu:/home/ubuntu/helloworld/build# cmake ../ -- The value of myvar is: …" at bounding box center [308, 197] width 391 height 98
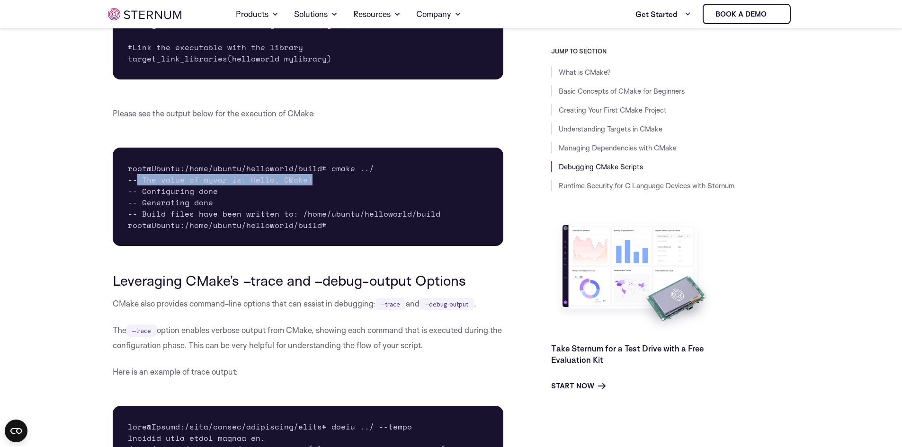
click at [308, 206] on pre "root@Ubuntu:/home/ubuntu/helloworld/build# cmake ../ -- The value of myvar is: …" at bounding box center [308, 197] width 391 height 98
drag, startPoint x: 309, startPoint y: 204, endPoint x: 142, endPoint y: 204, distance: 167.1
click at [142, 204] on pre "root@Ubuntu:/home/ubuntu/helloworld/build# cmake ../ -- The value of myvar is: …" at bounding box center [308, 197] width 391 height 98
click at [140, 204] on pre "root@Ubuntu:/home/ubuntu/helloworld/build# cmake ../ -- The value of myvar is: …" at bounding box center [308, 197] width 391 height 98
drag, startPoint x: 141, startPoint y: 207, endPoint x: 313, endPoint y: 210, distance: 172.3
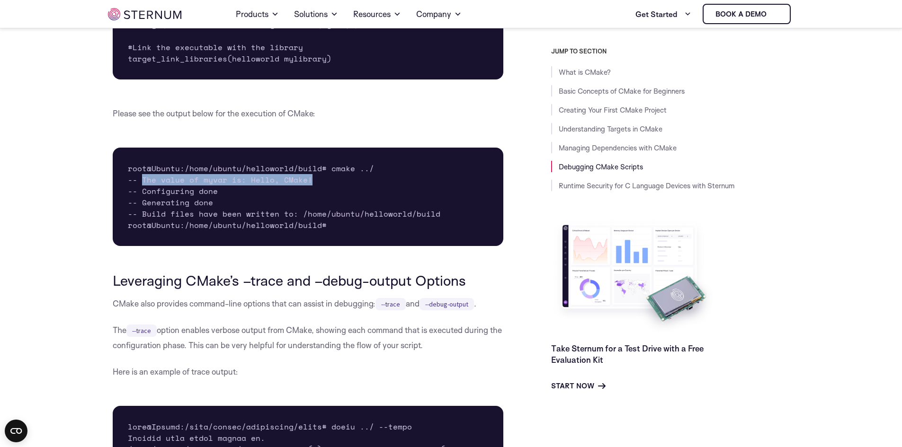
click at [313, 210] on pre "root@Ubuntu:/home/ubuntu/helloworld/build# cmake ../ -- The value of myvar is: …" at bounding box center [308, 197] width 391 height 98
drag, startPoint x: 310, startPoint y: 207, endPoint x: 138, endPoint y: 207, distance: 172.3
click at [138, 207] on pre "root@Ubuntu:/home/ubuntu/helloworld/build# cmake ../ -- The value of myvar is: …" at bounding box center [308, 197] width 391 height 98
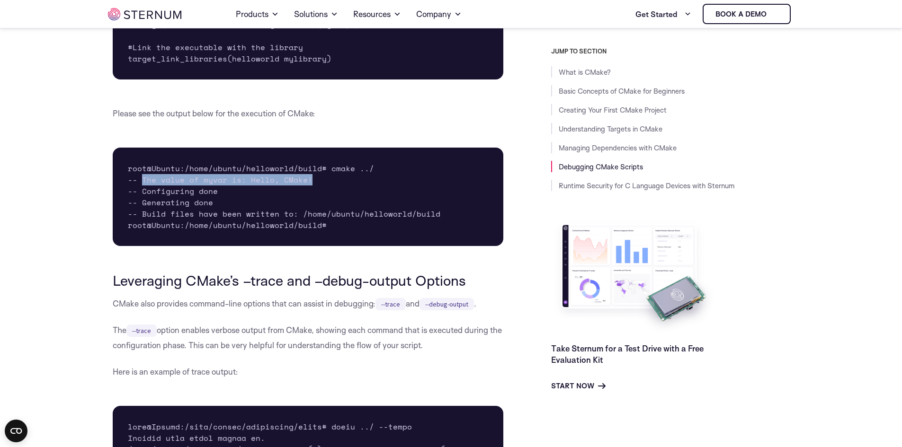
drag, startPoint x: 142, startPoint y: 205, endPoint x: 308, endPoint y: 207, distance: 165.7
click at [308, 207] on pre "root@Ubuntu:/home/ubuntu/helloworld/build# cmake ../ -- The value of myvar is: …" at bounding box center [308, 197] width 391 height 98
drag, startPoint x: 309, startPoint y: 205, endPoint x: 142, endPoint y: 208, distance: 166.2
click at [142, 208] on pre "root@Ubuntu:/home/ubuntu/helloworld/build# cmake ../ -- The value of myvar is: …" at bounding box center [308, 197] width 391 height 98
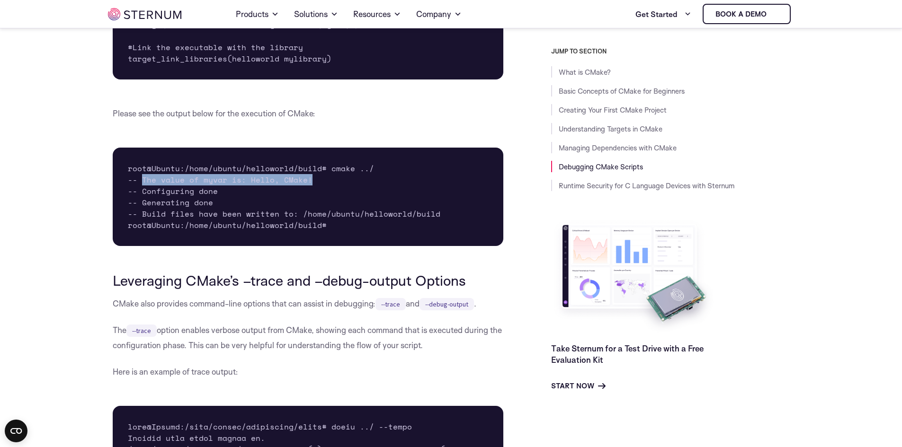
click at [142, 208] on pre "root@Ubuntu:/home/ubuntu/helloworld/build# cmake ../ -- The value of myvar is: …" at bounding box center [308, 197] width 391 height 98
drag, startPoint x: 142, startPoint y: 206, endPoint x: 322, endPoint y: 204, distance: 179.9
click at [322, 204] on pre "root@Ubuntu:/home/ubuntu/helloworld/build# cmake ../ -- The value of myvar is: …" at bounding box center [308, 197] width 391 height 98
drag, startPoint x: 306, startPoint y: 204, endPoint x: 141, endPoint y: 203, distance: 165.2
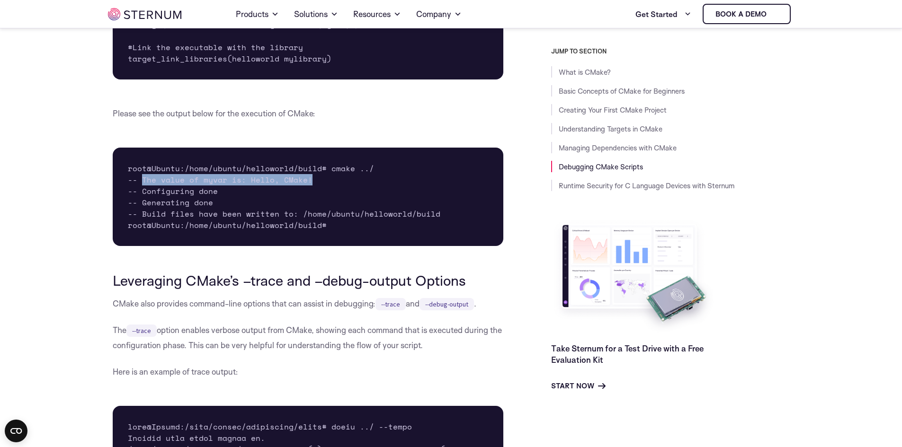
click at [141, 203] on pre "root@Ubuntu:/home/ubuntu/helloworld/build# cmake ../ -- The value of myvar is: …" at bounding box center [308, 197] width 391 height 98
drag, startPoint x: 141, startPoint y: 208, endPoint x: 313, endPoint y: 210, distance: 171.8
click at [313, 210] on pre "root@Ubuntu:/home/ubuntu/helloworld/build# cmake ../ -- The value of myvar is: …" at bounding box center [308, 197] width 391 height 98
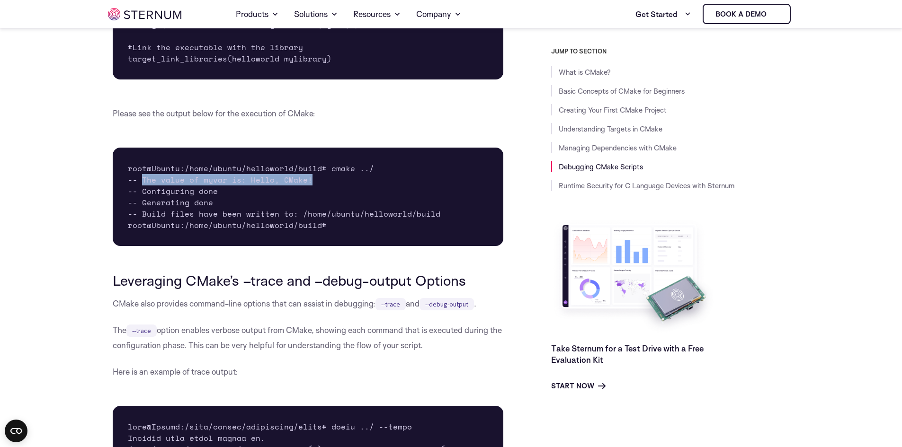
drag, startPoint x: 310, startPoint y: 206, endPoint x: 143, endPoint y: 209, distance: 166.7
click at [143, 209] on pre "root@Ubuntu:/home/ubuntu/helloworld/build# cmake ../ -- The value of myvar is: …" at bounding box center [308, 197] width 391 height 98
click at [142, 210] on pre "root@Ubuntu:/home/ubuntu/helloworld/build# cmake ../ -- The value of myvar is: …" at bounding box center [308, 197] width 391 height 98
drag, startPoint x: 140, startPoint y: 206, endPoint x: 148, endPoint y: 207, distance: 8.5
click at [156, 205] on pre "root@Ubuntu:/home/ubuntu/helloworld/build# cmake ../ -- The value of myvar is: …" at bounding box center [308, 197] width 391 height 98
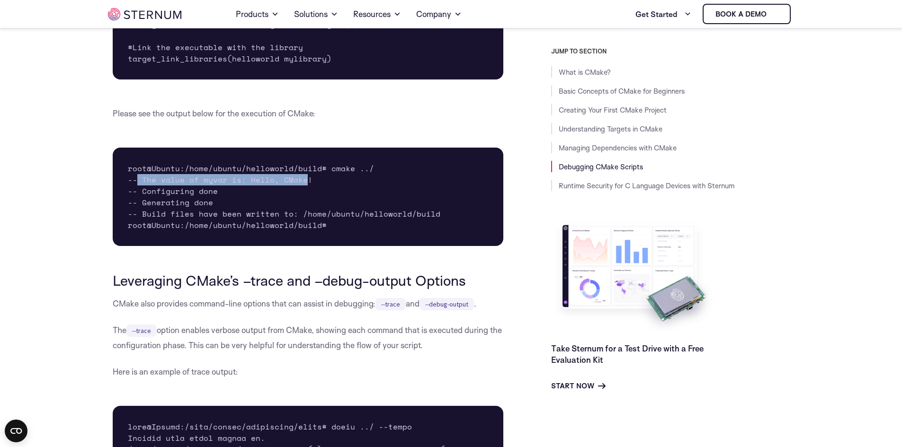
drag, startPoint x: 135, startPoint y: 205, endPoint x: 309, endPoint y: 208, distance: 173.3
click at [309, 208] on pre "root@Ubuntu:/home/ubuntu/helloworld/build# cmake ../ -- The value of myvar is: …" at bounding box center [308, 197] width 391 height 98
drag, startPoint x: 141, startPoint y: 205, endPoint x: 319, endPoint y: 209, distance: 178.5
click at [319, 209] on pre "root@Ubuntu:/home/ubuntu/helloworld/build# cmake ../ -- The value of myvar is: …" at bounding box center [308, 197] width 391 height 98
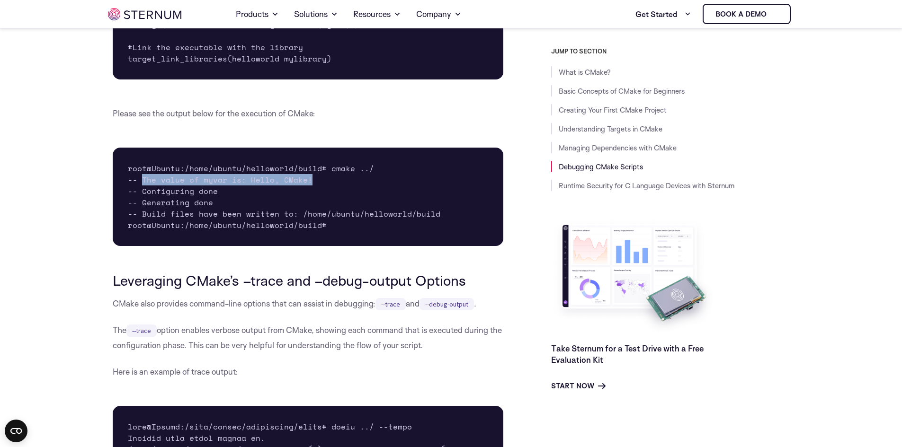
click at [308, 206] on pre "root@Ubuntu:/home/ubuntu/helloworld/build# cmake ../ -- The value of myvar is: …" at bounding box center [308, 197] width 391 height 98
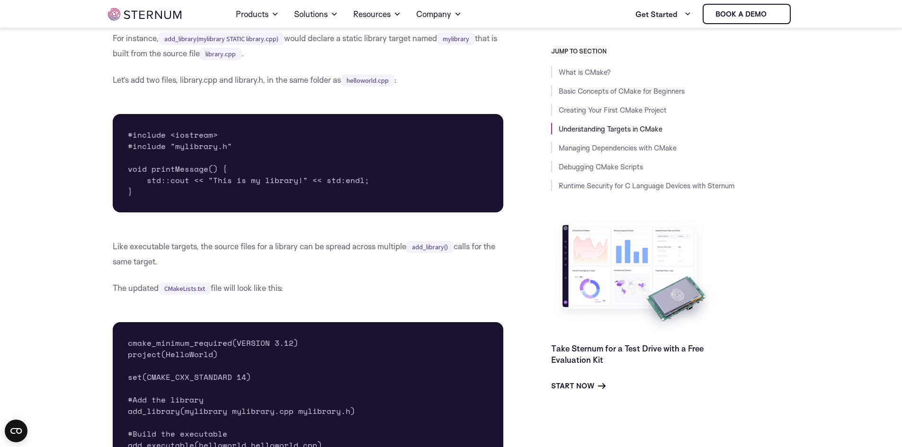
scroll to position [3023, 0]
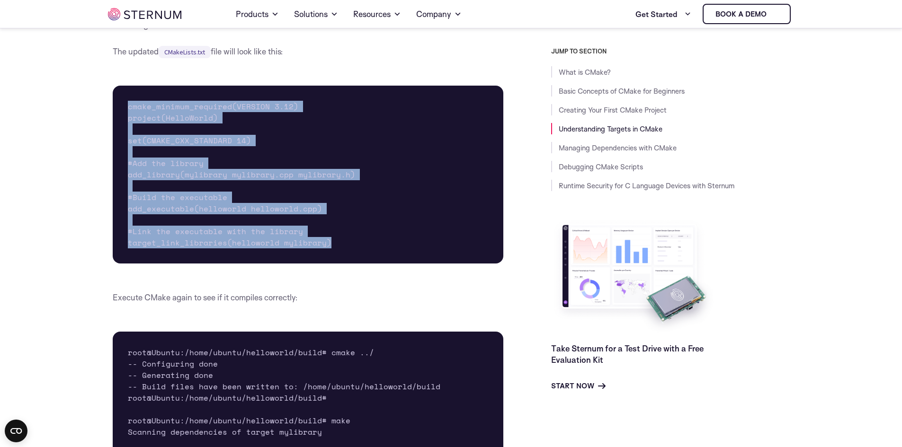
drag, startPoint x: 330, startPoint y: 269, endPoint x: 128, endPoint y: 132, distance: 243.7
click at [128, 132] on pre "cmake_minimum_required(VERSION 3.12) project(HelloWorld) set(CMAKE_CXX_STANDARD…" at bounding box center [308, 175] width 391 height 178
drag, startPoint x: 128, startPoint y: 133, endPoint x: 331, endPoint y: 268, distance: 244.1
click at [331, 264] on pre "cmake_minimum_required(VERSION 3.12) project(HelloWorld) set(CMAKE_CXX_STANDARD…" at bounding box center [308, 175] width 391 height 178
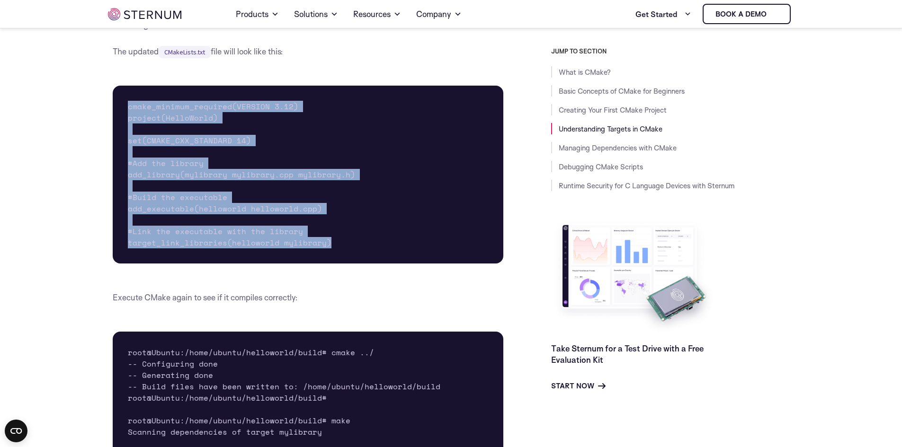
click at [331, 264] on pre "cmake_minimum_required(VERSION 3.12) project(HelloWorld) set(CMAKE_CXX_STANDARD…" at bounding box center [308, 175] width 391 height 178
drag, startPoint x: 330, startPoint y: 268, endPoint x: 133, endPoint y: 135, distance: 237.9
click at [133, 135] on pre "cmake_minimum_required(VERSION 3.12) project(HelloWorld) set(CMAKE_CXX_STANDARD…" at bounding box center [308, 175] width 391 height 178
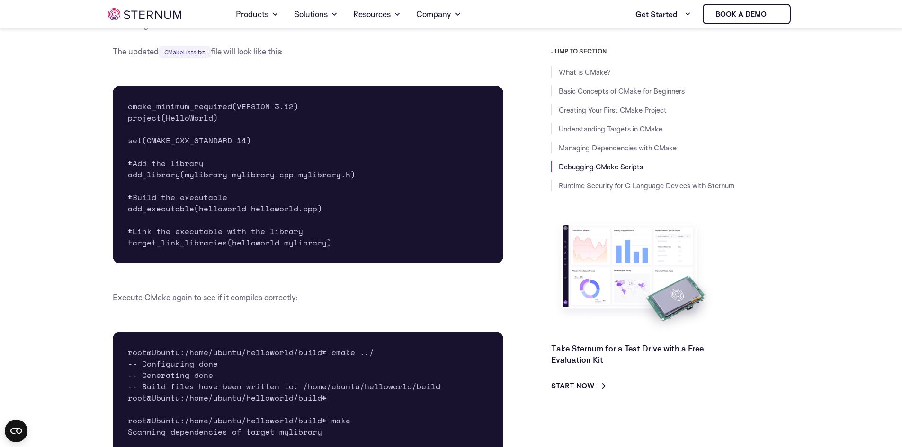
scroll to position [4490, 0]
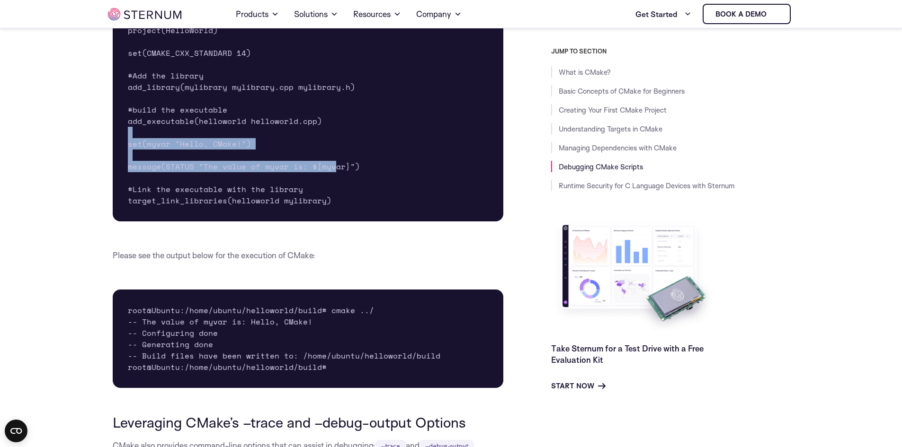
drag, startPoint x: 130, startPoint y: 163, endPoint x: 333, endPoint y: 192, distance: 205.2
click at [333, 192] on pre "cmake_minimum_required(VERSION 3.12) project(HelloWorld) set(CMAKE_CXX_STANDARD…" at bounding box center [308, 109] width 391 height 223
click at [334, 192] on pre "cmake_minimum_required(VERSION 3.12) project(HelloWorld) set(CMAKE_CXX_STANDARD…" at bounding box center [308, 109] width 391 height 223
drag, startPoint x: 359, startPoint y: 191, endPoint x: 129, endPoint y: 158, distance: 232.9
click at [129, 158] on pre "cmake_minimum_required(VERSION 3.12) project(HelloWorld) set(CMAKE_CXX_STANDARD…" at bounding box center [308, 109] width 391 height 223
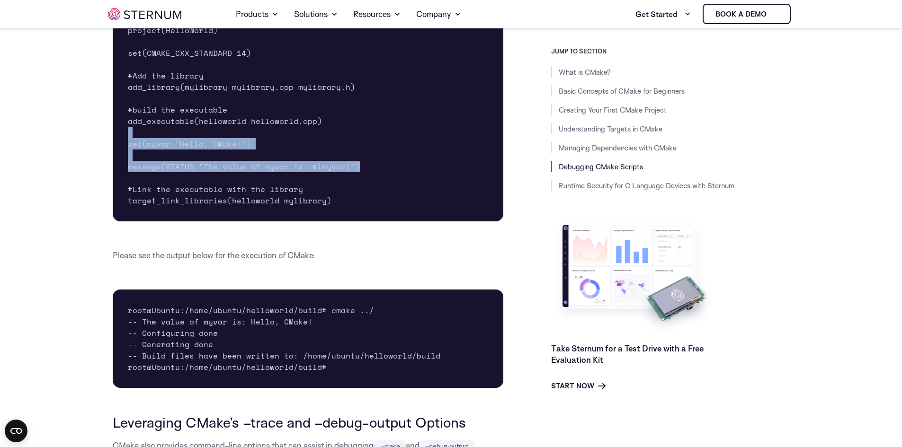
click at [129, 158] on pre "cmake_minimum_required(VERSION 3.12) project(HelloWorld) set(CMAKE_CXX_STANDARD…" at bounding box center [308, 109] width 391 height 223
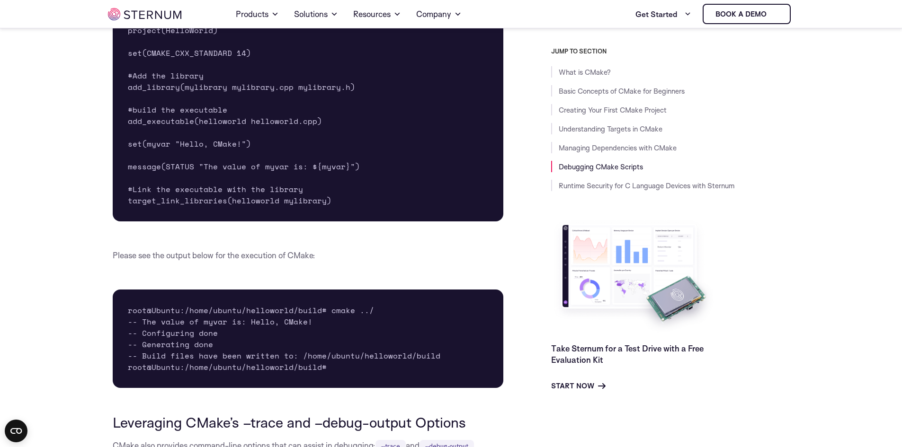
scroll to position [4443, 0]
